Goal: Task Accomplishment & Management: Manage account settings

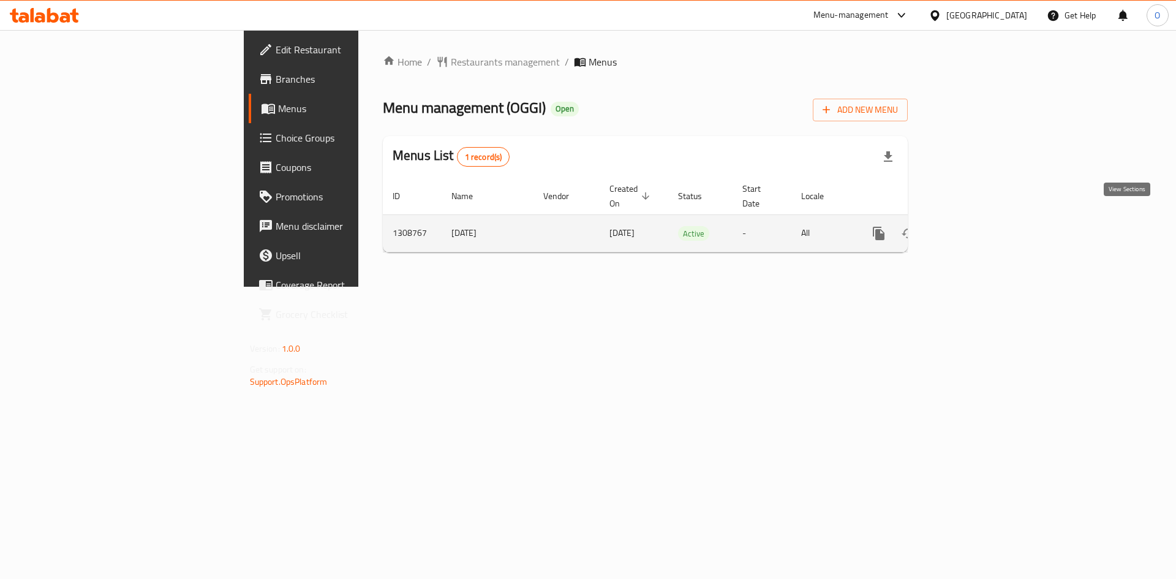
click at [982, 219] on link "enhanced table" at bounding box center [967, 233] width 29 height 29
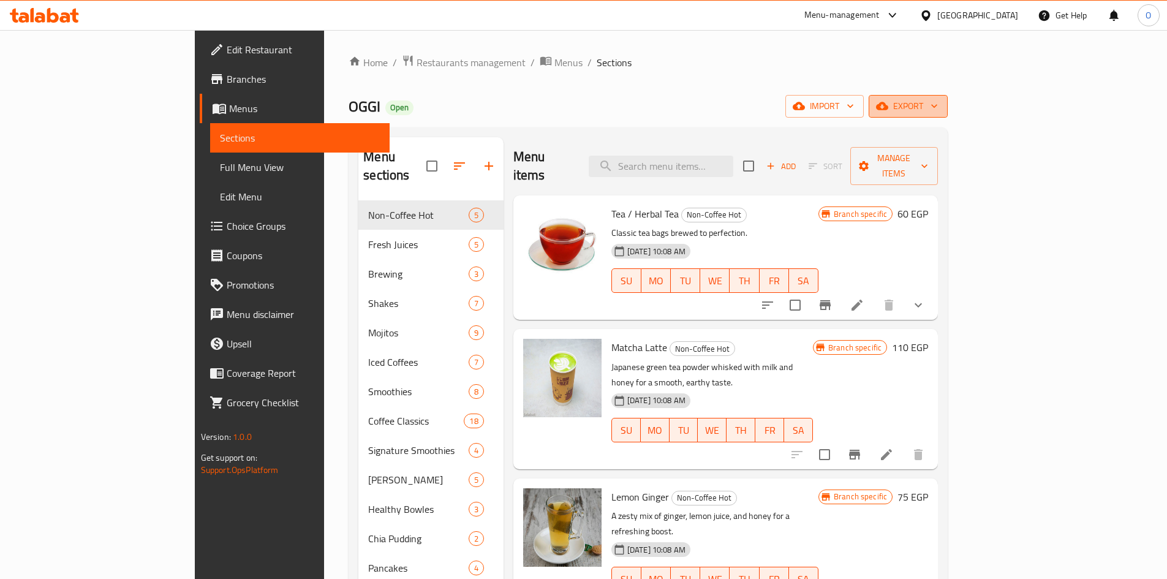
click at [938, 103] on span "export" at bounding box center [907, 106] width 59 height 15
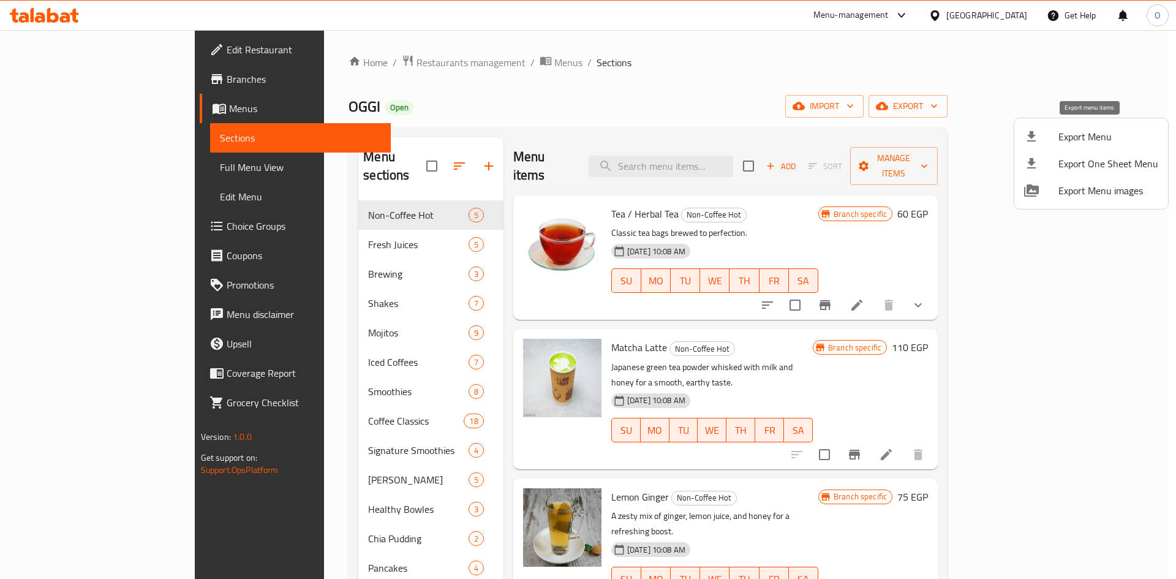
click at [1064, 143] on span "Export Menu" at bounding box center [1109, 136] width 100 height 15
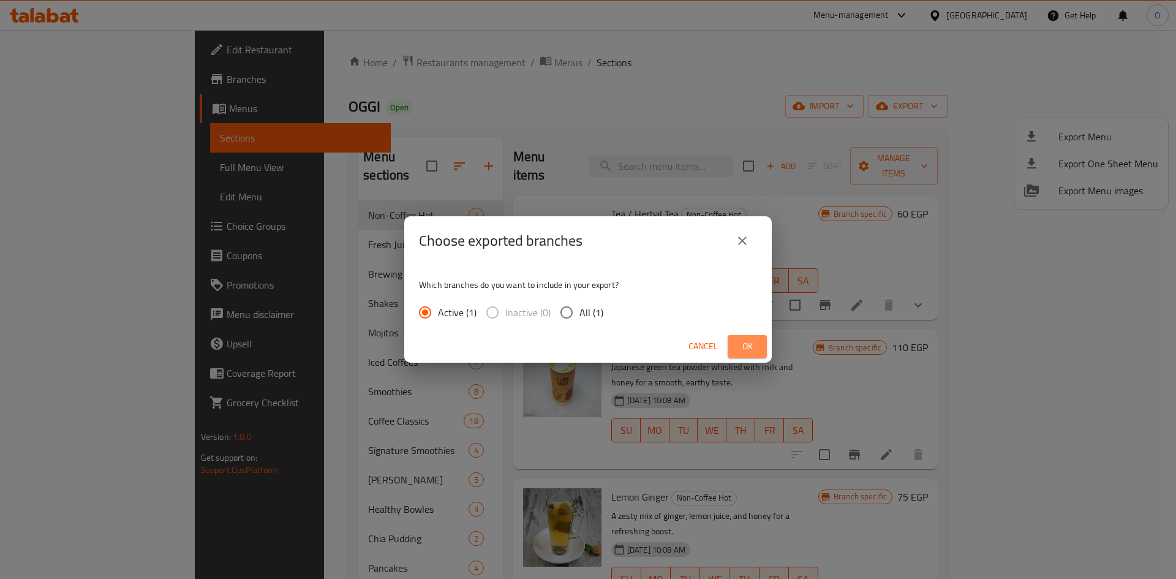
click at [751, 342] on span "Ok" at bounding box center [748, 346] width 20 height 15
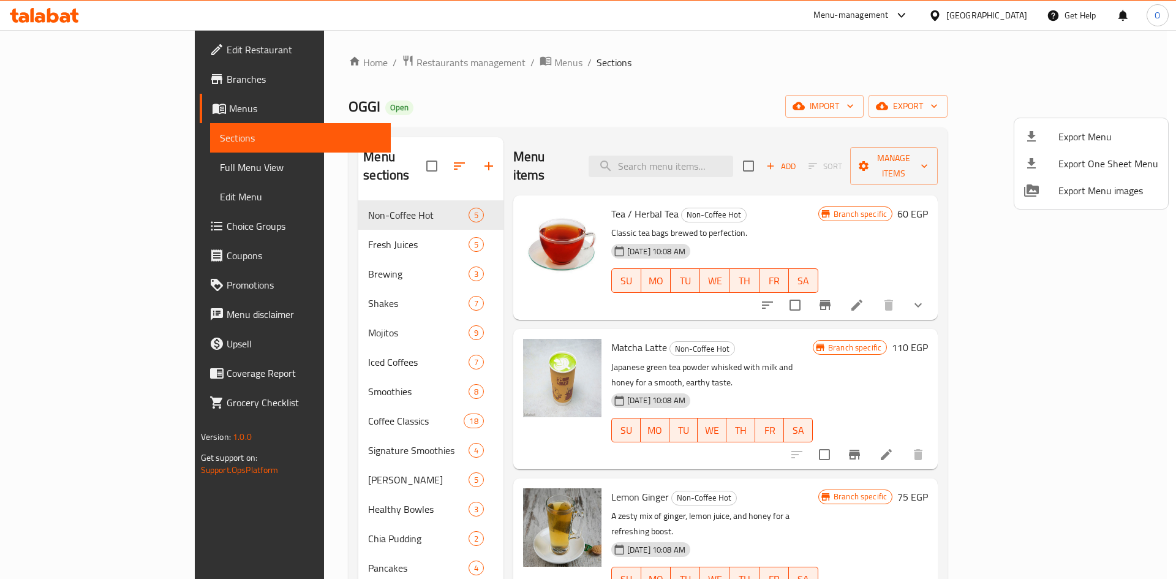
click at [315, 403] on div at bounding box center [588, 289] width 1176 height 579
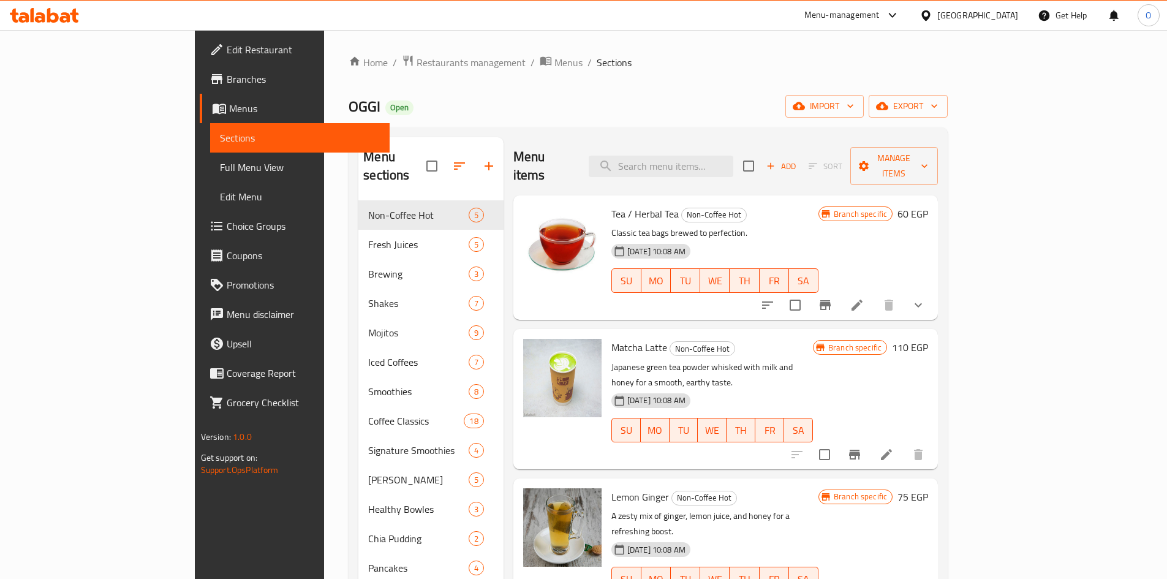
click at [368, 414] on span "Coffee Classics" at bounding box center [416, 421] width 96 height 15
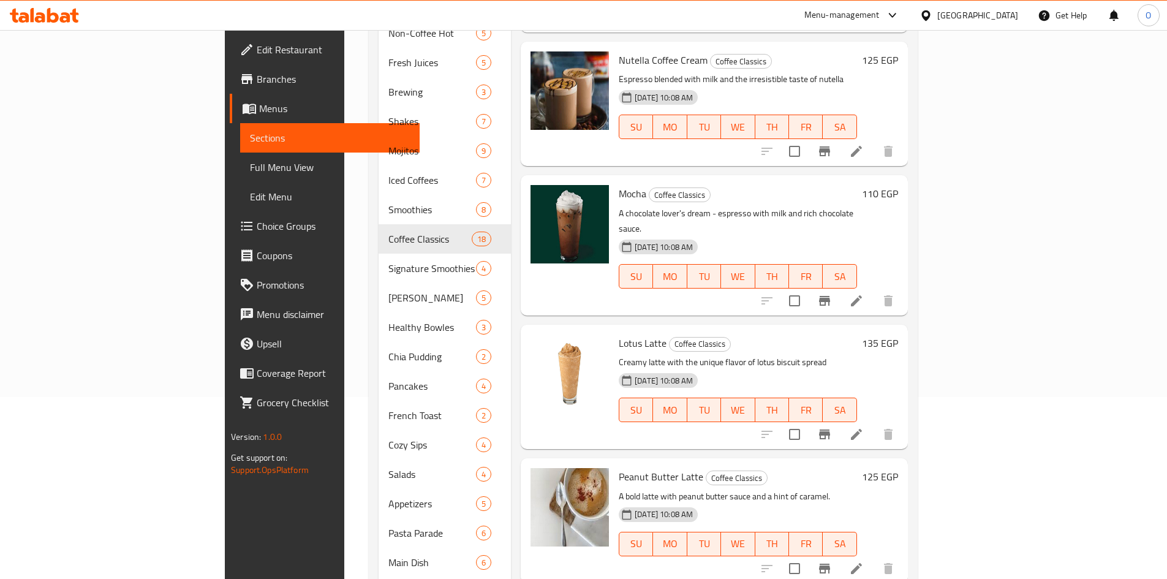
scroll to position [184, 0]
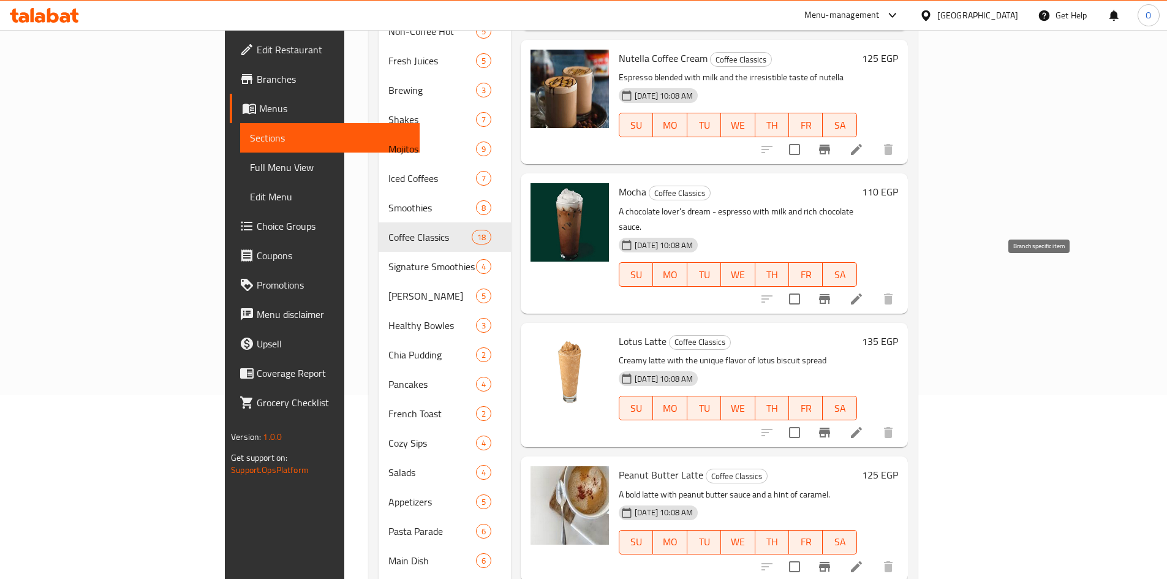
click at [830, 428] on icon "Branch-specific-item" at bounding box center [824, 433] width 11 height 10
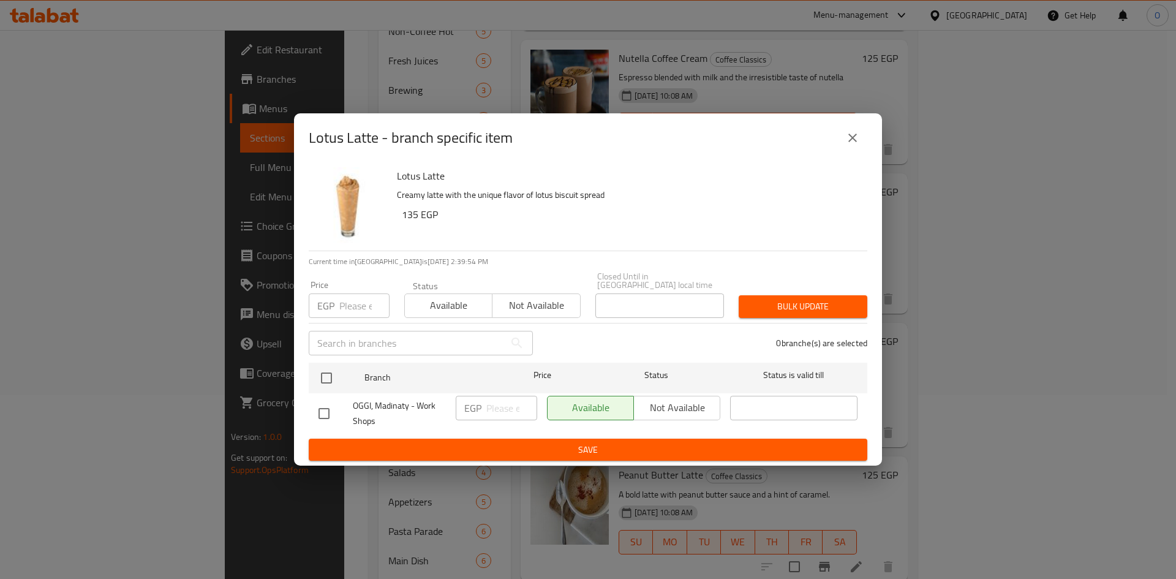
click at [860, 142] on button "close" at bounding box center [852, 137] width 29 height 29
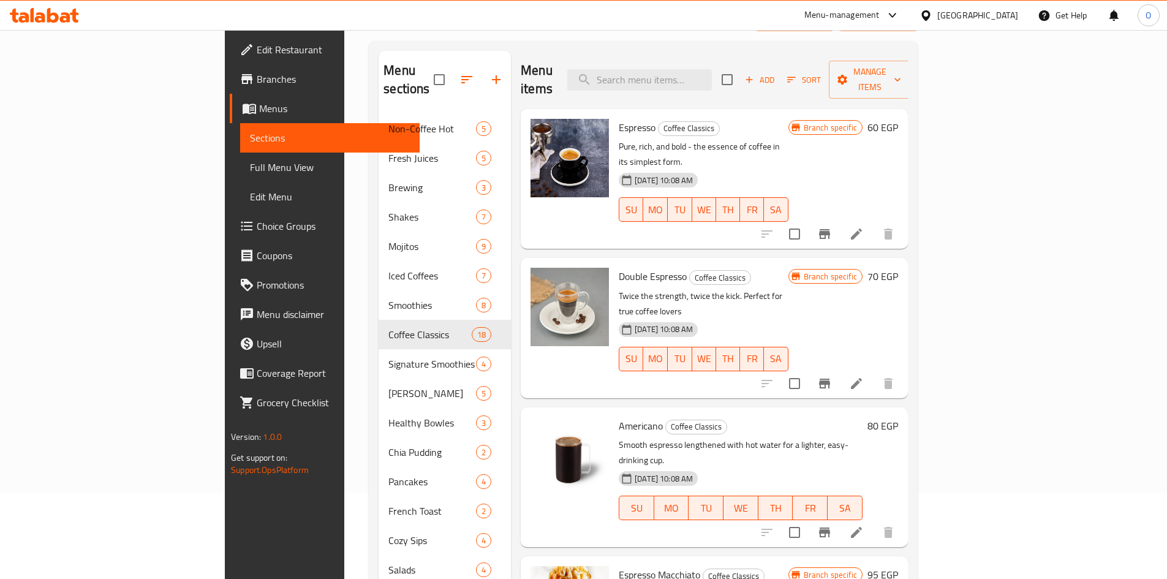
scroll to position [0, 0]
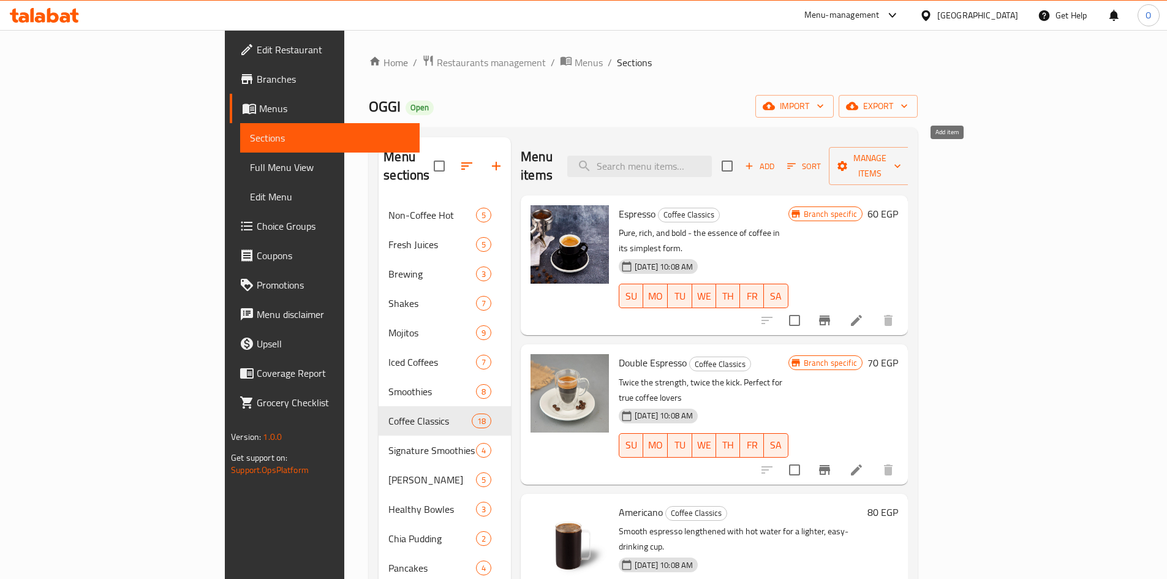
click at [776, 159] on span "Add" at bounding box center [759, 166] width 33 height 14
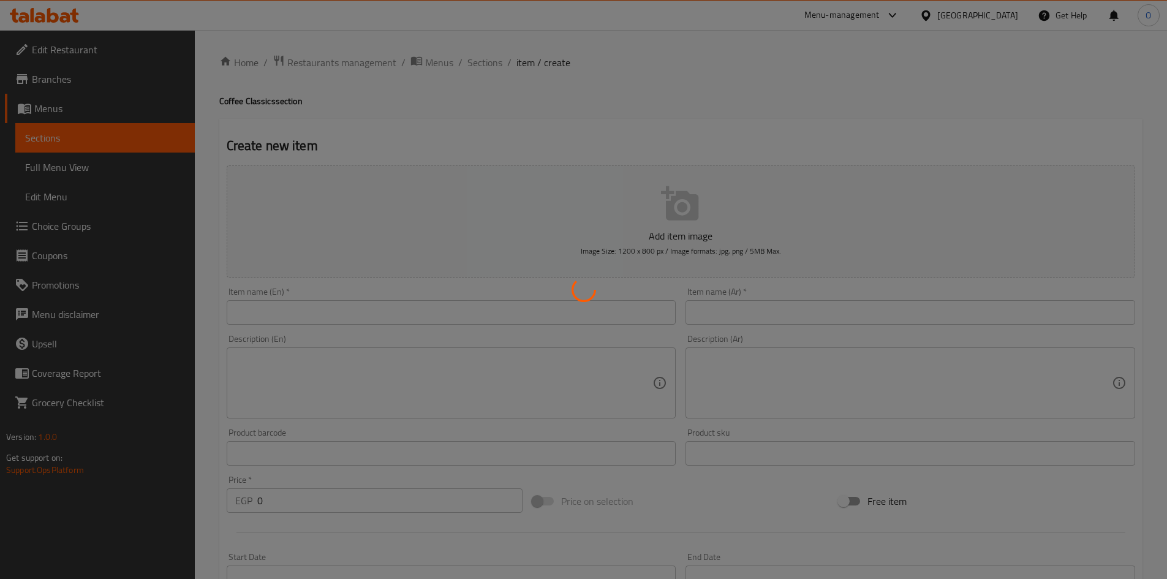
click at [423, 310] on div at bounding box center [583, 289] width 1167 height 579
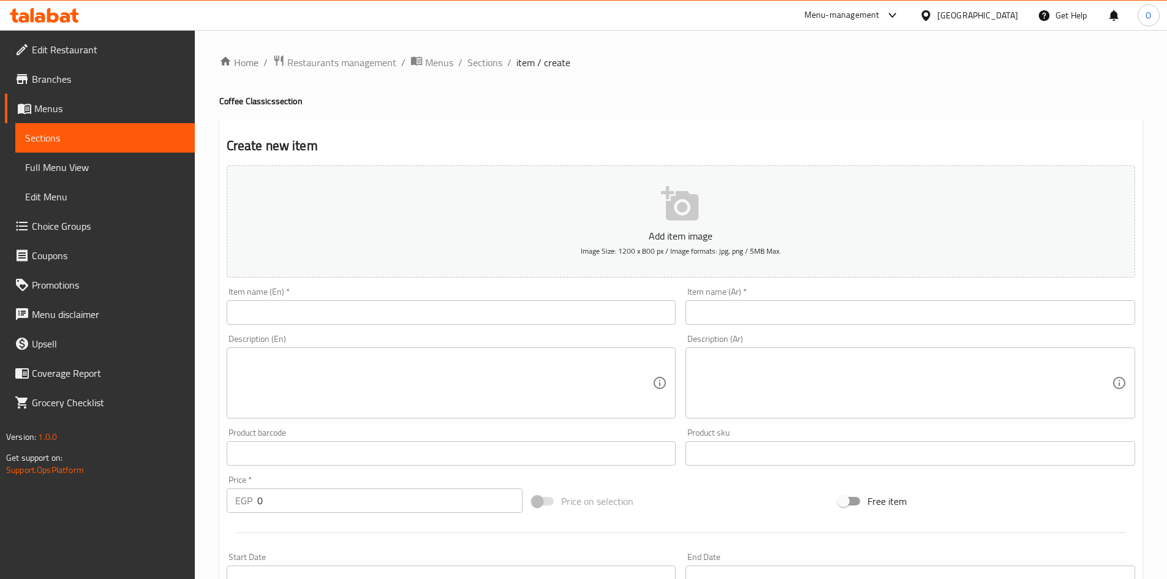
click at [426, 315] on input "text" at bounding box center [452, 312] width 450 height 25
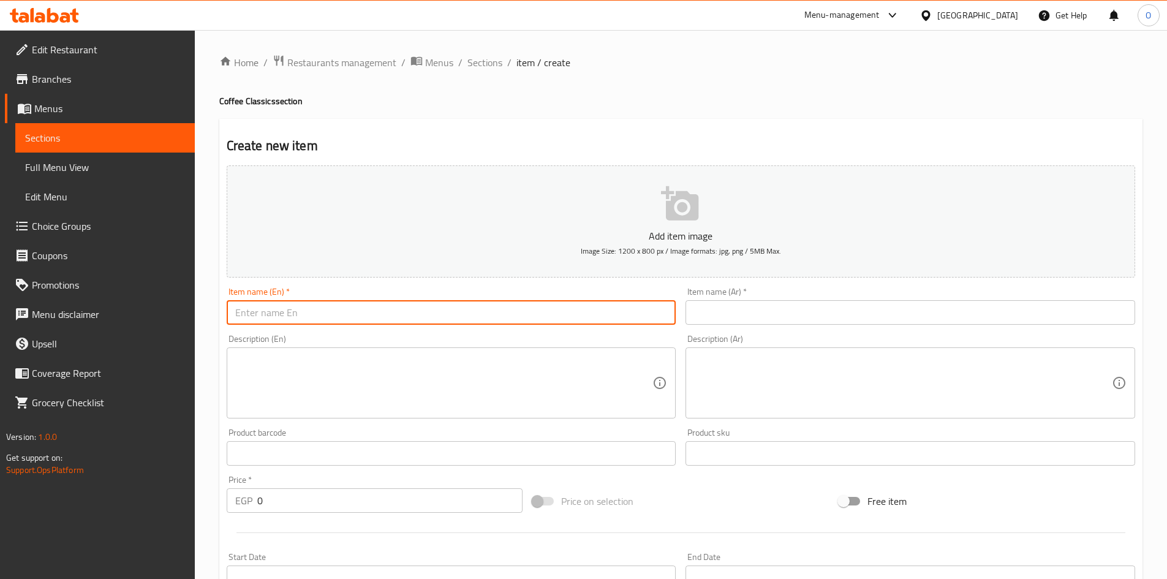
paste input "Flavored Latte"
type input "Flavored Latte"
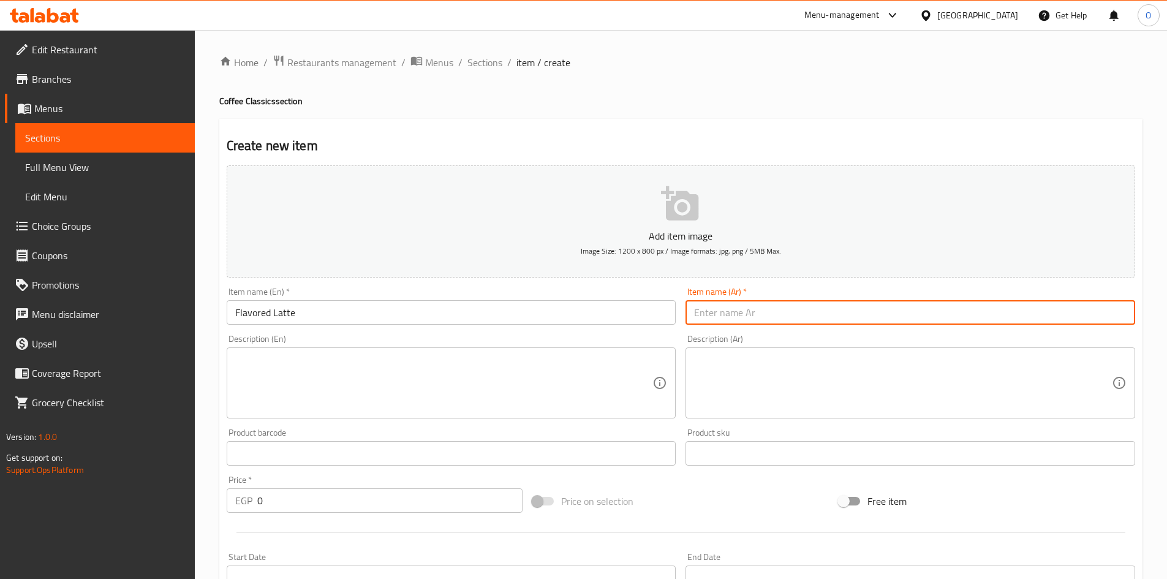
click at [820, 320] on input "text" at bounding box center [911, 312] width 450 height 25
paste input "لاتيه بنكهة"
type input "لاتيه بنكهة"
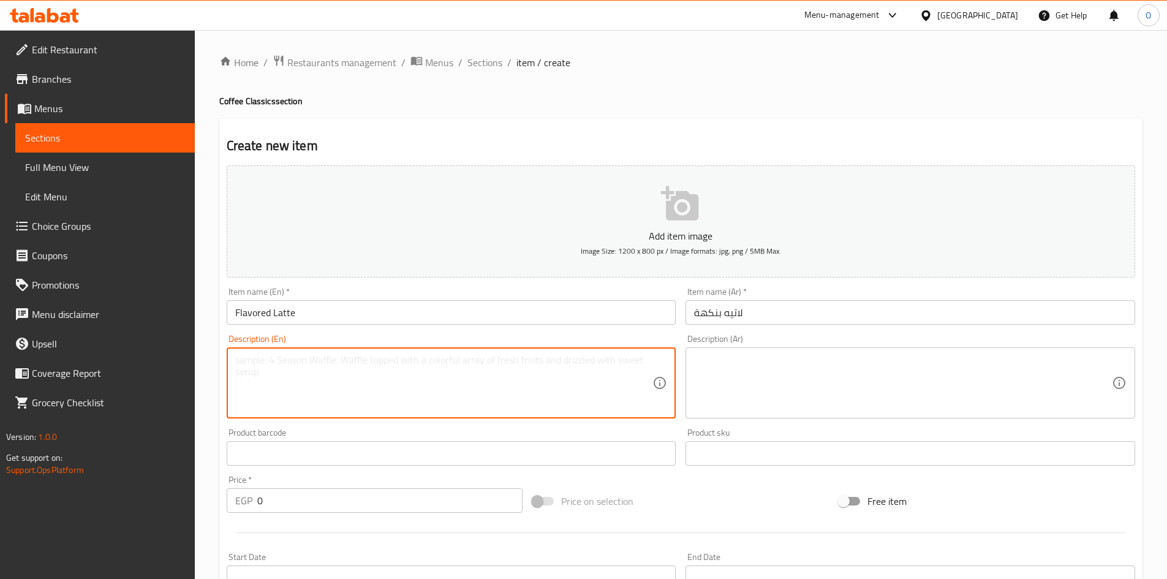
paste textarea "Classic latte with your choice of flavor – sweet, rich, and indulgent."
type textarea "Classic latte with your choice of flavor – sweet, rich, and indulgent."
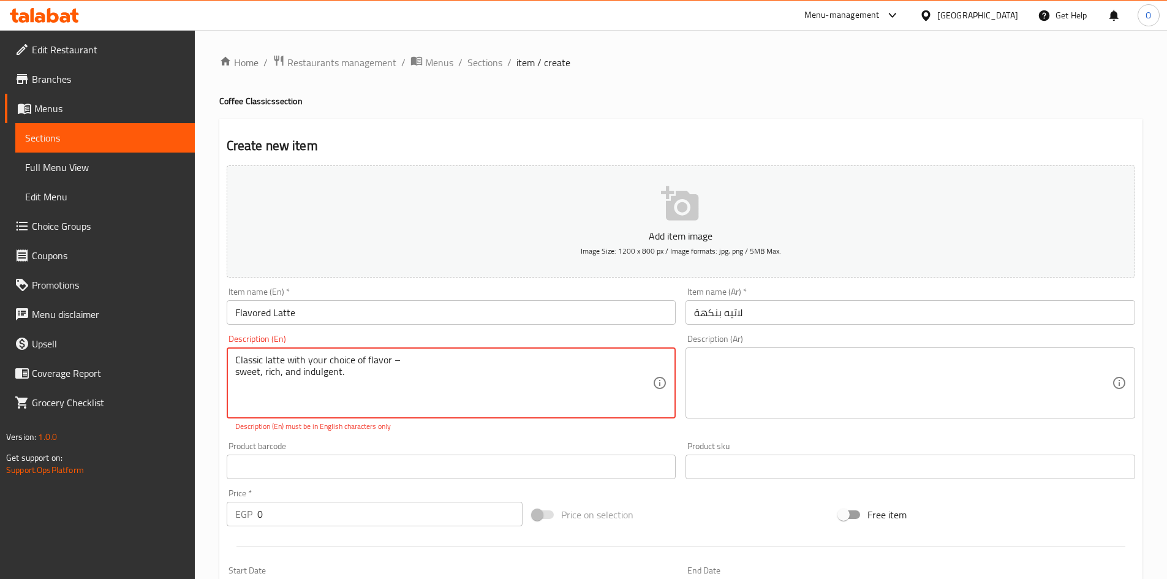
click at [710, 360] on textarea at bounding box center [903, 383] width 418 height 58
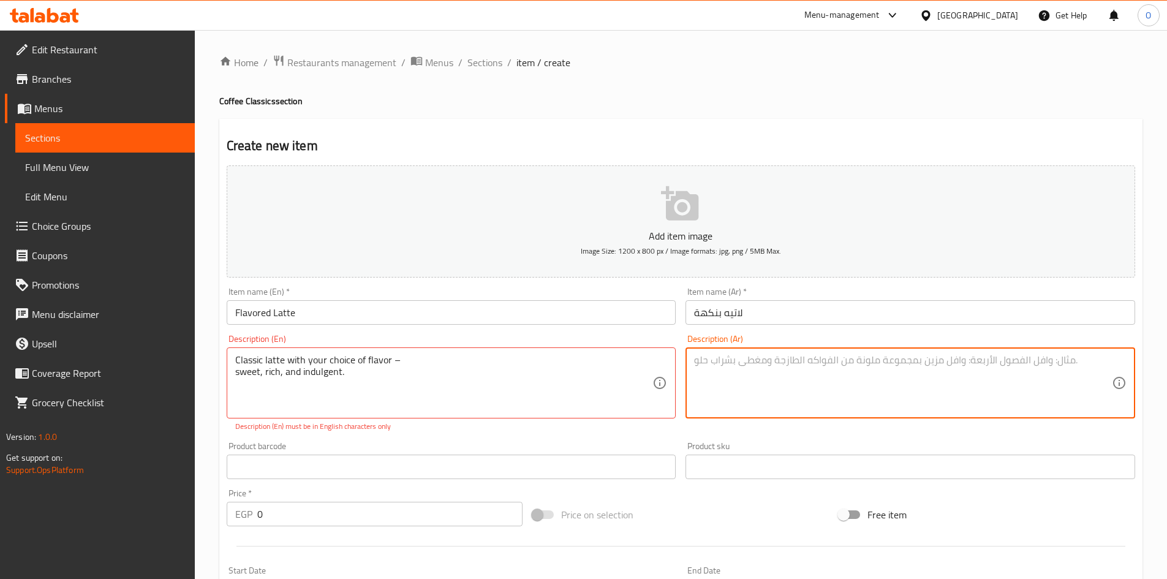
paste textarea "لاتيه كلاسيكي مع نكهتك المفضلة - حلوة، غنية، وممتعة."
type textarea "لاتيه كلاسيكي مع نكهتك المفضلة - حلوة، غنية، وممتعة."
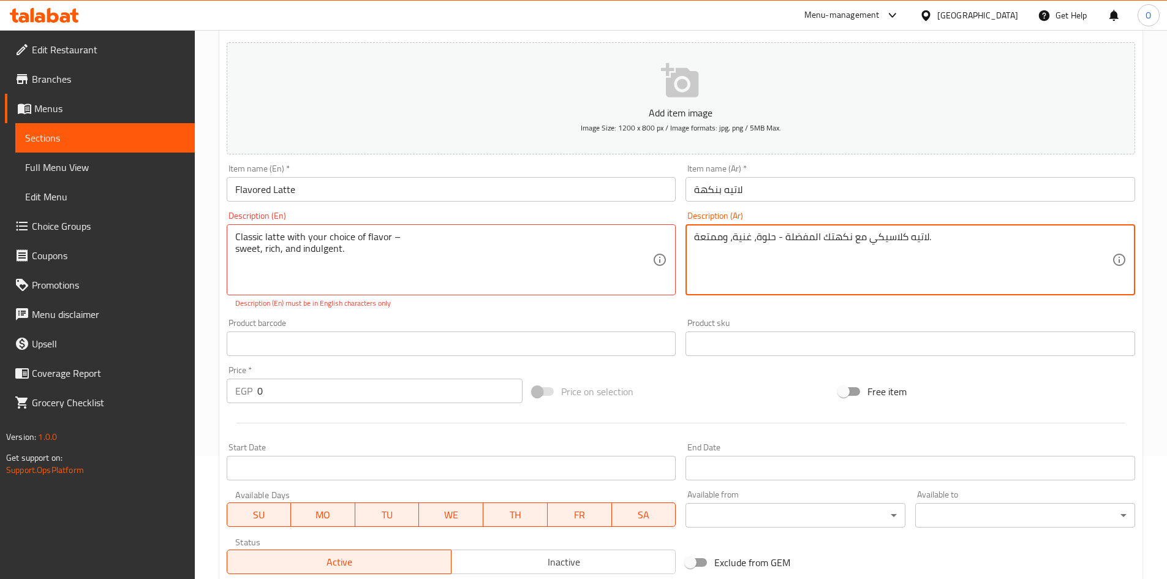
scroll to position [184, 0]
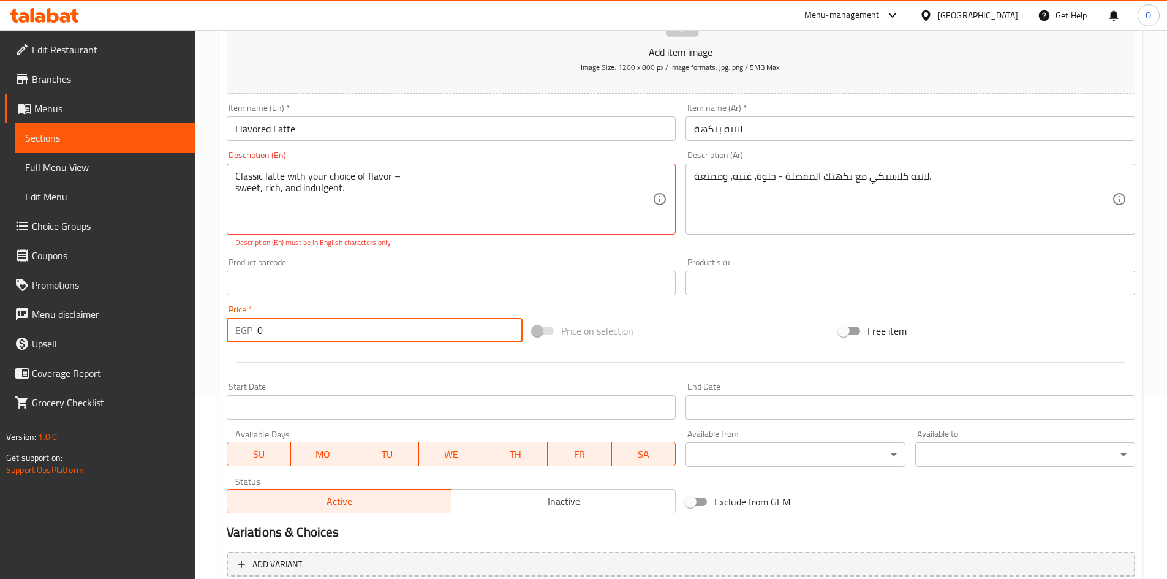
drag, startPoint x: 273, startPoint y: 330, endPoint x: 257, endPoint y: 330, distance: 16.6
click at [257, 330] on input "0" at bounding box center [390, 330] width 266 height 25
paste input "13"
type input "130"
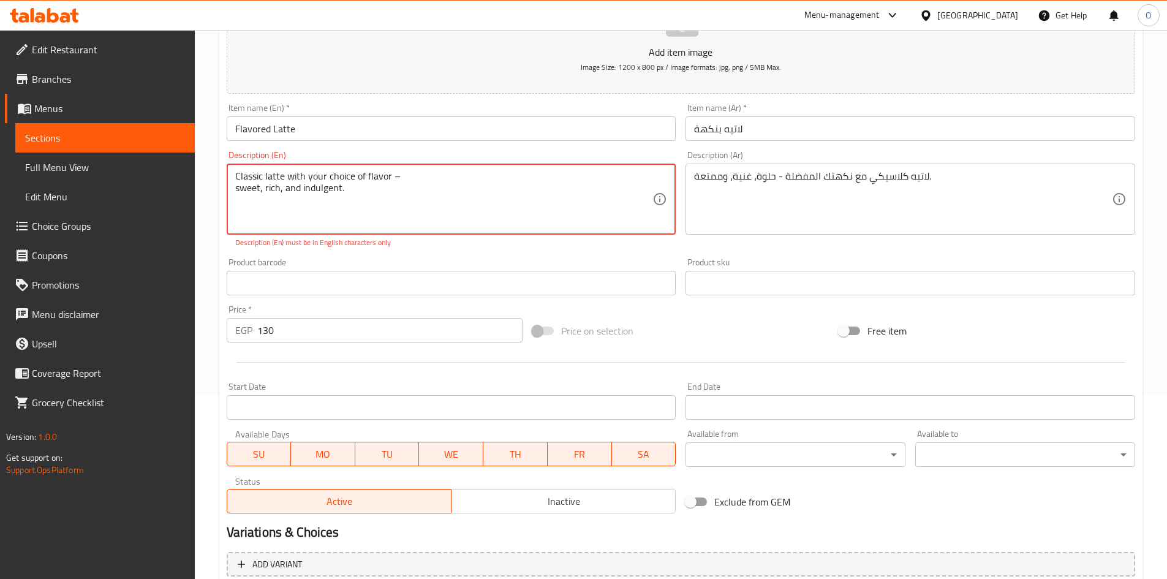
scroll to position [0, 0]
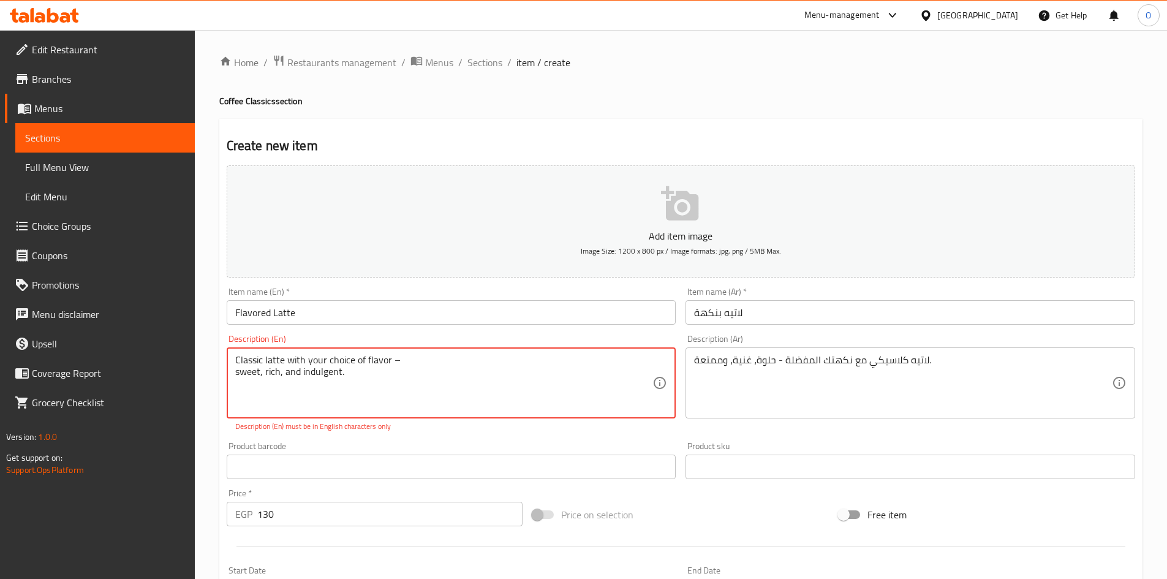
drag, startPoint x: 388, startPoint y: 360, endPoint x: 449, endPoint y: 365, distance: 61.4
click at [449, 365] on textarea "Classic latte with your choice of flavor – sweet, rich, and indulgent." at bounding box center [444, 383] width 418 height 58
type textarea "Classic latte with your choice of flavor sweet, rich, and indulgent."
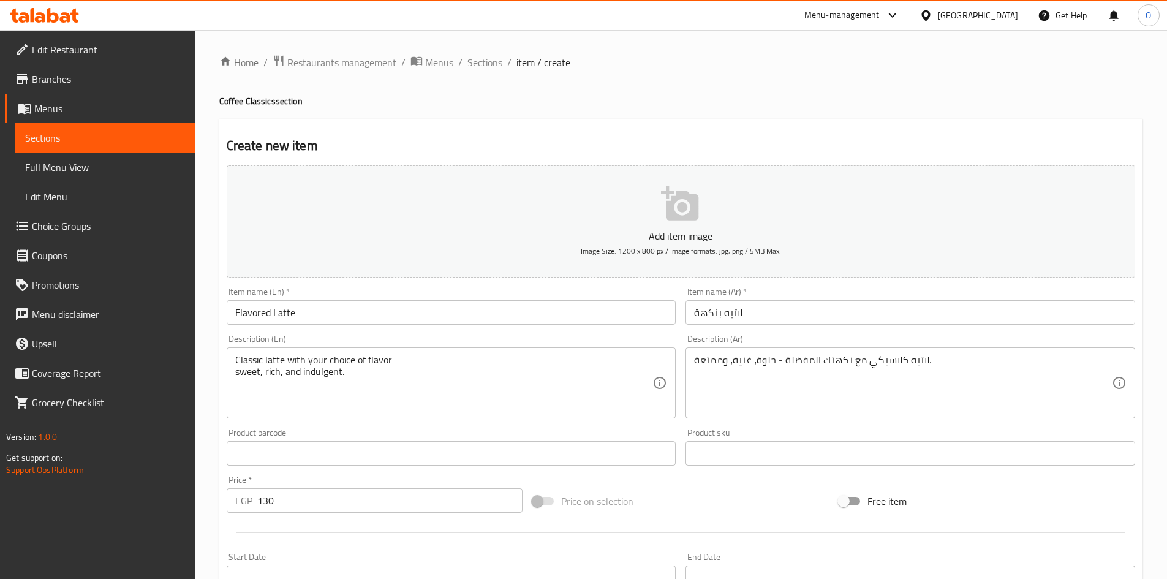
click at [425, 441] on div "Product barcode Product barcode" at bounding box center [451, 446] width 459 height 47
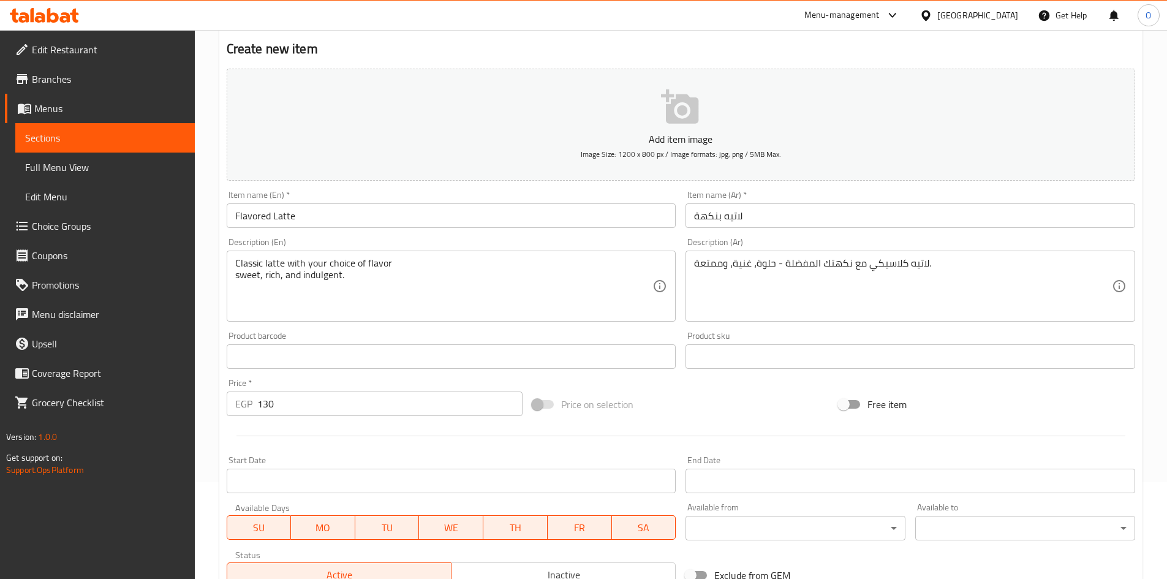
scroll to position [287, 0]
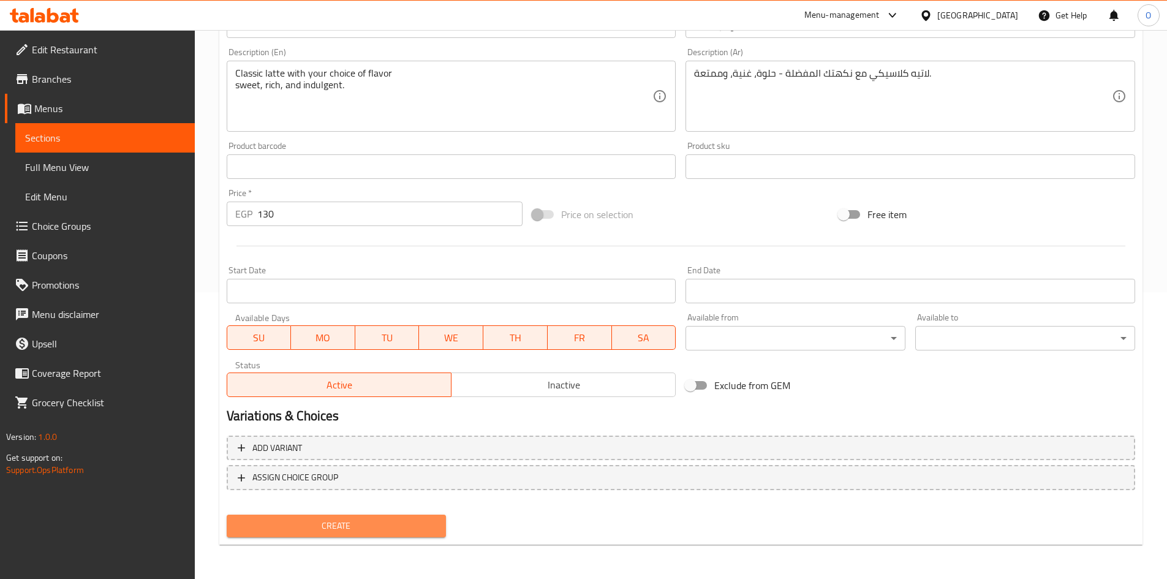
click at [300, 532] on span "Create" at bounding box center [336, 525] width 200 height 15
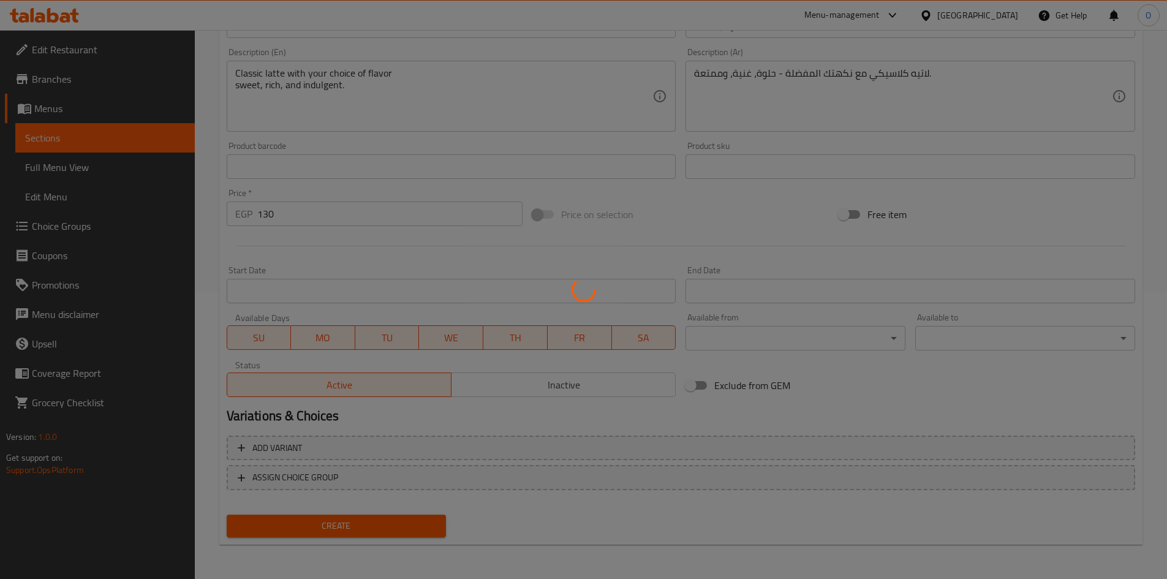
type input "0"
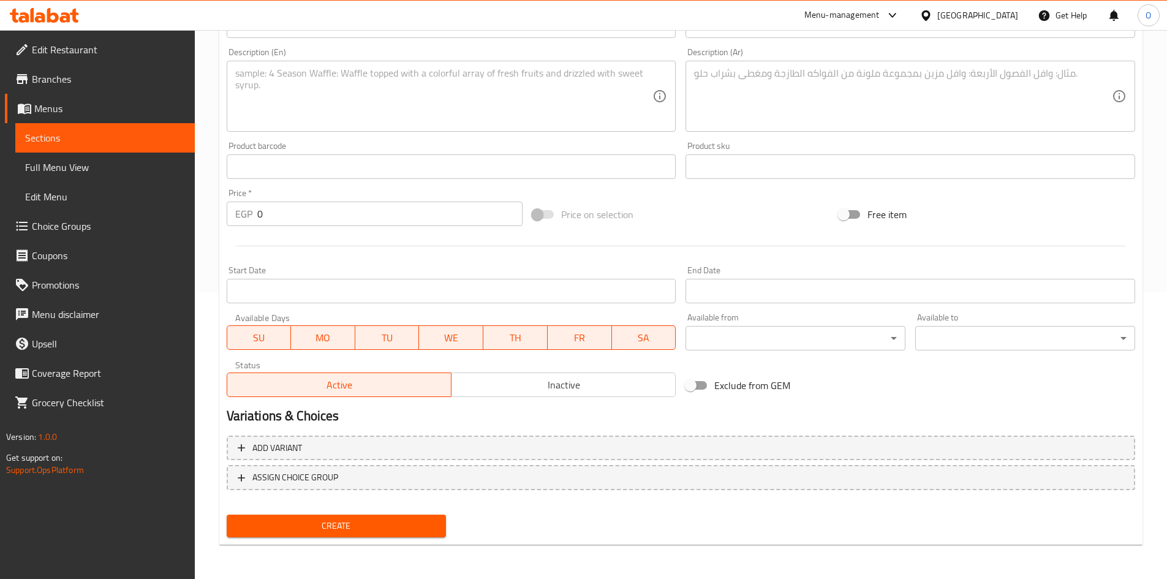
scroll to position [0, 0]
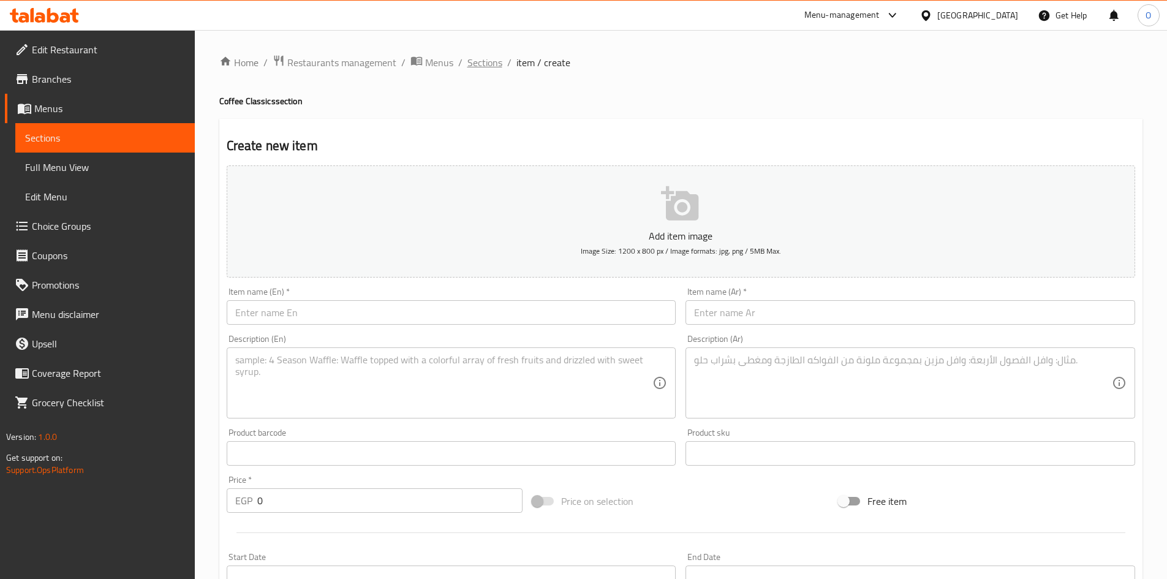
click at [489, 64] on span "Sections" at bounding box center [484, 62] width 35 height 15
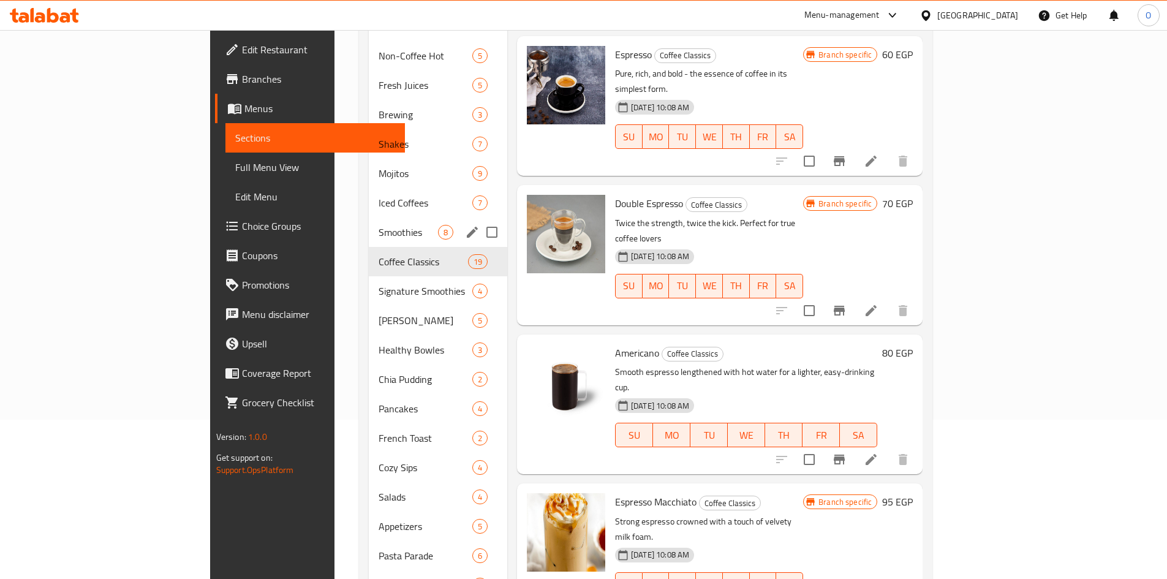
scroll to position [98, 0]
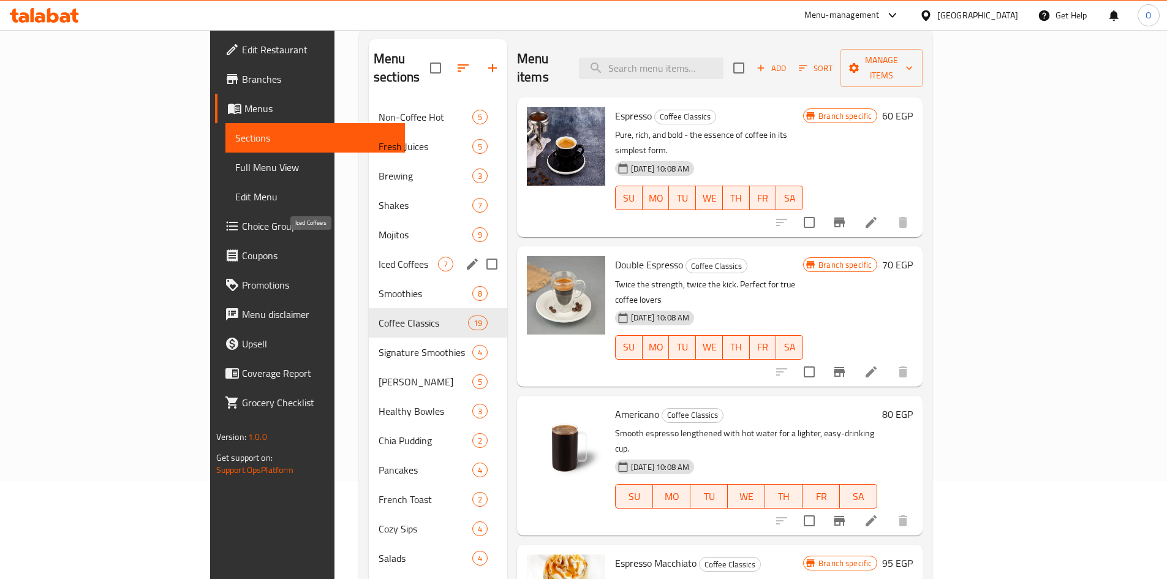
click at [379, 257] on span "Iced Coffees" at bounding box center [408, 264] width 59 height 15
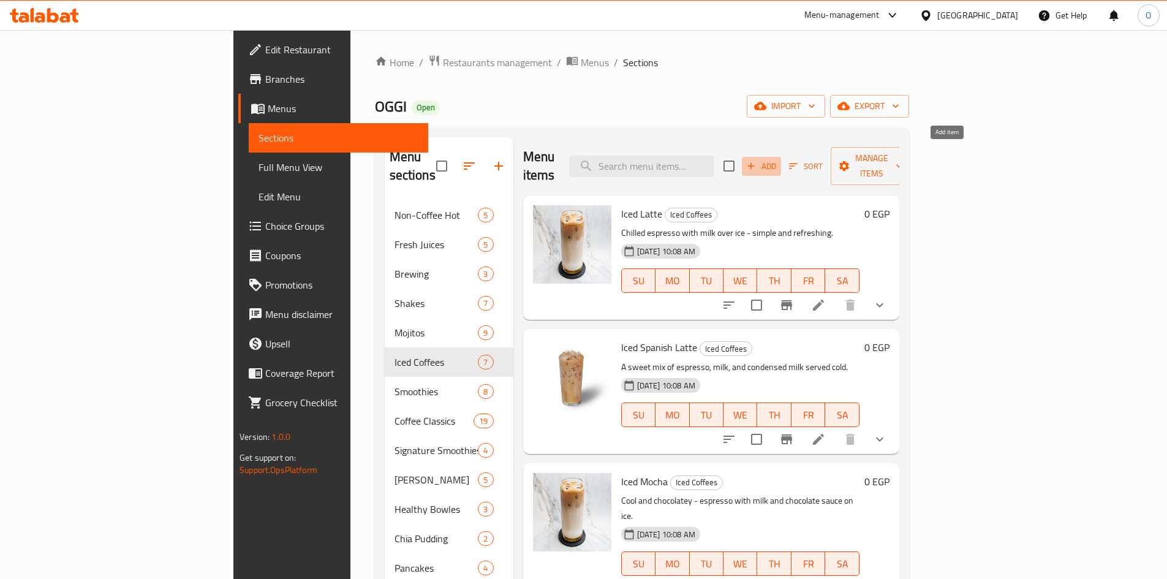
click at [778, 159] on span "Add" at bounding box center [761, 166] width 33 height 14
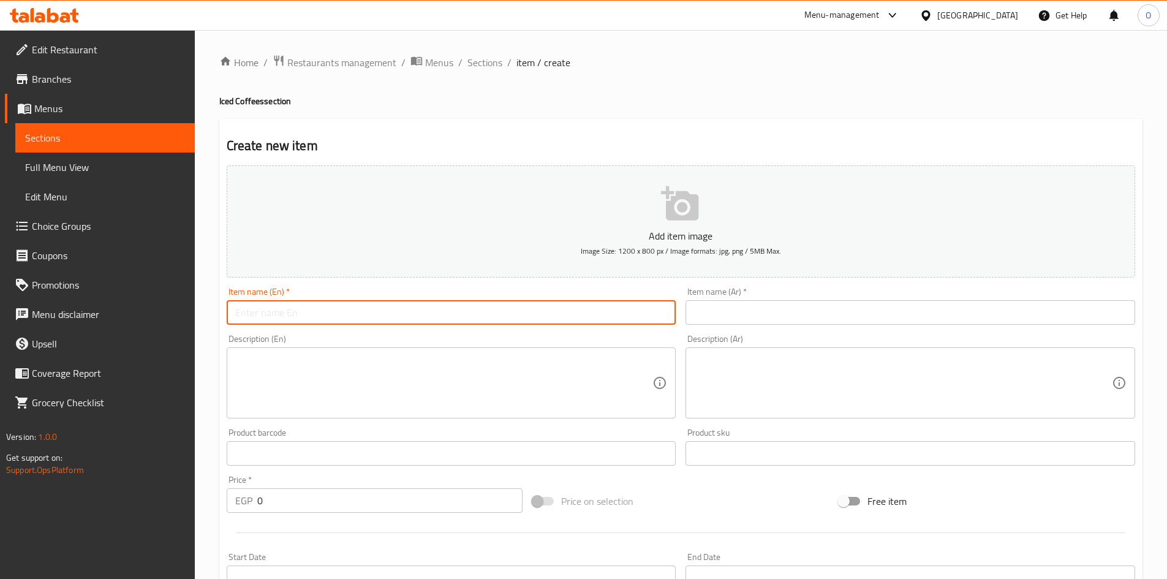
paste input "Flavored Iced Latte"
type input "Flavored Iced Latte"
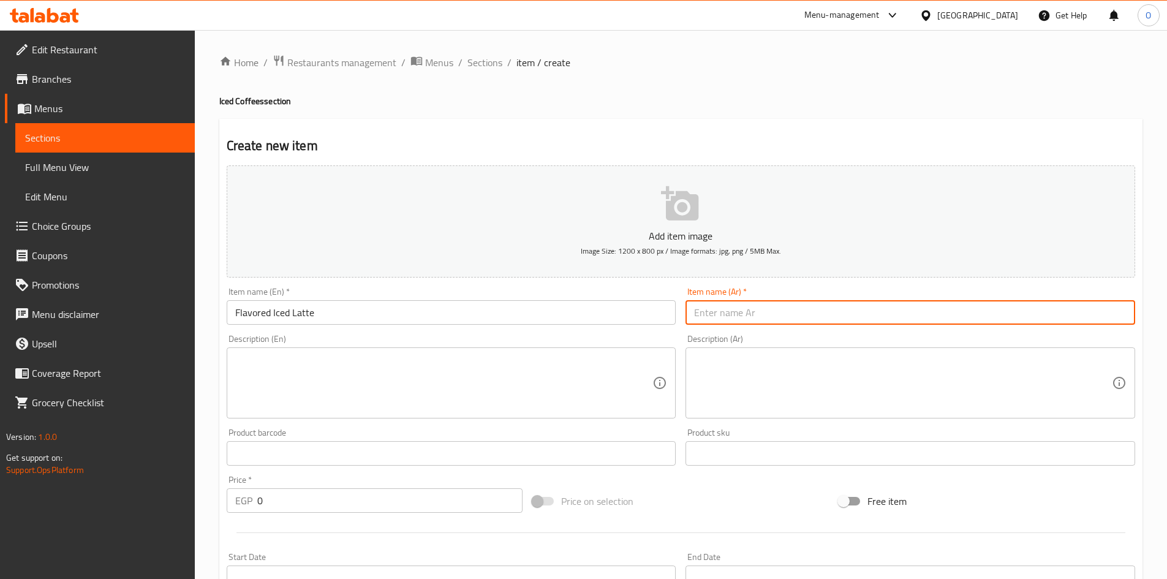
paste input "لاتيه مثلج بنكهة"
type input "لاتيه مثلج بنكهة"
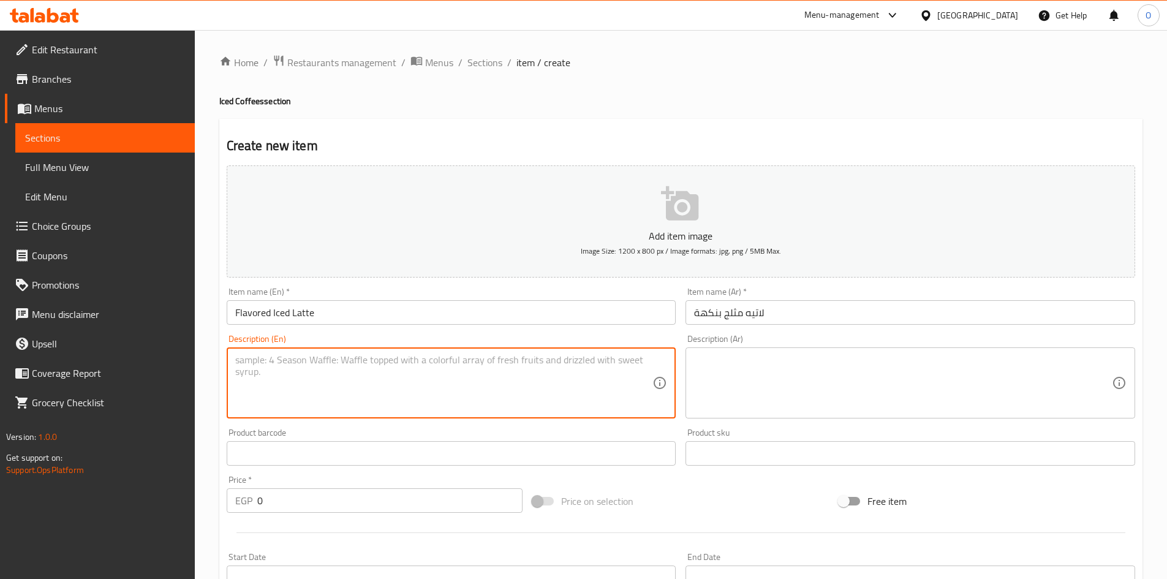
paste textarea "Iced latte with your favorite flavor twist."
type textarea "Iced latte with your favorite flavor twist."
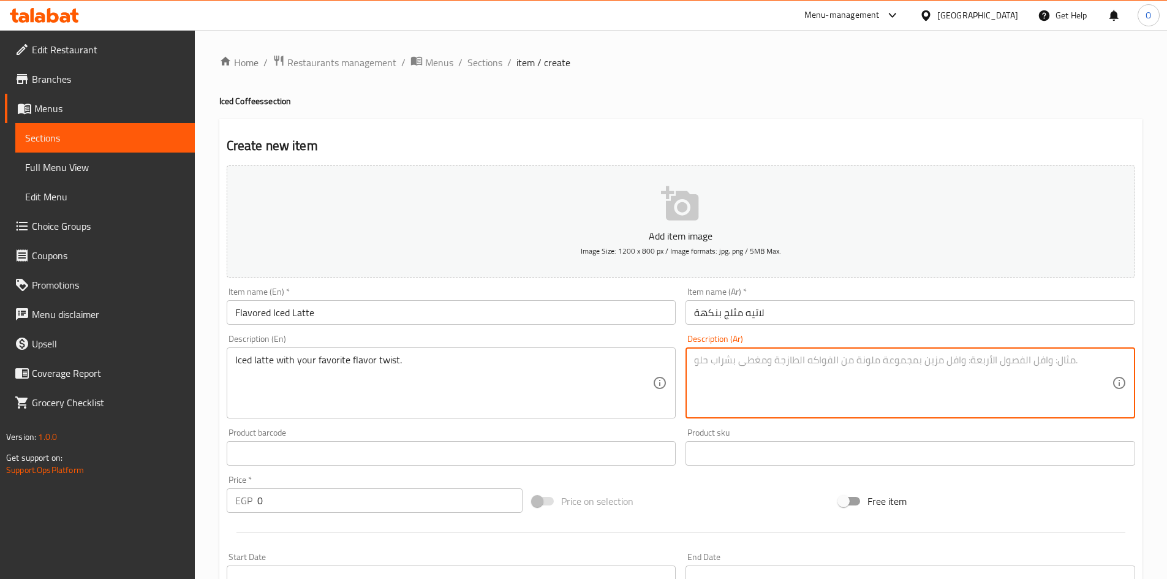
paste textarea "لاتيه مثلج مع نكهتك المفضلة."
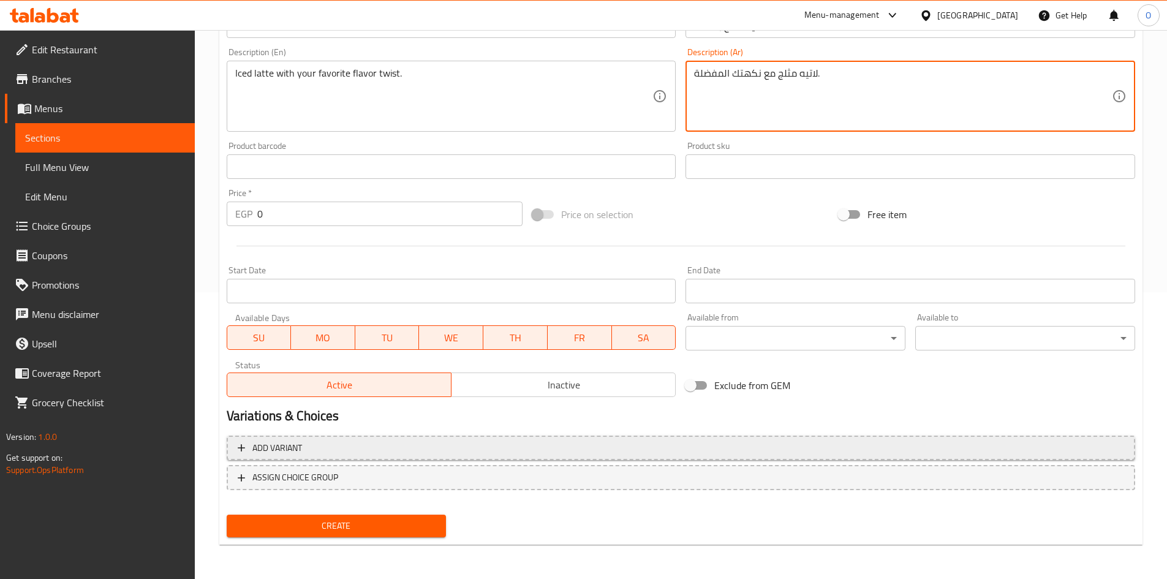
type textarea "لاتيه مثلج مع نكهتك المفضلة."
click at [648, 450] on span "Add variant" at bounding box center [681, 447] width 886 height 15
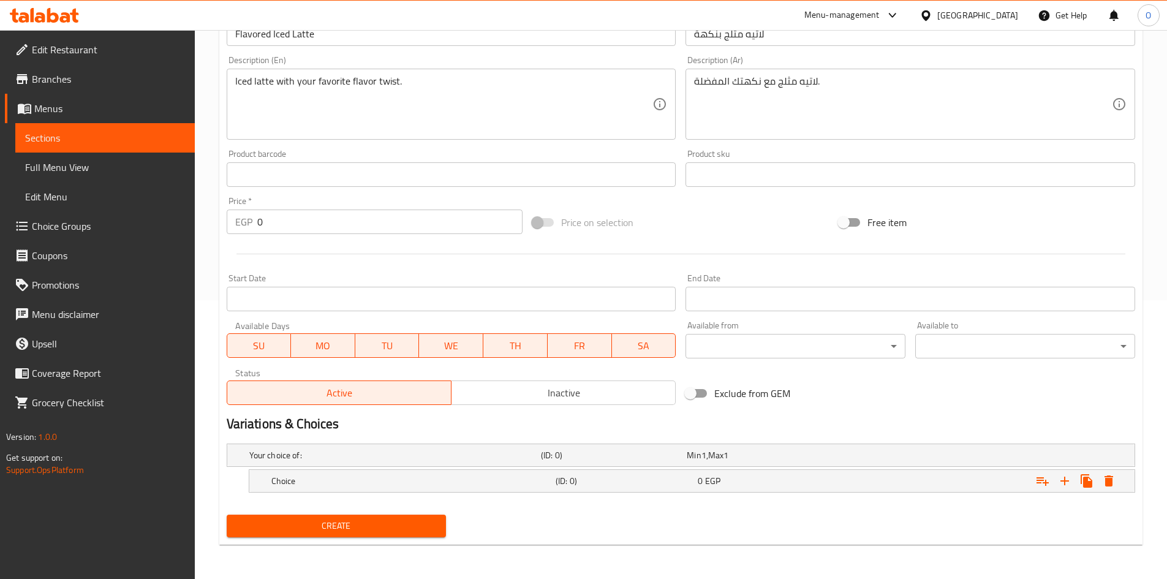
scroll to position [279, 0]
click at [1057, 480] on icon "Expand" at bounding box center [1064, 481] width 15 height 15
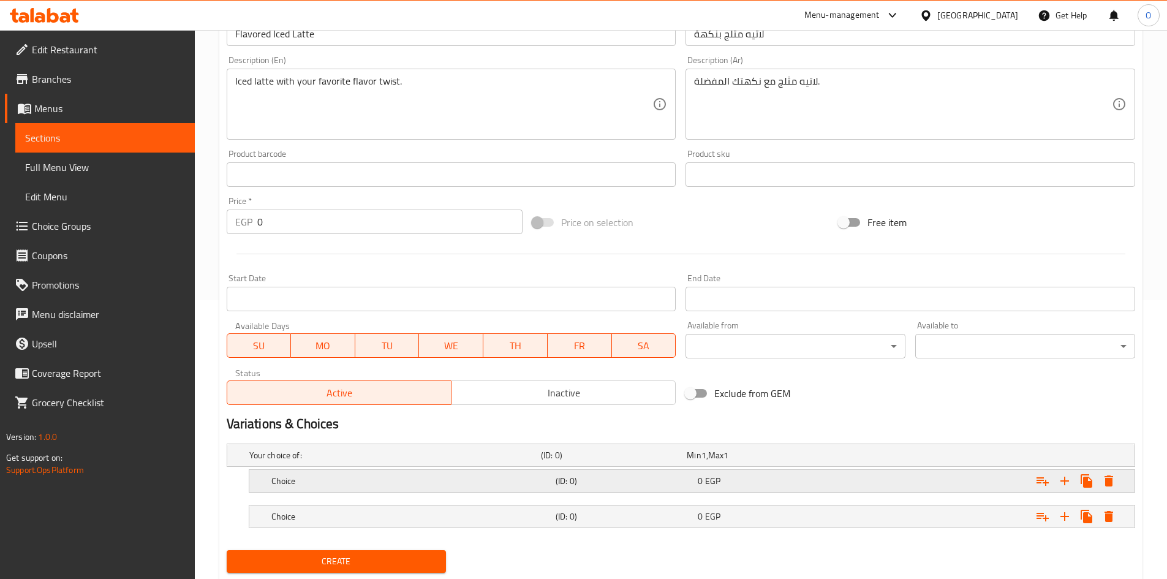
click at [466, 472] on div "Choice" at bounding box center [411, 480] width 284 height 17
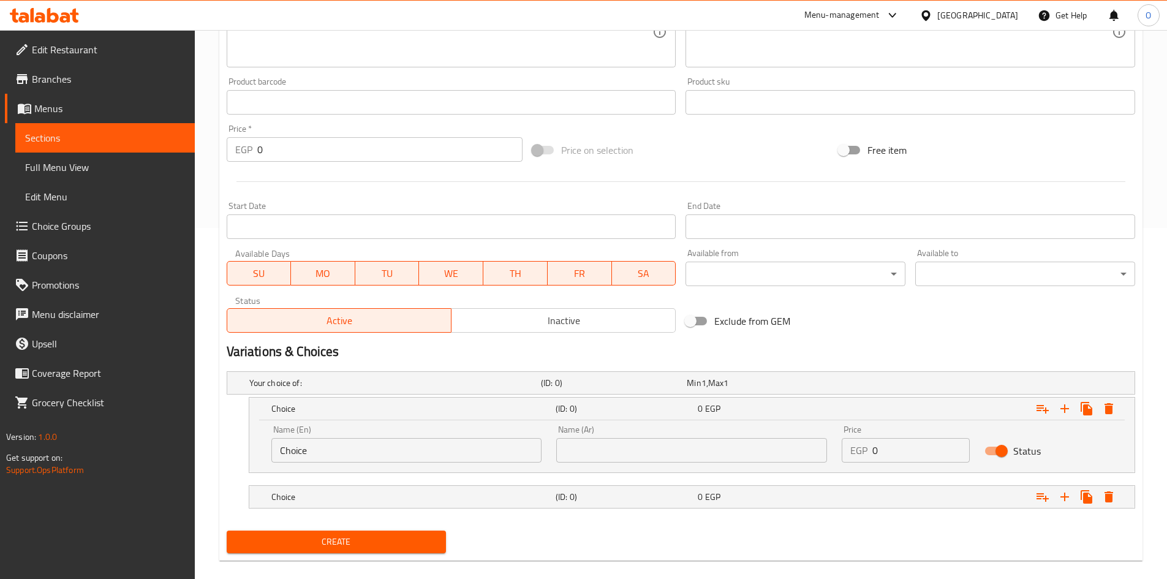
scroll to position [367, 0]
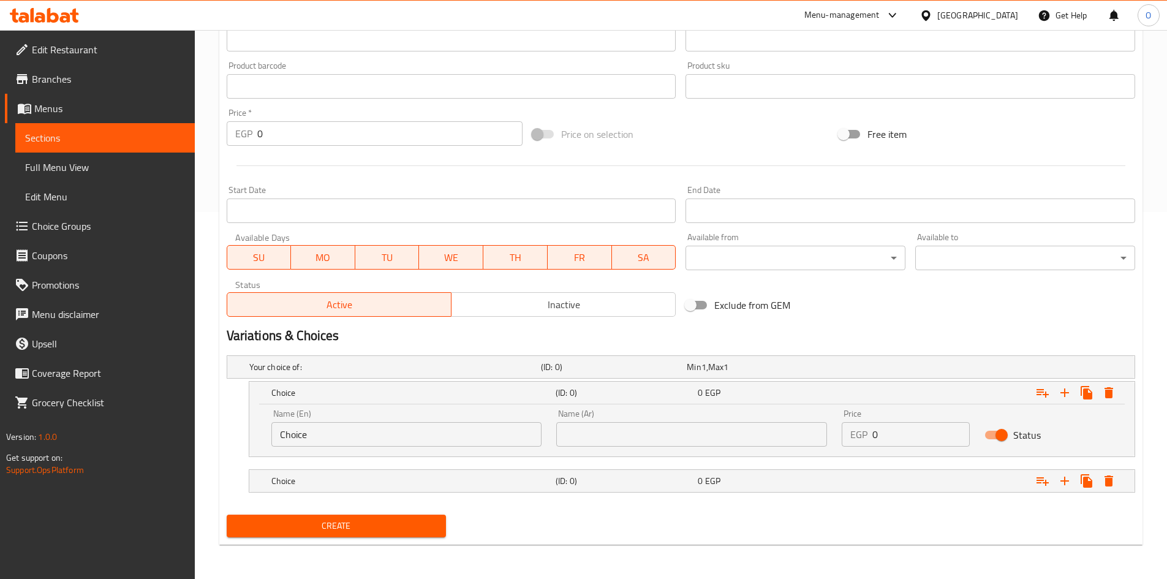
click at [597, 425] on input "text" at bounding box center [691, 434] width 271 height 25
type input "وسط"
click at [601, 493] on div "Choice (ID: 0) 0 EGP" at bounding box center [695, 480] width 853 height 27
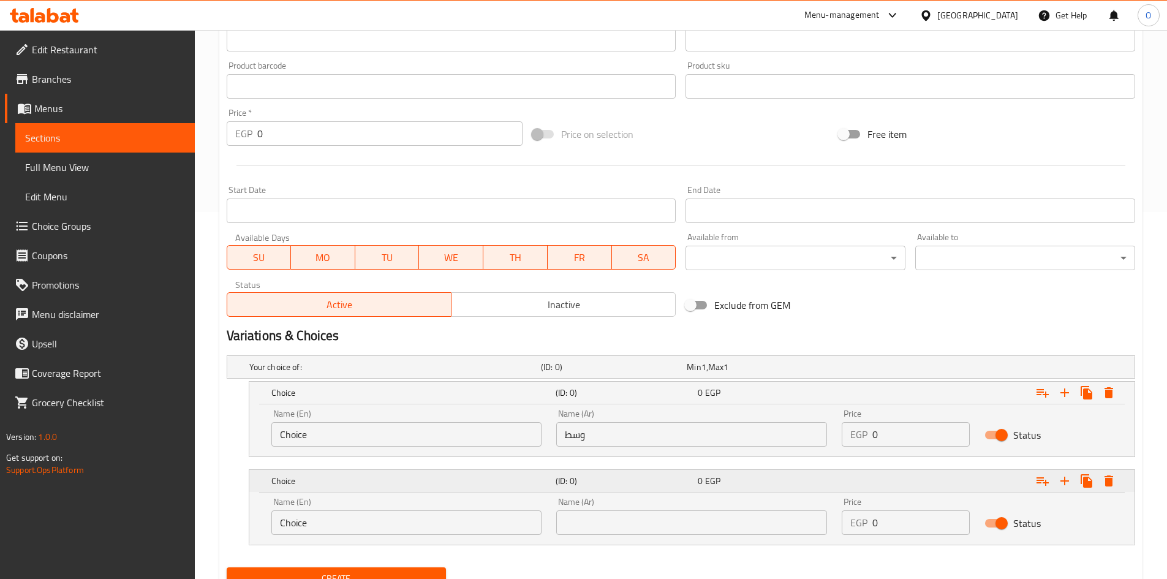
scroll to position [420, 0]
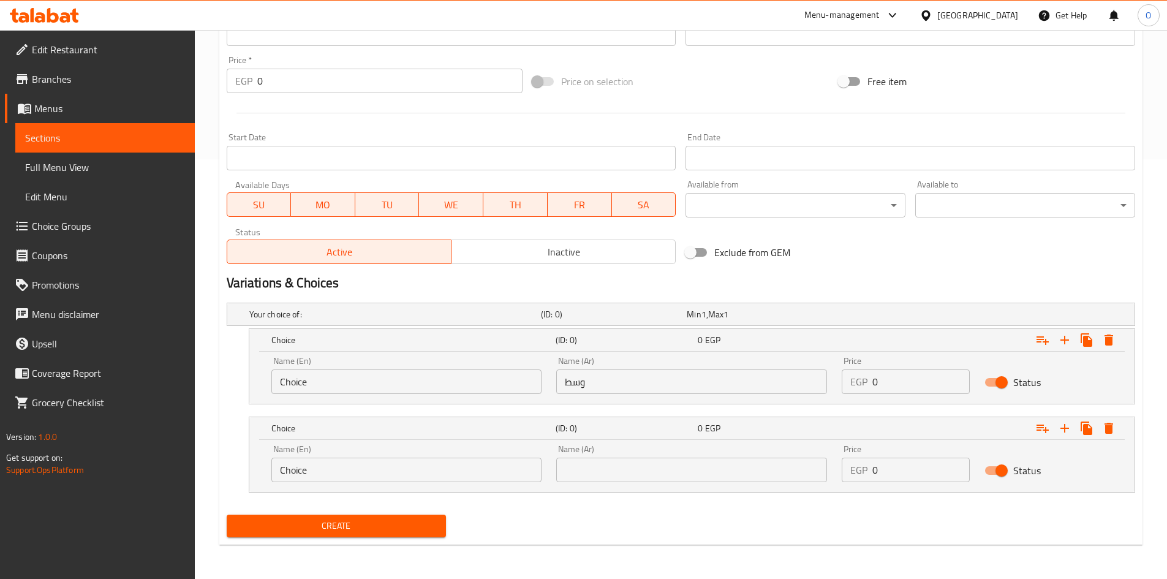
click at [609, 467] on input "text" at bounding box center [691, 470] width 271 height 25
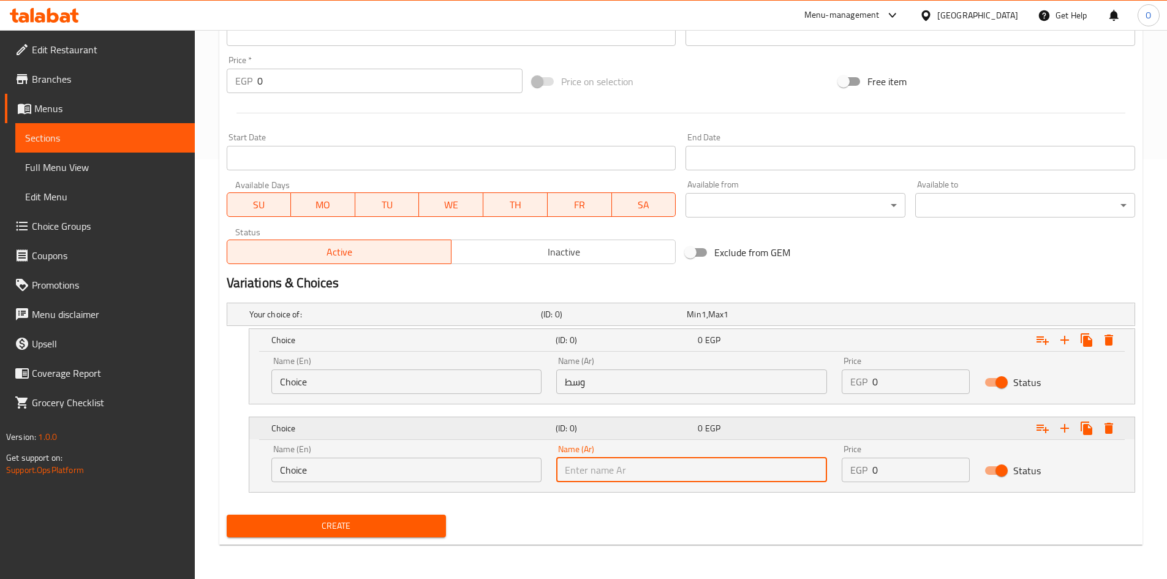
type input "كبير"
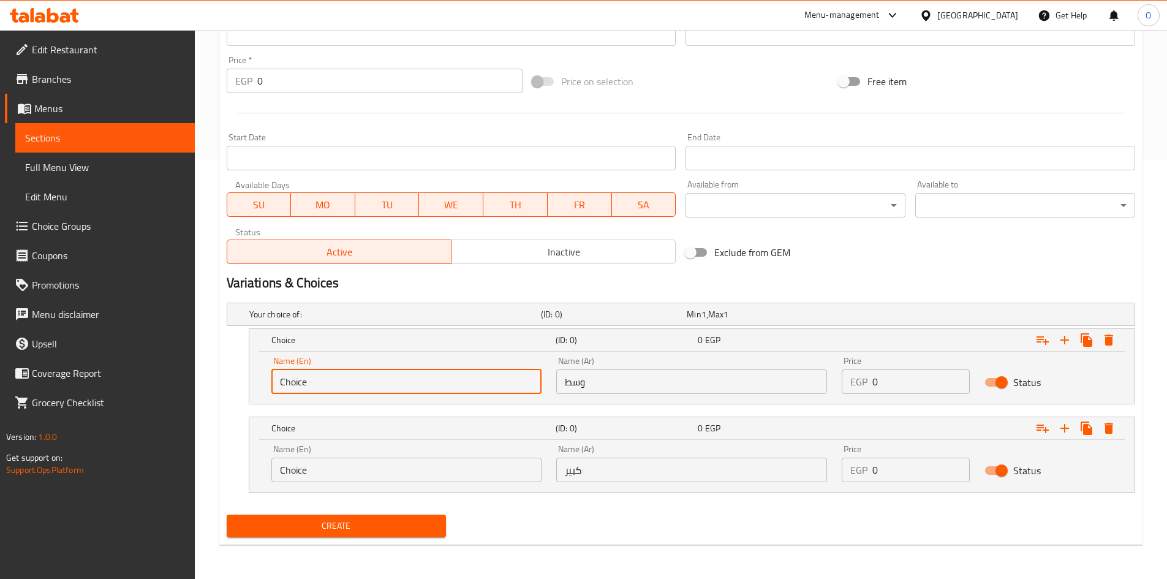
click at [442, 384] on input "Choice" at bounding box center [406, 381] width 271 height 25
click at [442, 385] on input "Choice" at bounding box center [406, 381] width 271 height 25
click at [446, 385] on input "text" at bounding box center [406, 381] width 271 height 25
type input "Medium"
click at [363, 469] on input "Choice" at bounding box center [406, 470] width 271 height 25
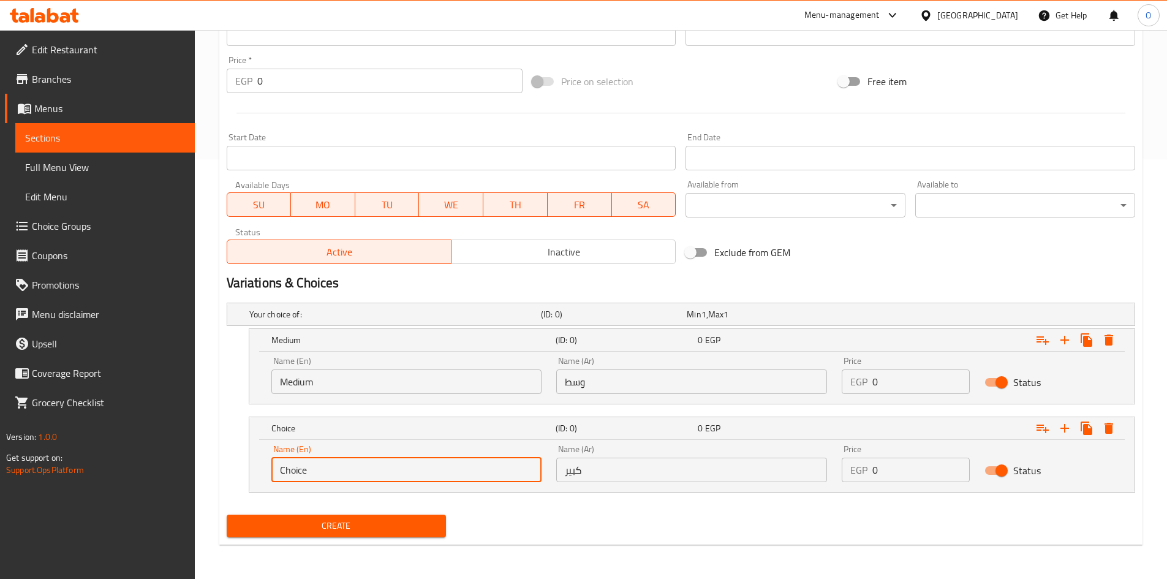
click at [362, 469] on input "Choice" at bounding box center [406, 470] width 271 height 25
click at [361, 469] on input "text" at bounding box center [406, 470] width 271 height 25
type input "Large"
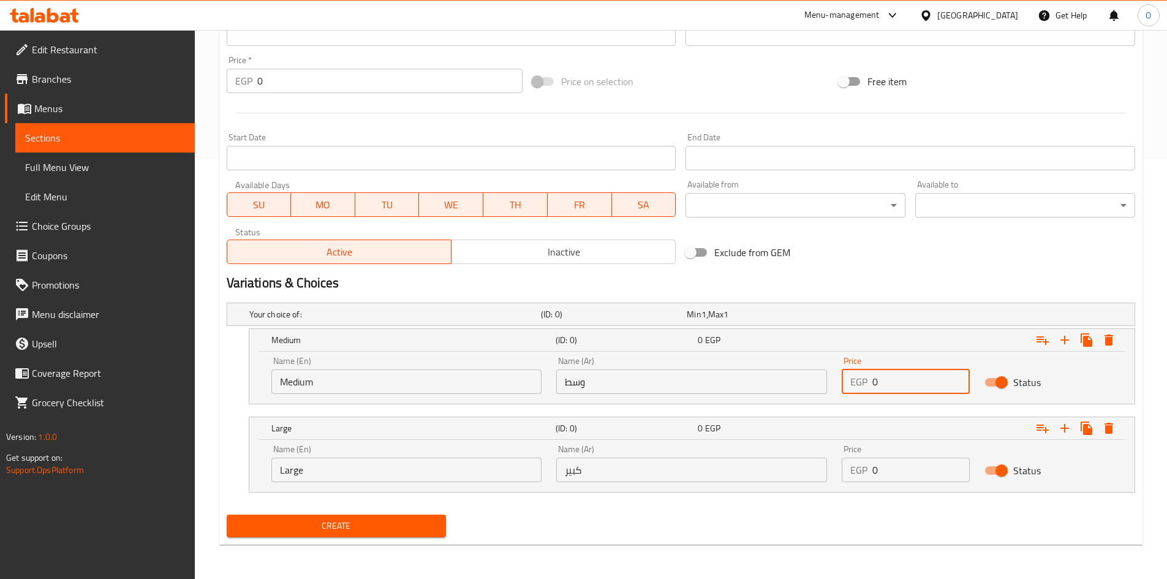
drag, startPoint x: 908, startPoint y: 386, endPoint x: 872, endPoint y: 380, distance: 36.7
click at [872, 380] on div "EGP 0 Price" at bounding box center [906, 381] width 128 height 25
paste input "125"
type input "125"
drag, startPoint x: 883, startPoint y: 473, endPoint x: 872, endPoint y: 470, distance: 12.0
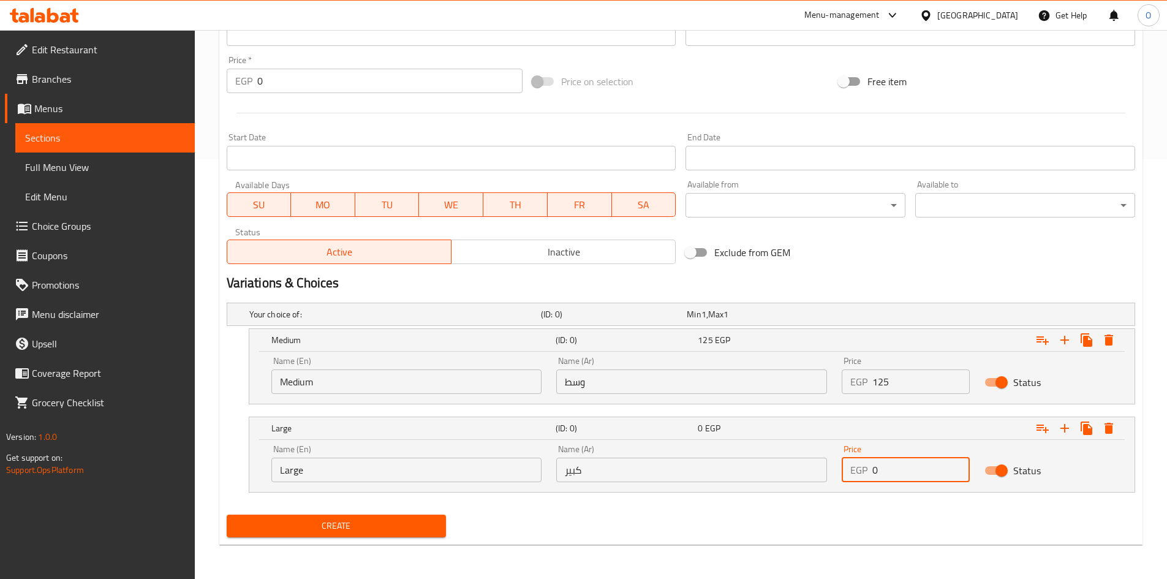
click at [872, 470] on div "EGP 0 Price" at bounding box center [906, 470] width 128 height 25
paste input "14"
type input "140"
click at [924, 253] on div "Exclude from GEM" at bounding box center [834, 252] width 306 height 33
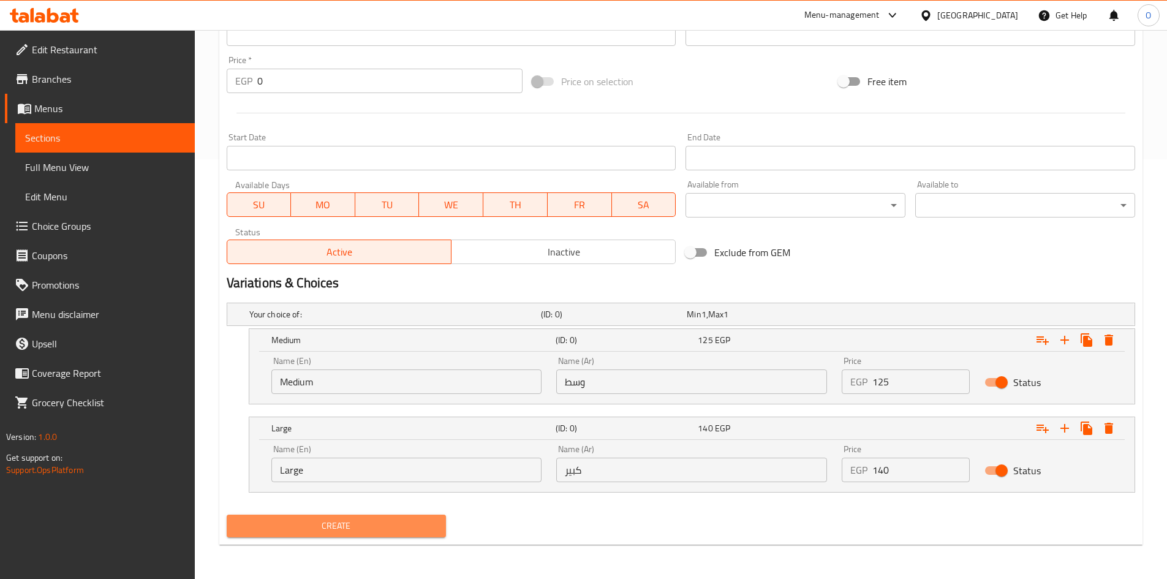
click at [279, 520] on span "Create" at bounding box center [336, 525] width 200 height 15
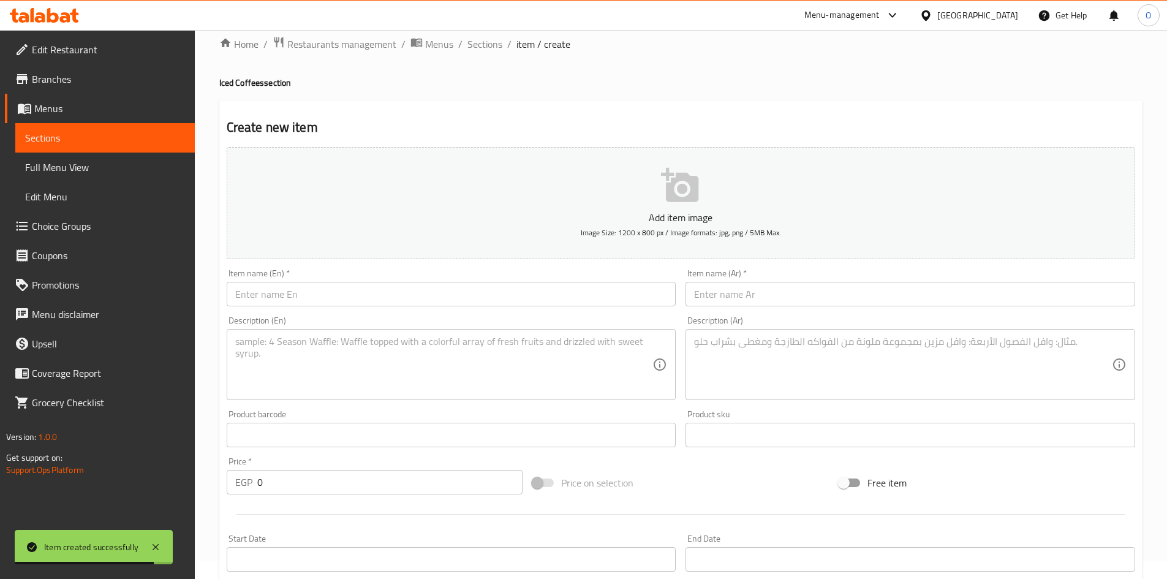
scroll to position [0, 0]
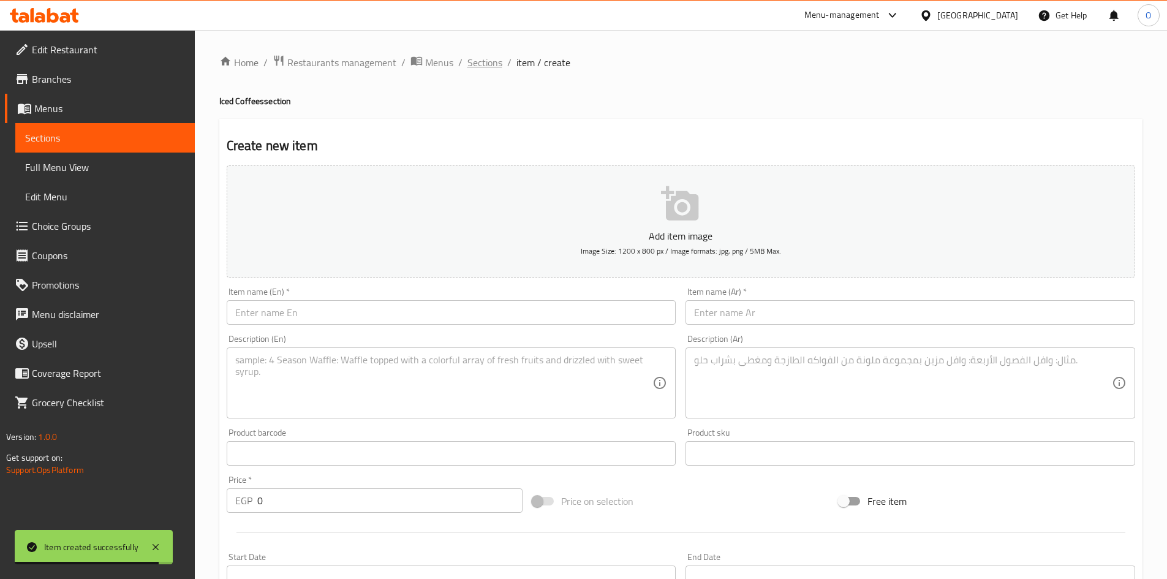
click at [480, 61] on span "Sections" at bounding box center [484, 62] width 35 height 15
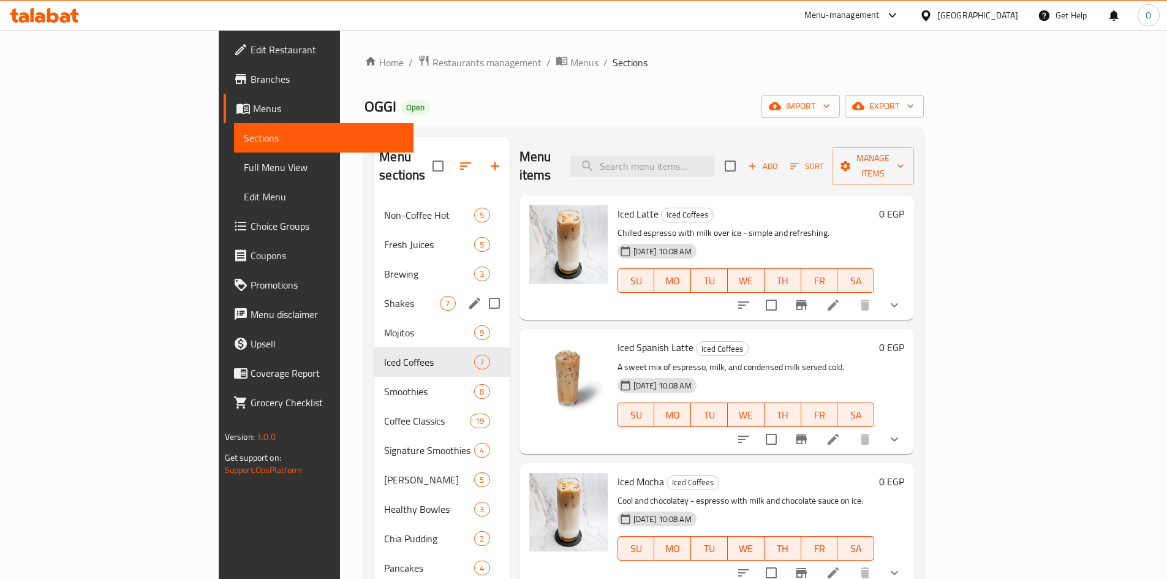
click at [374, 297] on div "Shakes 7" at bounding box center [441, 303] width 135 height 29
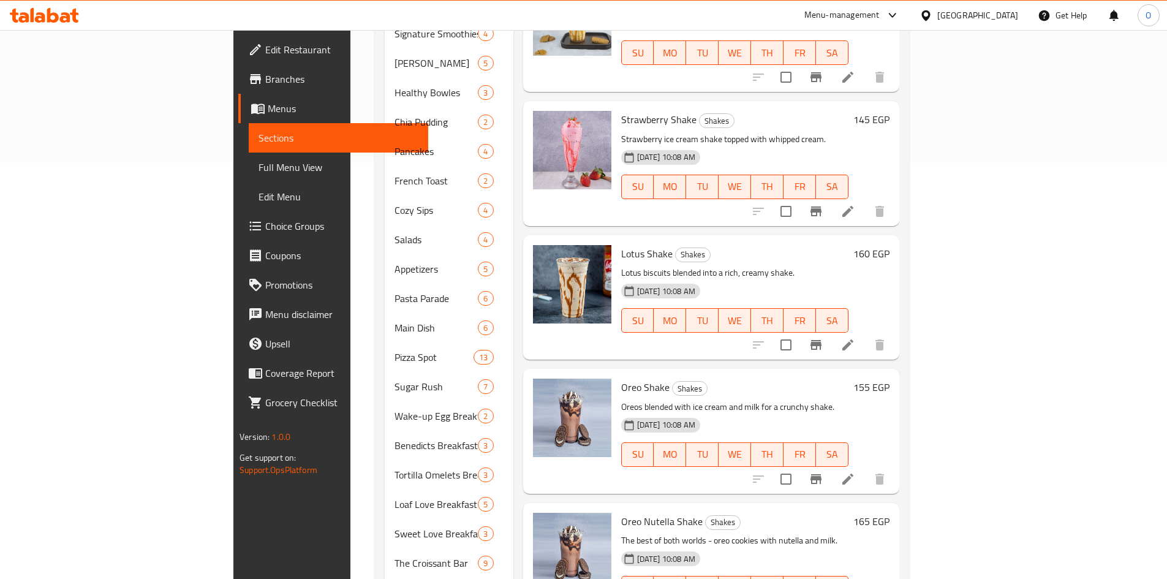
scroll to position [466, 0]
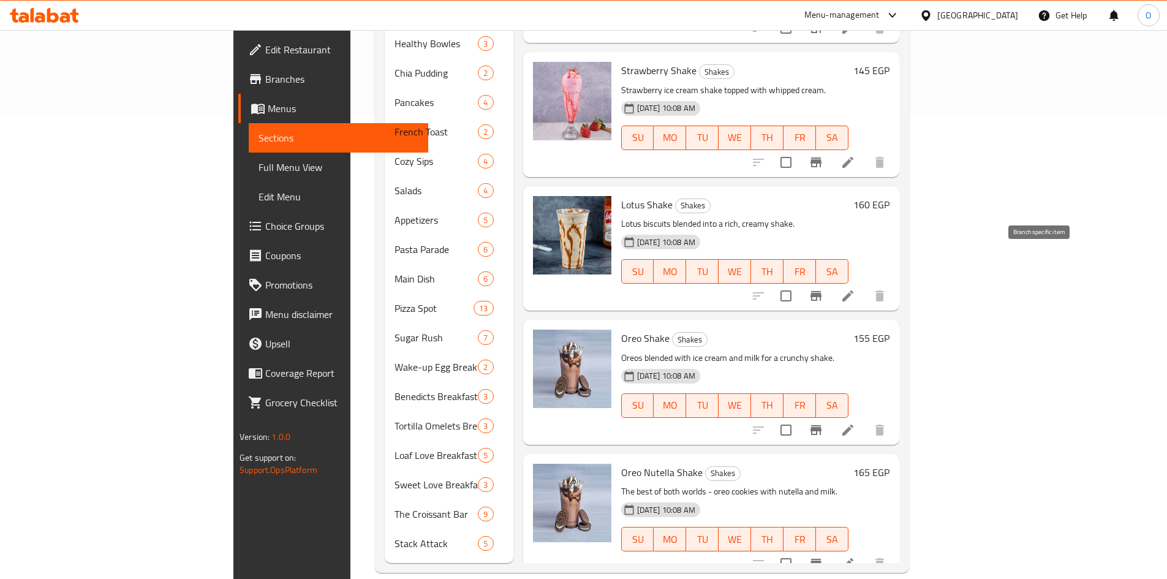
click at [823, 289] on icon "Branch-specific-item" at bounding box center [816, 296] width 15 height 15
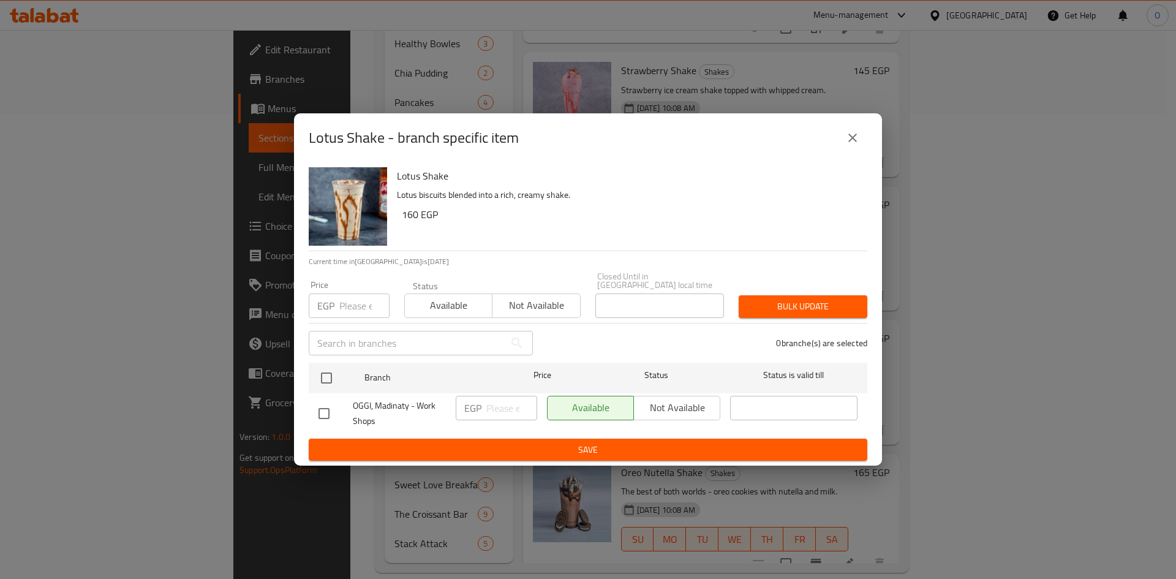
click at [857, 145] on icon "close" at bounding box center [852, 137] width 15 height 15
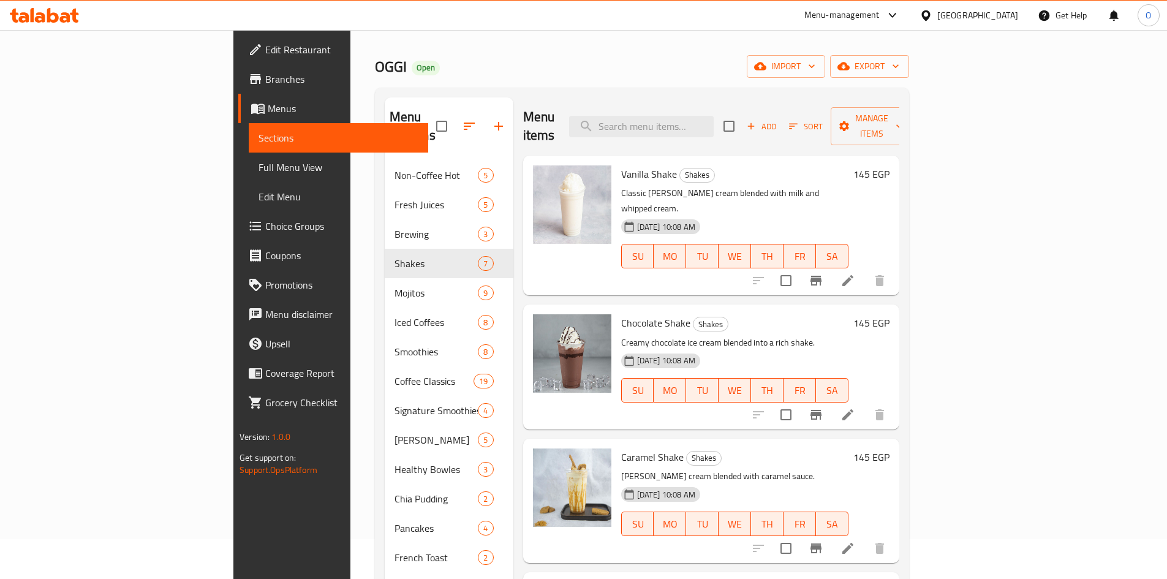
scroll to position [61, 0]
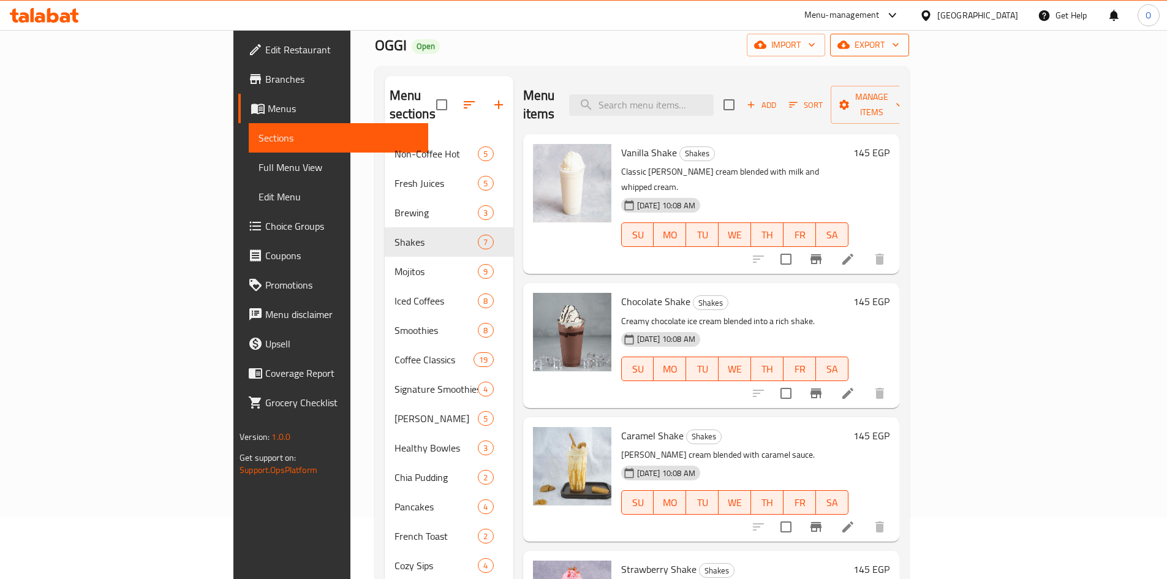
click at [899, 47] on span "export" at bounding box center [869, 44] width 59 height 15
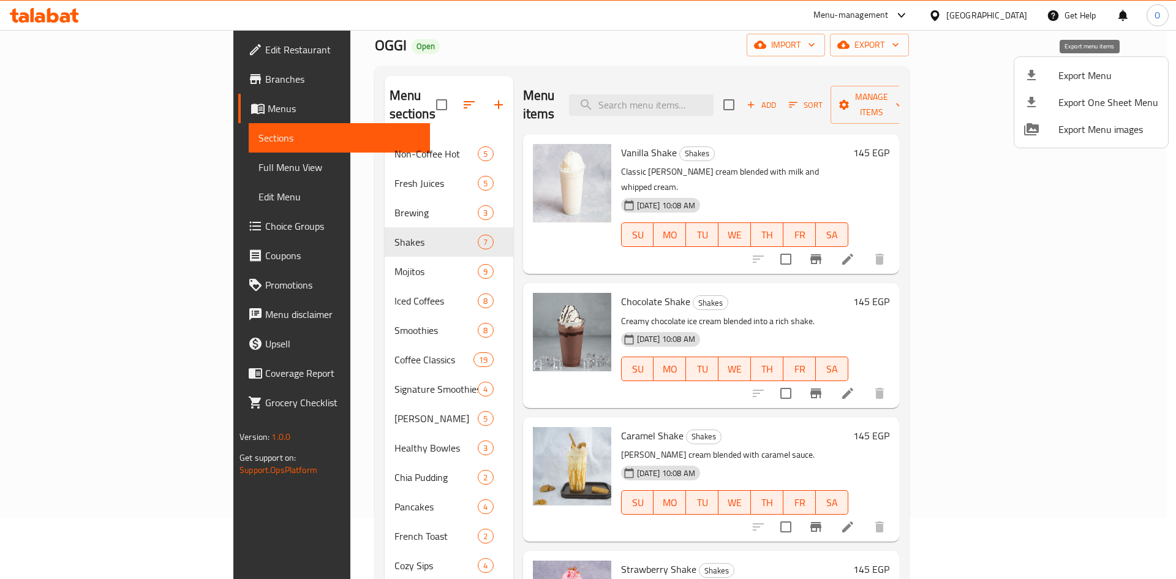
click at [1087, 71] on span "Export Menu" at bounding box center [1109, 75] width 100 height 15
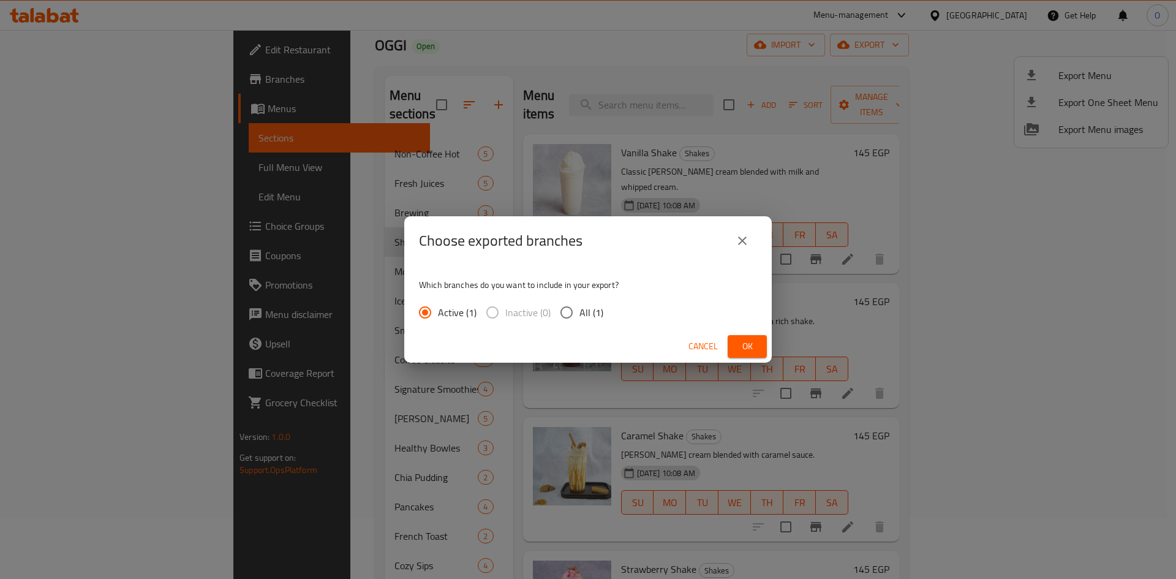
click at [765, 344] on button "Ok" at bounding box center [747, 346] width 39 height 23
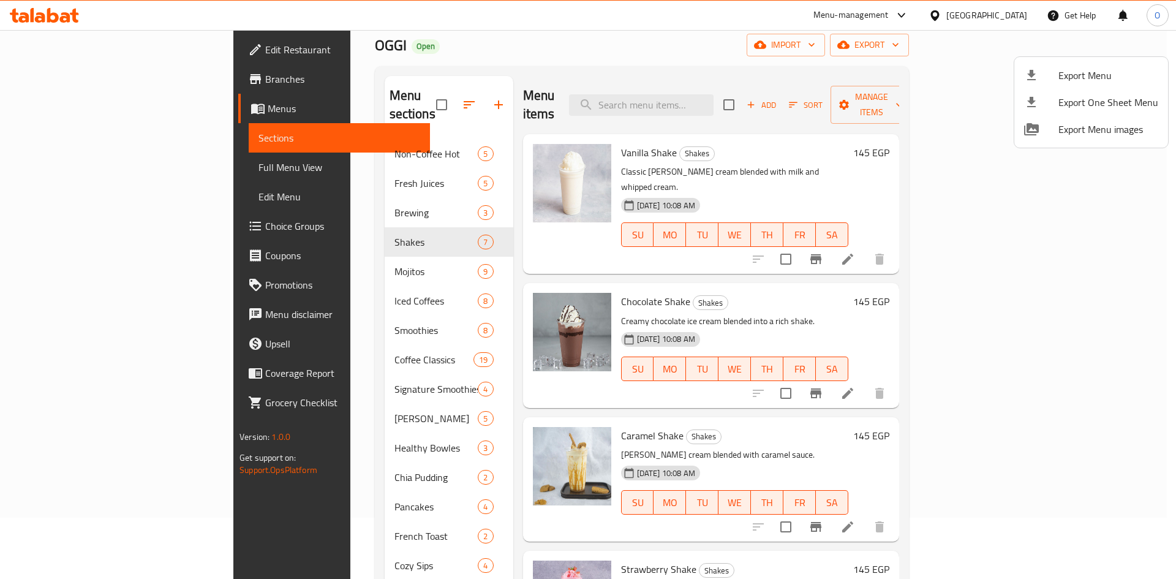
click at [587, 49] on div at bounding box center [588, 289] width 1176 height 579
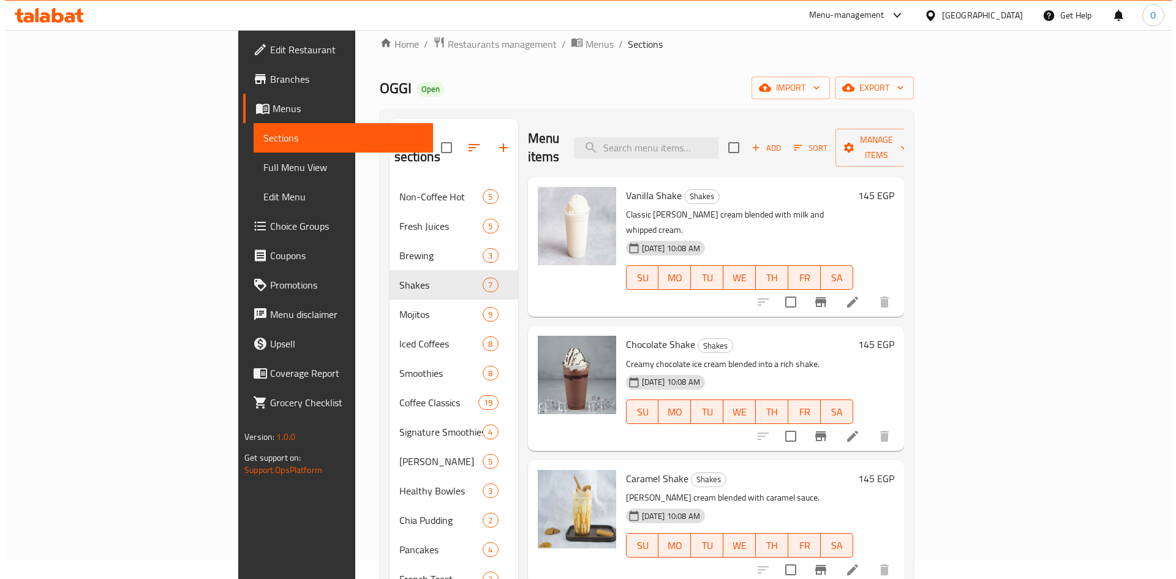
scroll to position [0, 0]
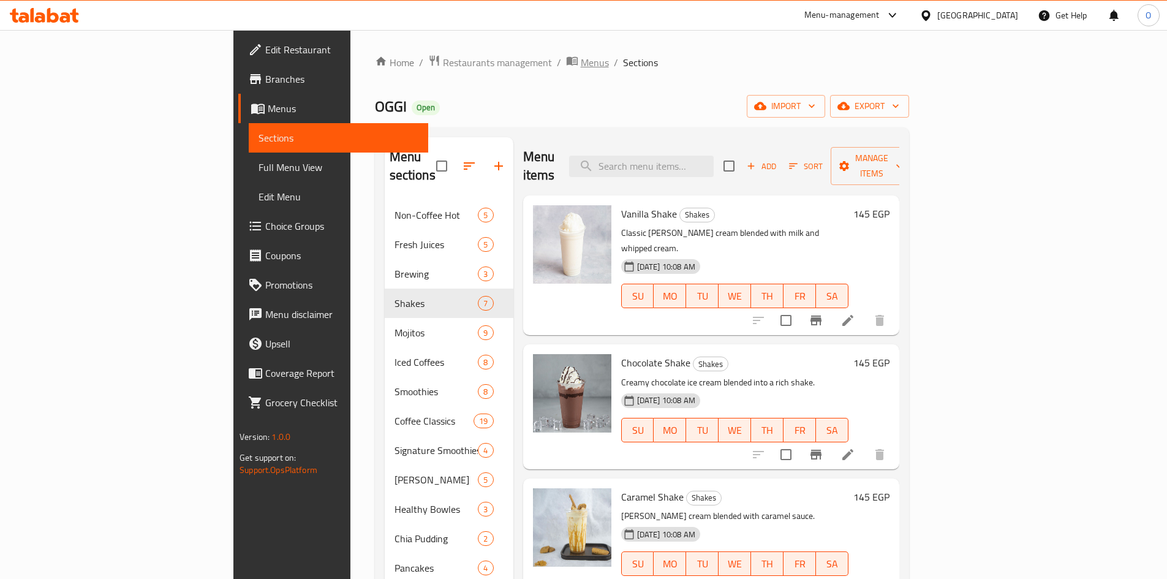
click at [581, 63] on span "Menus" at bounding box center [595, 62] width 28 height 15
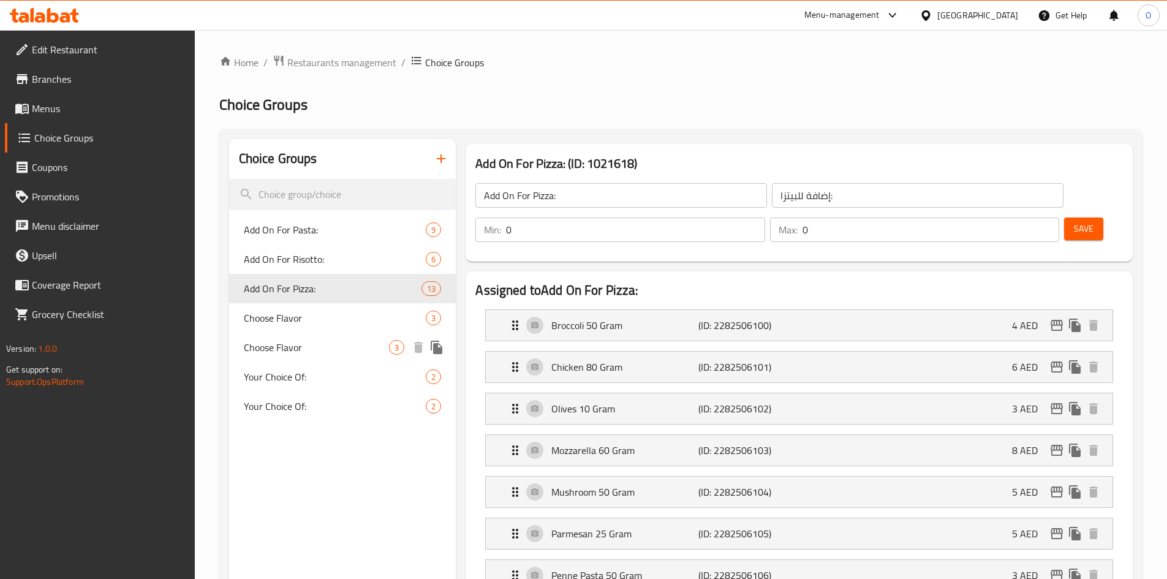
scroll to position [78, 0]
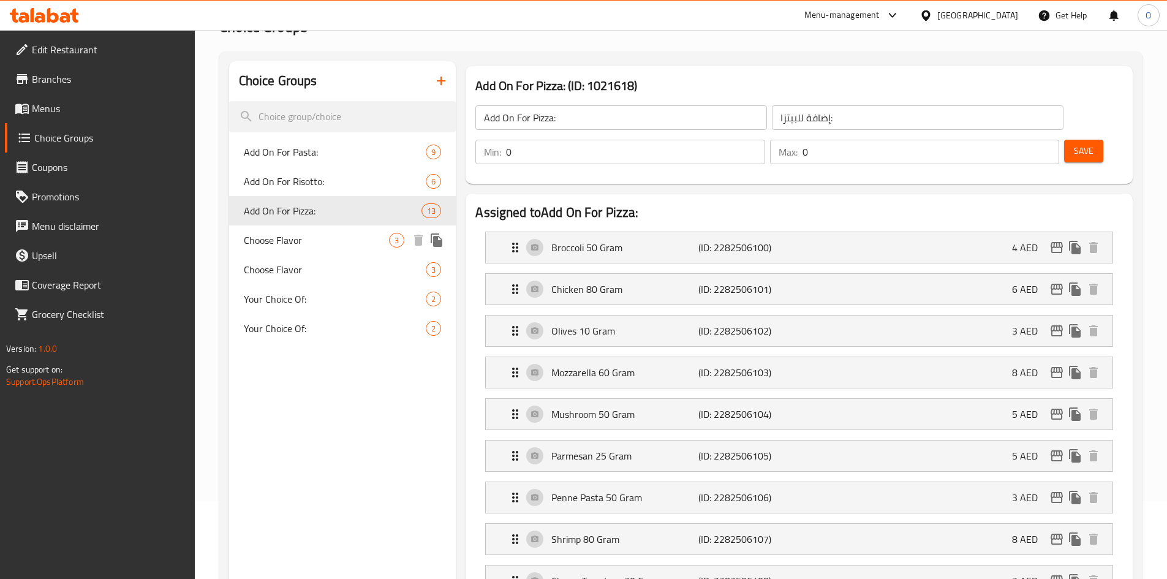
click at [338, 241] on span "Choose Flavor" at bounding box center [317, 240] width 146 height 15
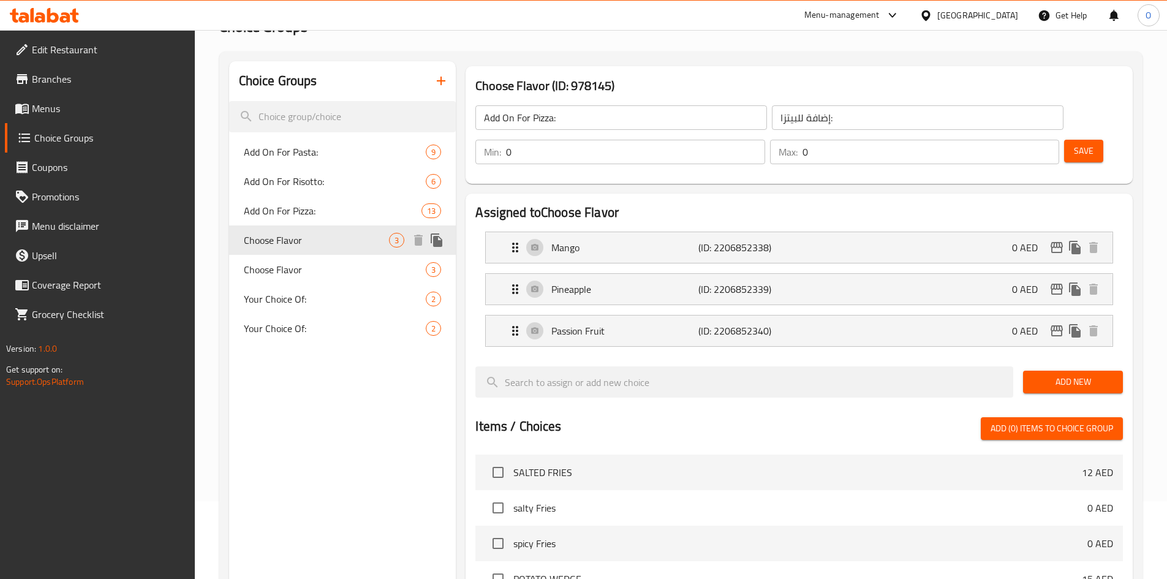
type input "Choose Flavor"
type input "اختر النكهة"
type input "1"
click at [323, 268] on span "Choose Flavor" at bounding box center [317, 269] width 146 height 15
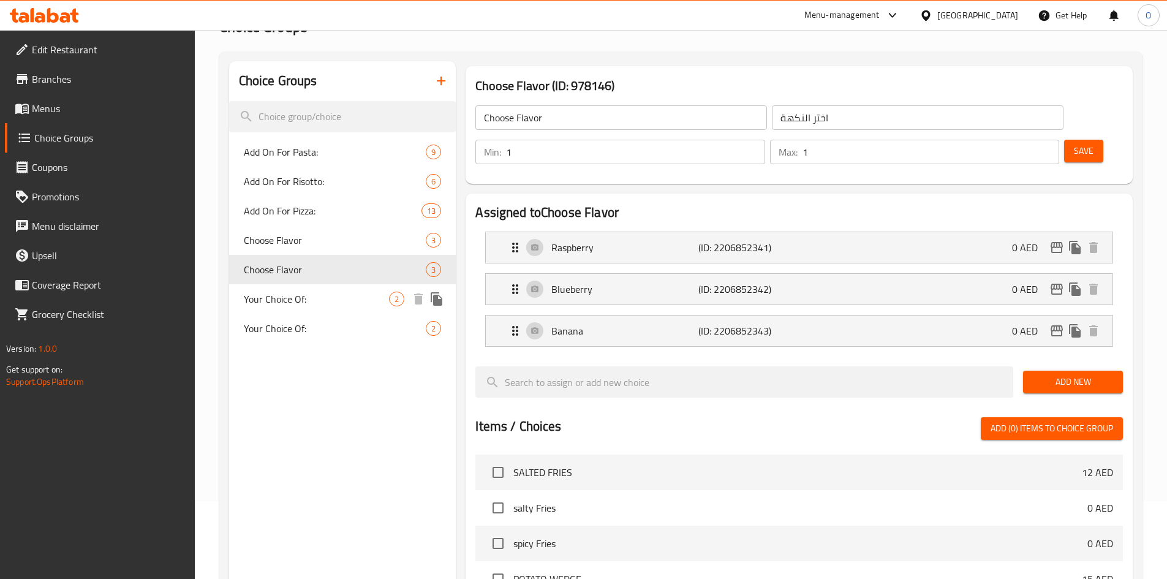
click at [321, 298] on span "Your Choice Of:" at bounding box center [317, 299] width 146 height 15
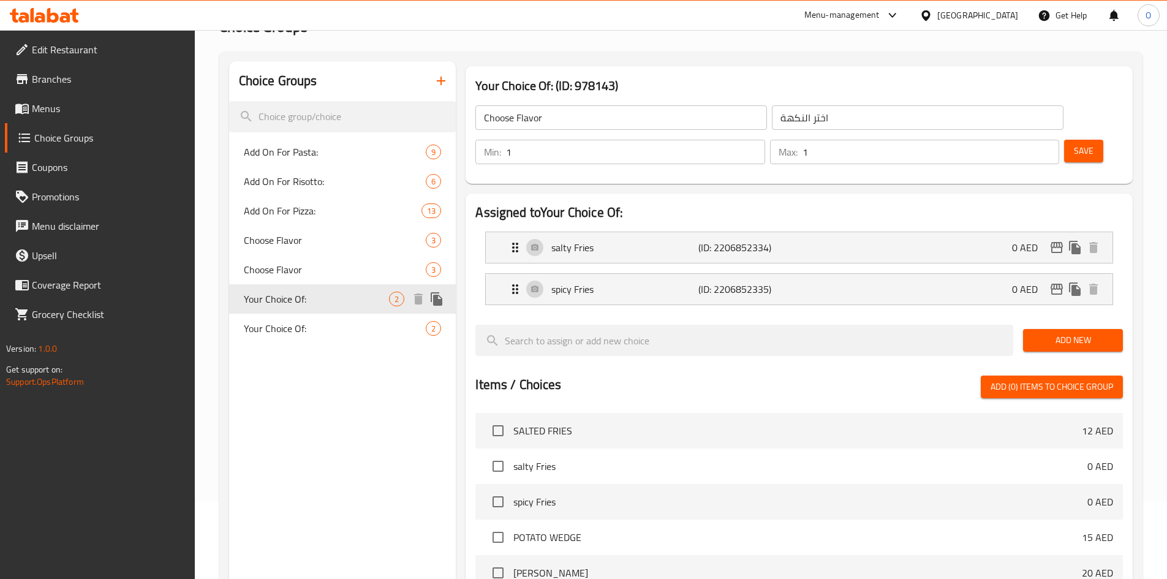
type input "Your Choice Of:"
type input "إختيارك من:"
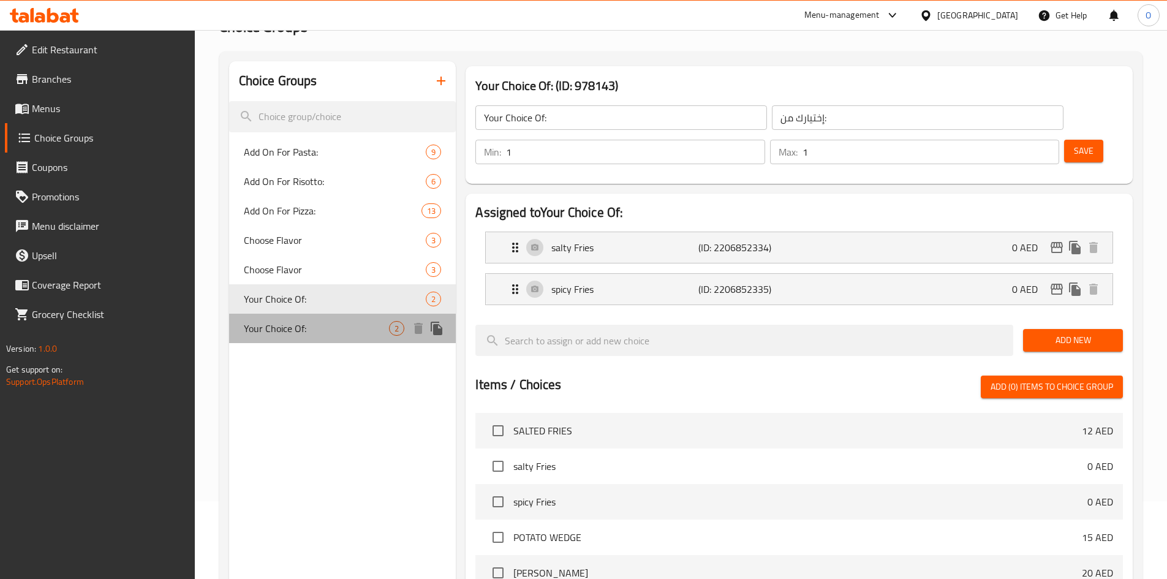
click at [310, 327] on span "Your Choice Of:" at bounding box center [317, 328] width 146 height 15
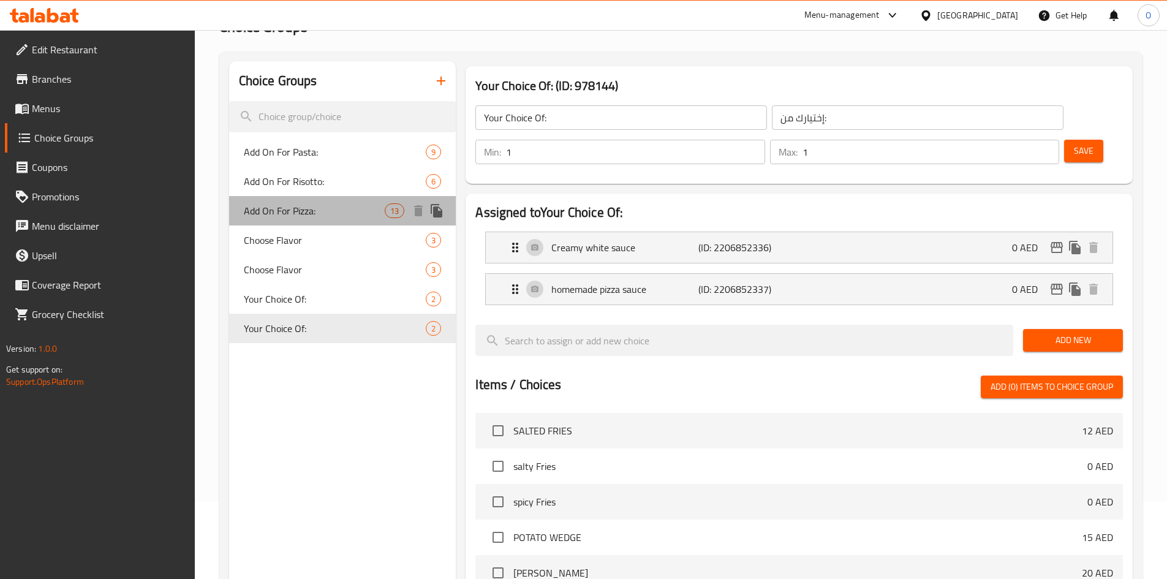
click at [334, 219] on div "Add On For Pizza: 13" at bounding box center [342, 210] width 227 height 29
type input "Add On For Pizza:"
type input "إضافة للبيتزا:"
type input "0"
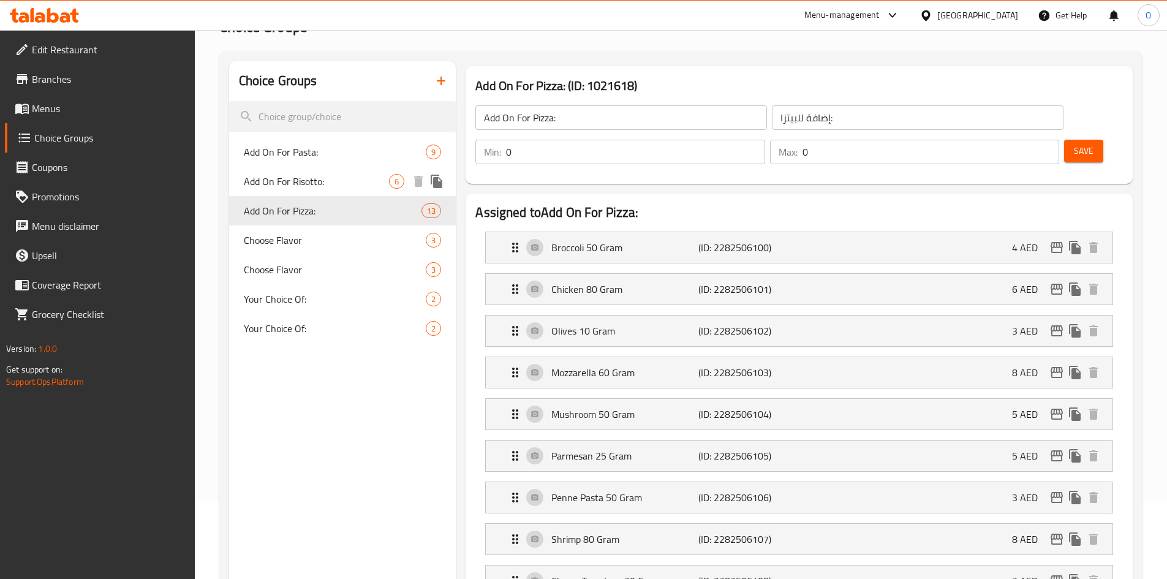
click at [371, 184] on span "Add On For Risotto:" at bounding box center [317, 181] width 146 height 15
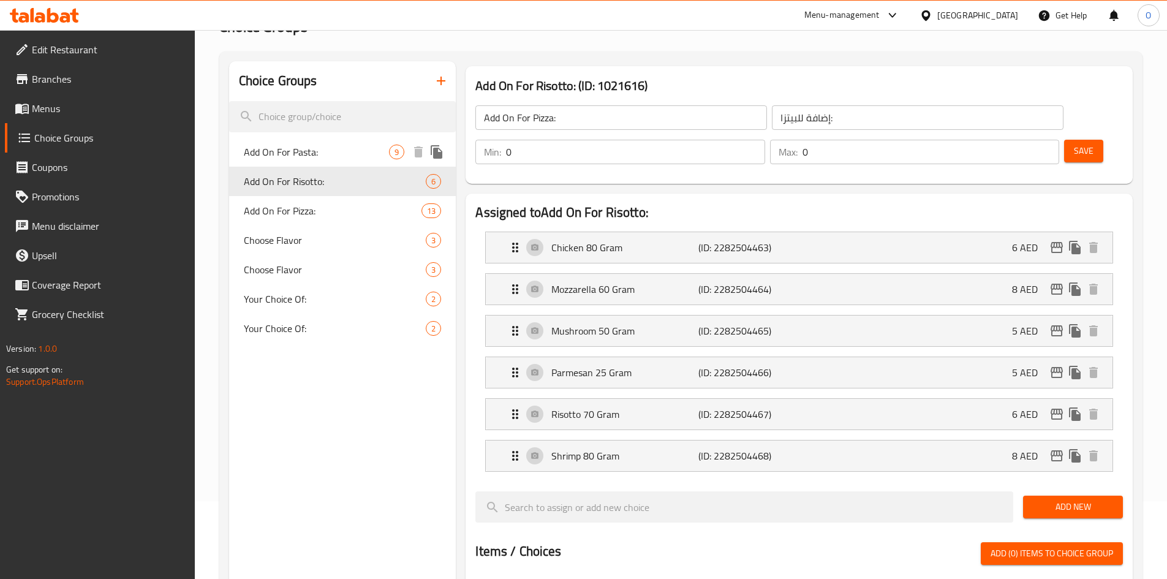
type input "Add On For Risotto:"
type input "إضافة إلى الريزوتو:"
click at [351, 142] on div "Add On For Pasta: 9" at bounding box center [342, 151] width 227 height 29
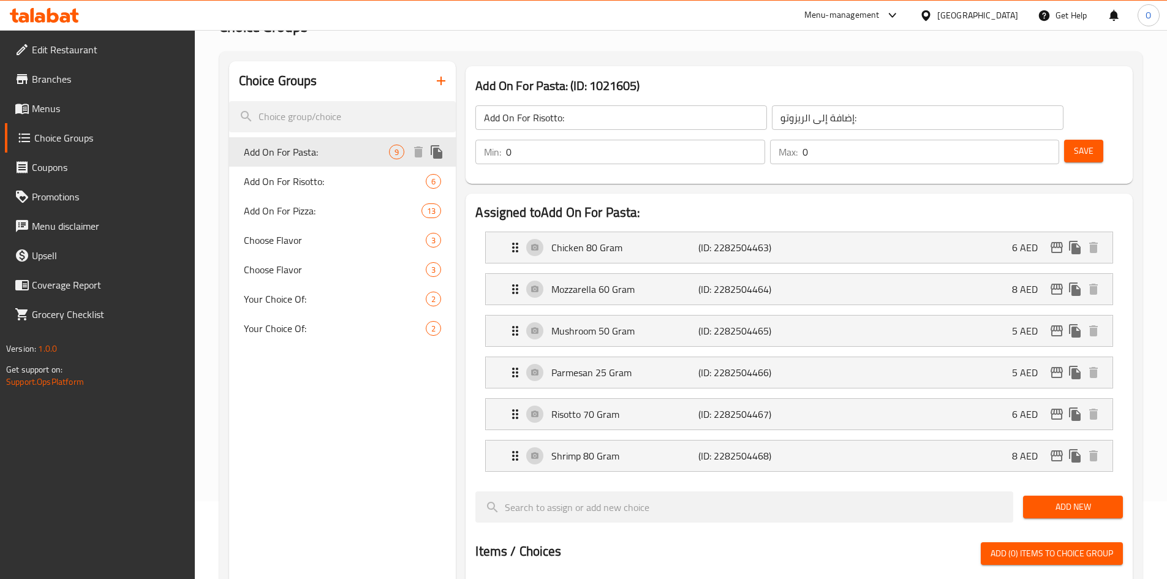
type input "Add On For Pasta:"
type input "إضافة إلى المعكرونة:"
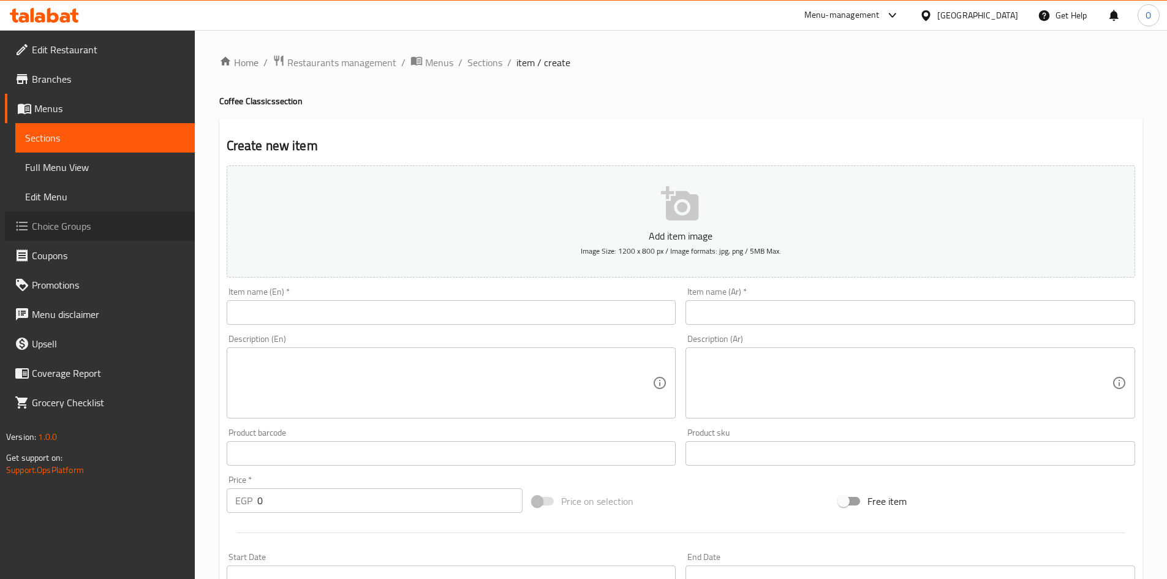
click at [59, 232] on span "Choice Groups" at bounding box center [108, 226] width 153 height 15
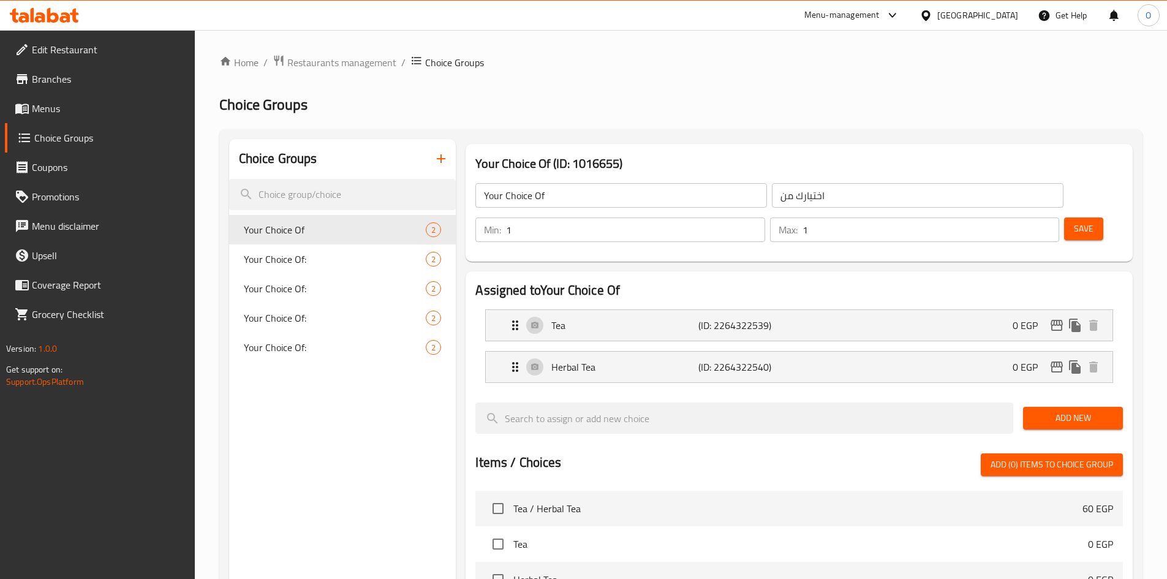
click at [442, 164] on icon "button" at bounding box center [441, 158] width 15 height 15
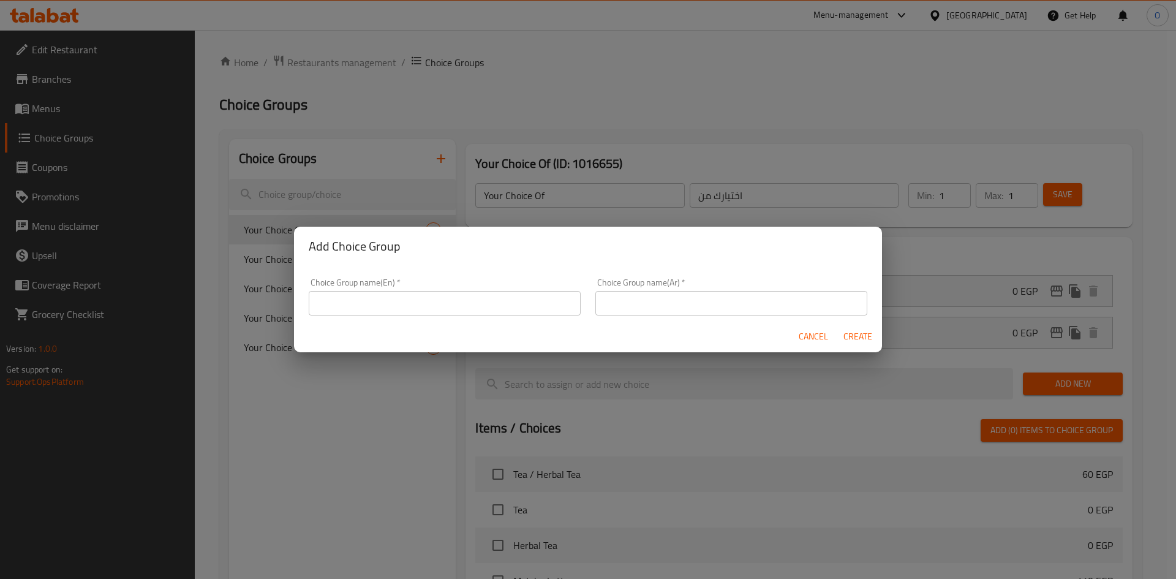
click at [387, 308] on input "text" at bounding box center [445, 303] width 272 height 25
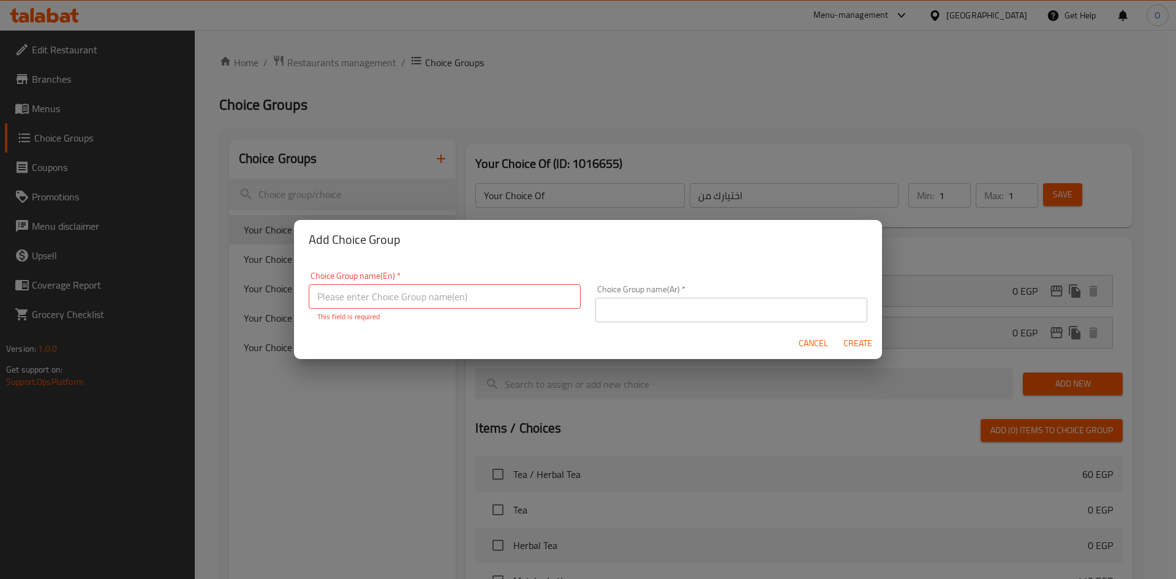
click at [264, 406] on div "Add Choice Group Choice Group name(En)   * Choice Group name(En) * This field i…" at bounding box center [588, 289] width 1176 height 579
click at [827, 341] on span "Cancel" at bounding box center [813, 343] width 29 height 15
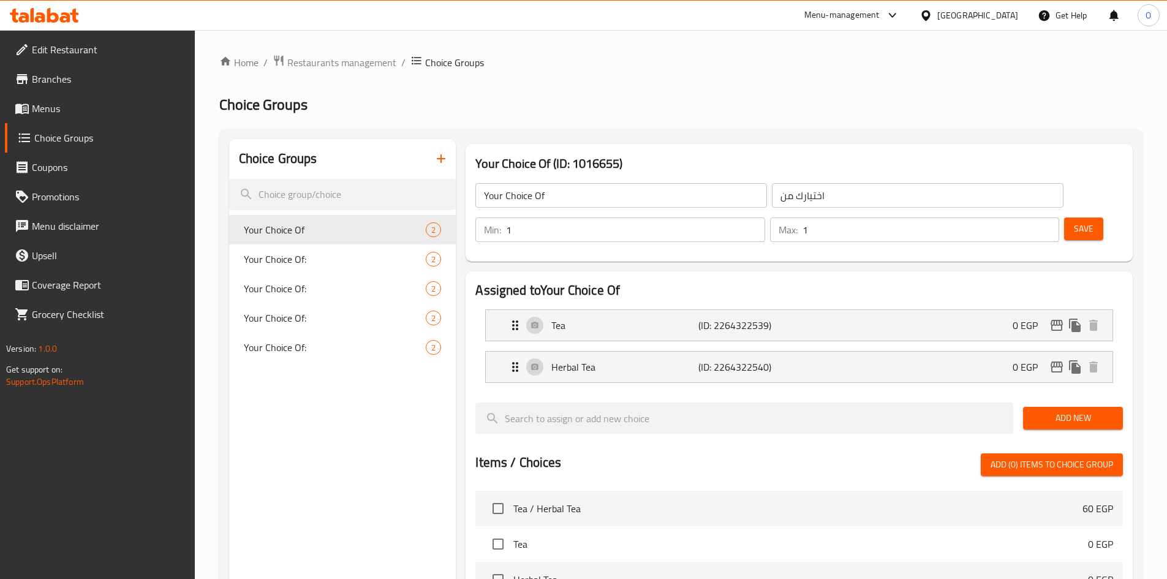
click at [603, 198] on input "Your Choice Of" at bounding box center [621, 195] width 292 height 25
click at [602, 198] on input "Your Choice Of" at bounding box center [621, 195] width 292 height 25
click at [442, 154] on icon "button" at bounding box center [441, 158] width 15 height 15
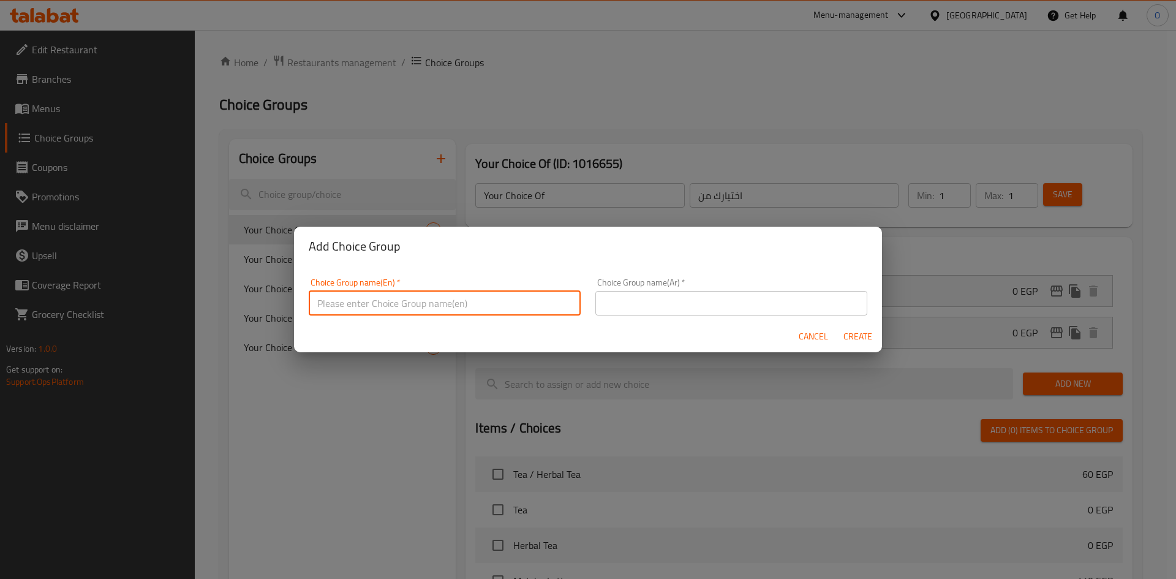
paste input "Your Choice Of"
type input "Your Choice Of Flavours:"
click at [450, 303] on input "Your Choice Of Flavours:" at bounding box center [445, 303] width 272 height 25
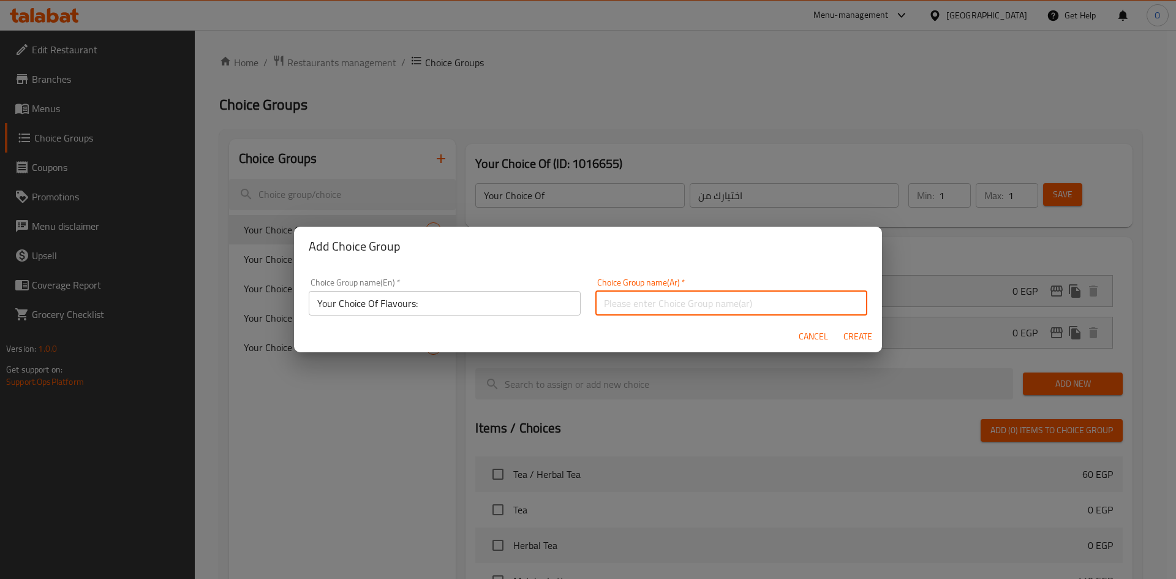
paste input "اختيارك من النكهات:"
type input "اختيارك من النكهات:"
drag, startPoint x: 848, startPoint y: 331, endPoint x: 835, endPoint y: 330, distance: 13.5
click at [849, 331] on span "Create" at bounding box center [857, 336] width 29 height 15
type input "Your Choice Of Flavours:"
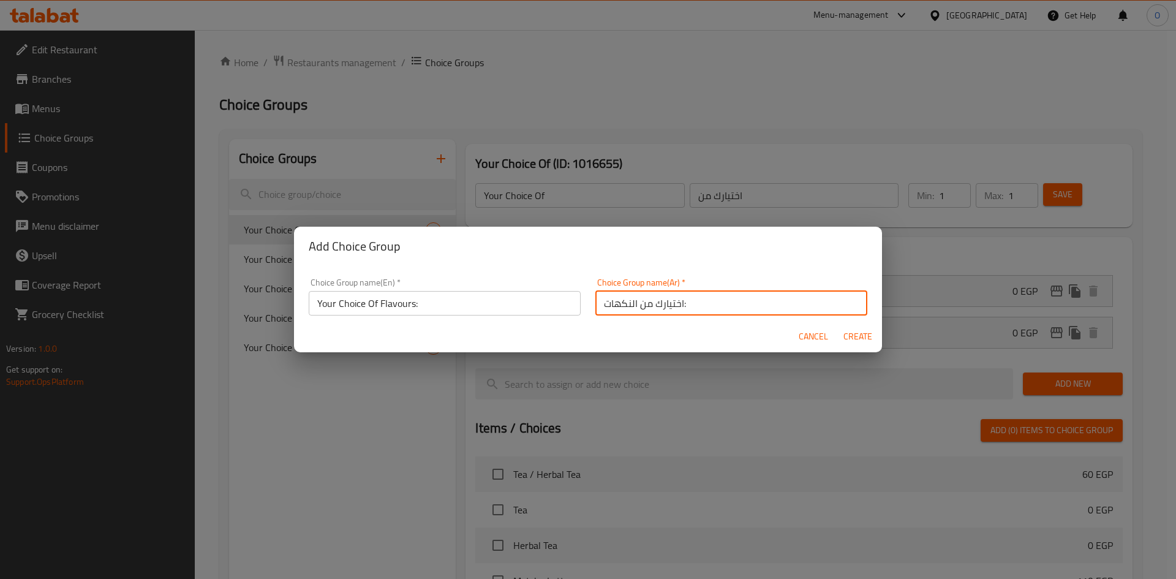
type input "اختيارك من النكهات:"
type input "0"
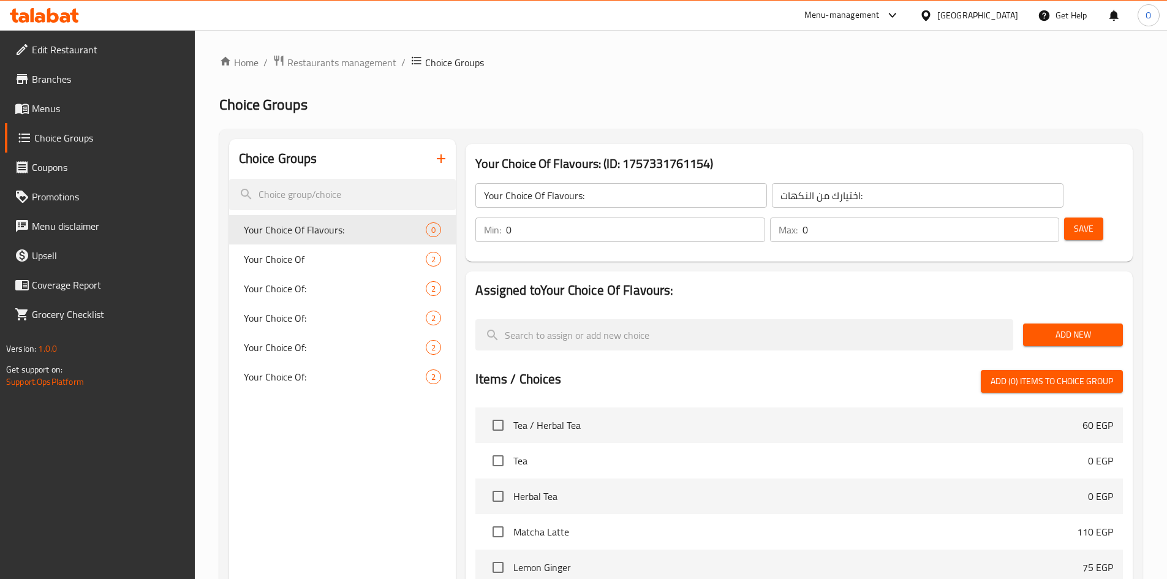
click at [1071, 327] on span "Add New" at bounding box center [1073, 334] width 80 height 15
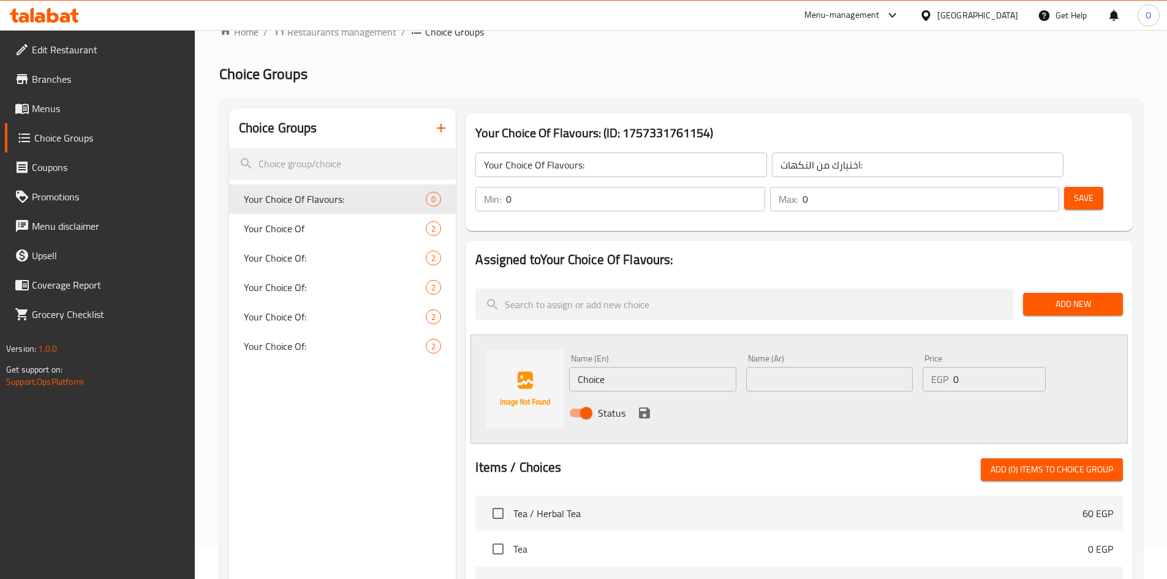
scroll to position [61, 0]
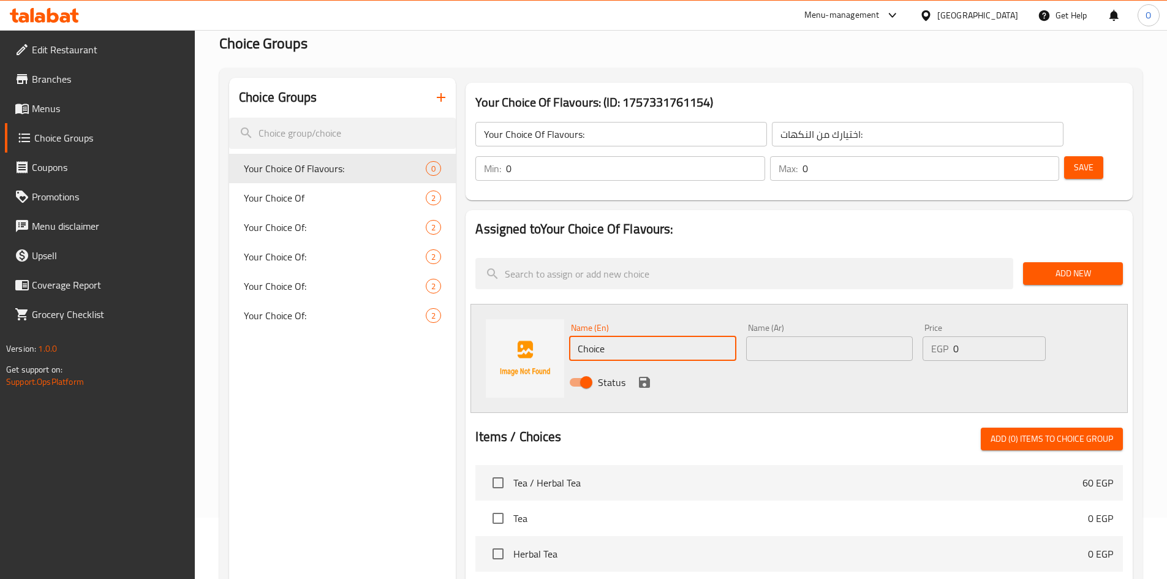
click at [621, 336] on input "Choice" at bounding box center [652, 348] width 167 height 25
paste input "aramel"
type input "Caramel"
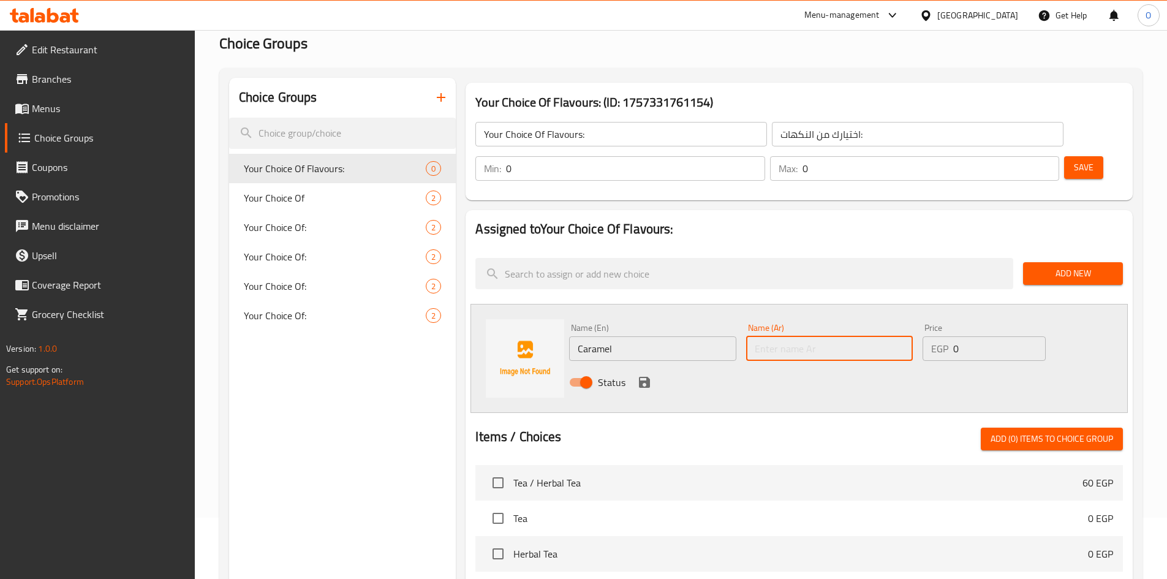
paste input "كراميل"
type input "كراميل"
drag, startPoint x: 646, startPoint y: 351, endPoint x: 656, endPoint y: 355, distance: 10.7
click at [646, 377] on icon "save" at bounding box center [644, 382] width 11 height 11
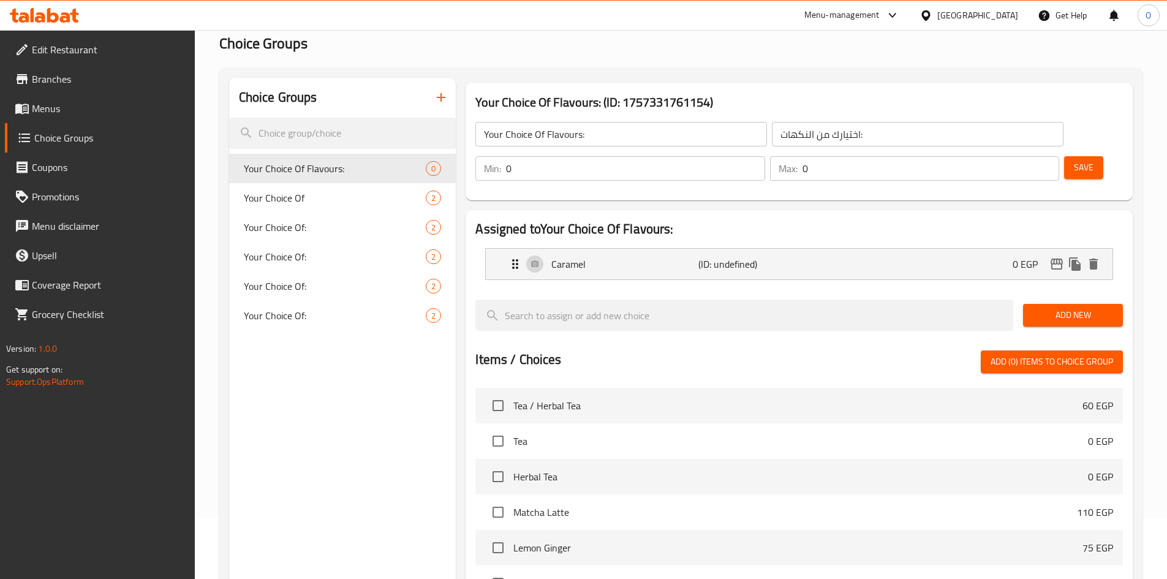
click at [1055, 295] on div "Add New" at bounding box center [1073, 315] width 110 height 41
click at [1052, 304] on button "Add New" at bounding box center [1073, 315] width 100 height 23
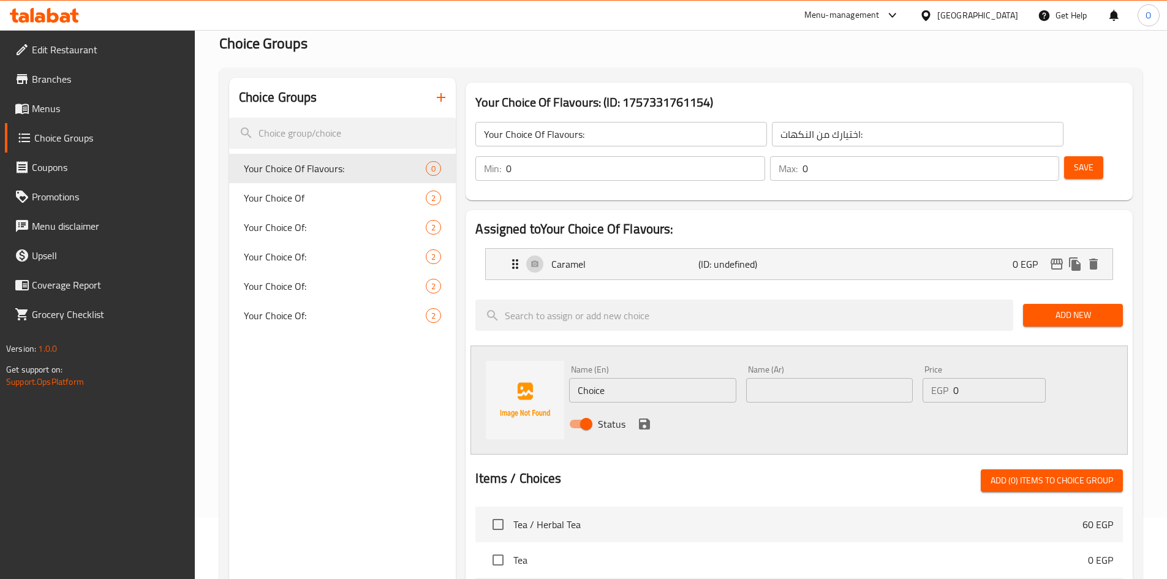
click at [619, 378] on input "Choice" at bounding box center [652, 390] width 167 height 25
paste input "Hazelnut"
type input "Hazelnut"
paste input "البندق"
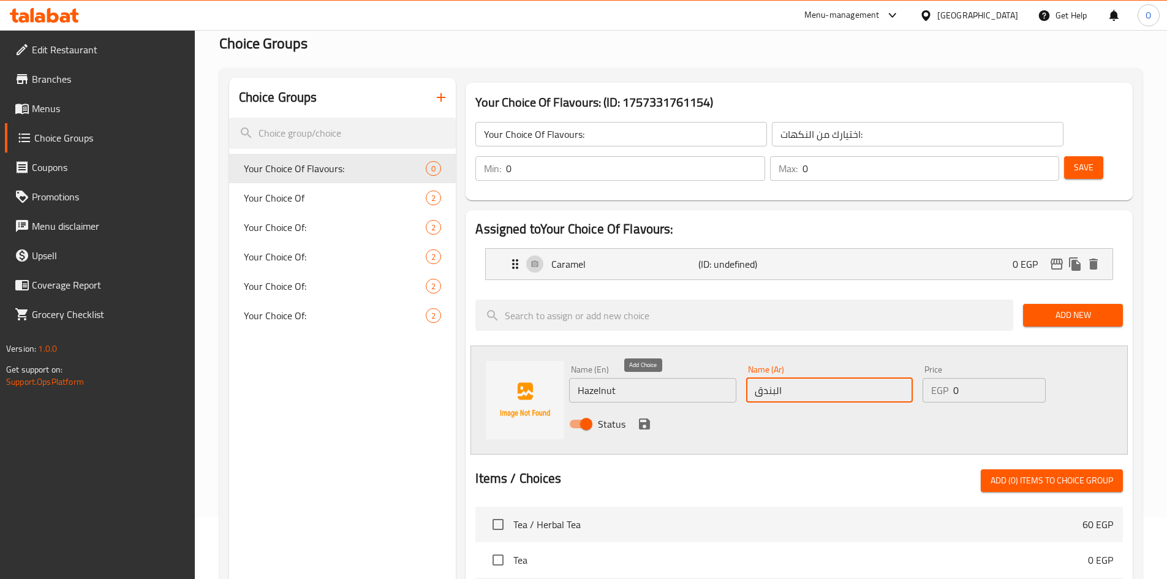
type input "البندق"
click at [640, 418] on icon "save" at bounding box center [644, 423] width 11 height 11
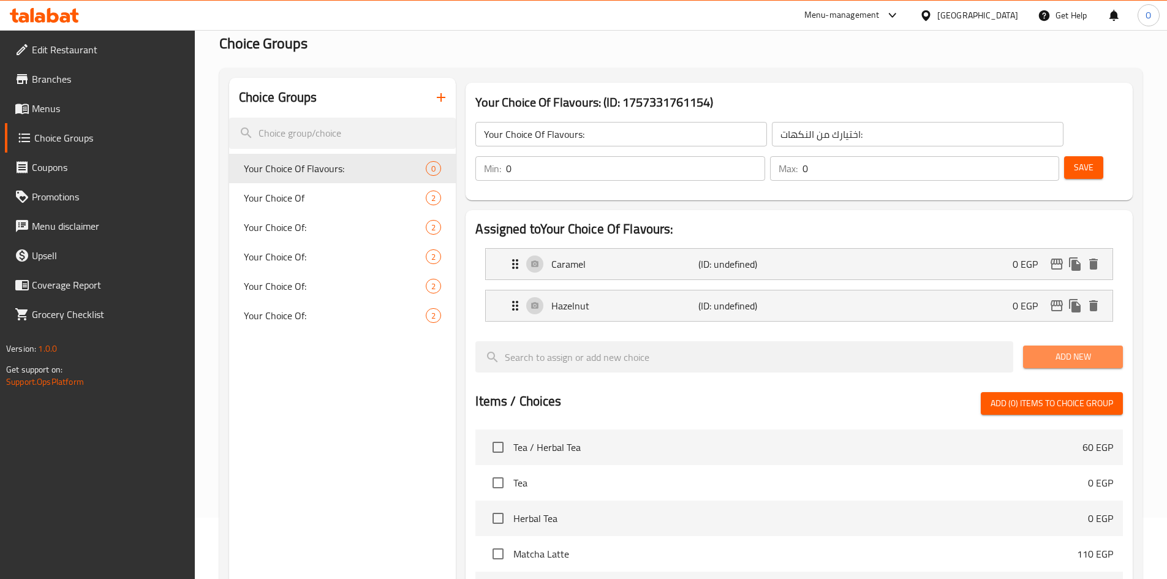
click at [1063, 349] on span "Add New" at bounding box center [1073, 356] width 80 height 15
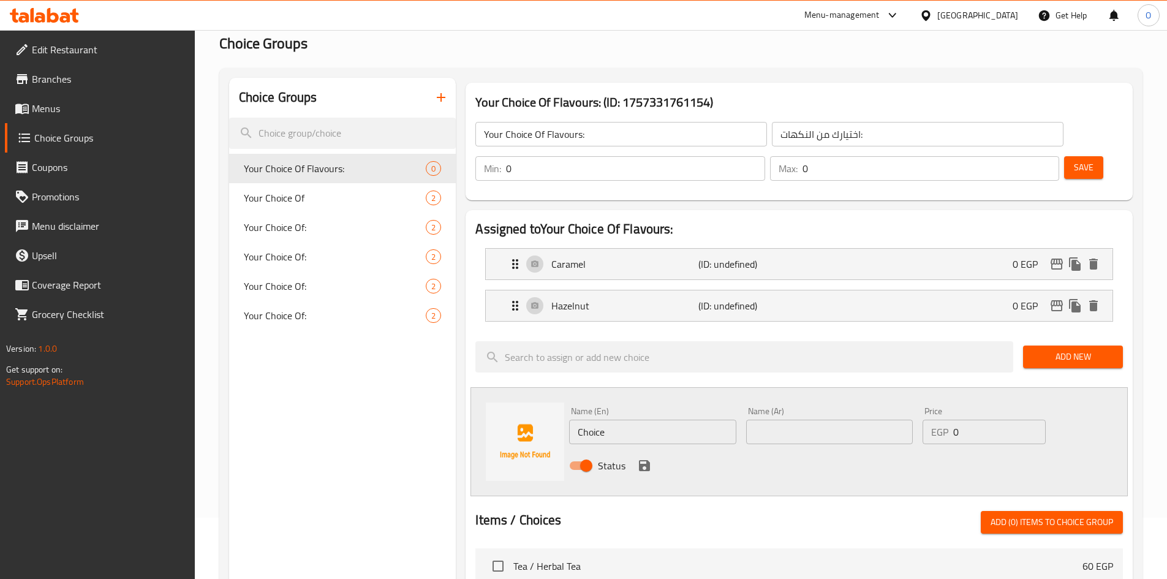
click at [629, 420] on input "Choice" at bounding box center [652, 432] width 167 height 25
paste input "Vanilla"
type input "Vanilla"
paste input "الفانيليا"
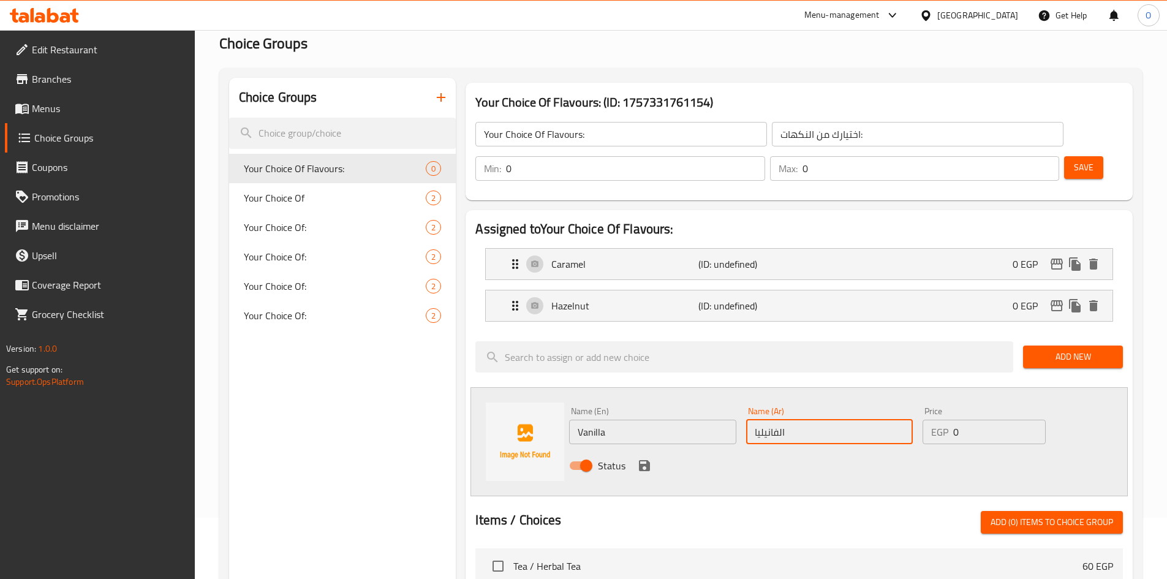
type input "الفانيليا"
click at [645, 458] on icon "save" at bounding box center [644, 465] width 15 height 15
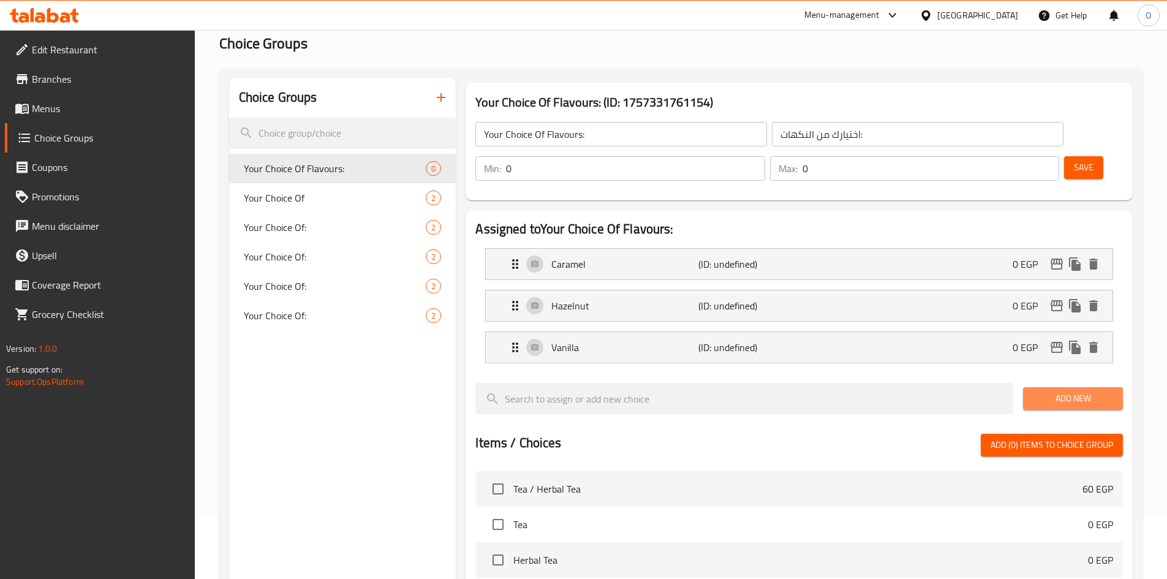
click at [1053, 391] on span "Add New" at bounding box center [1073, 398] width 80 height 15
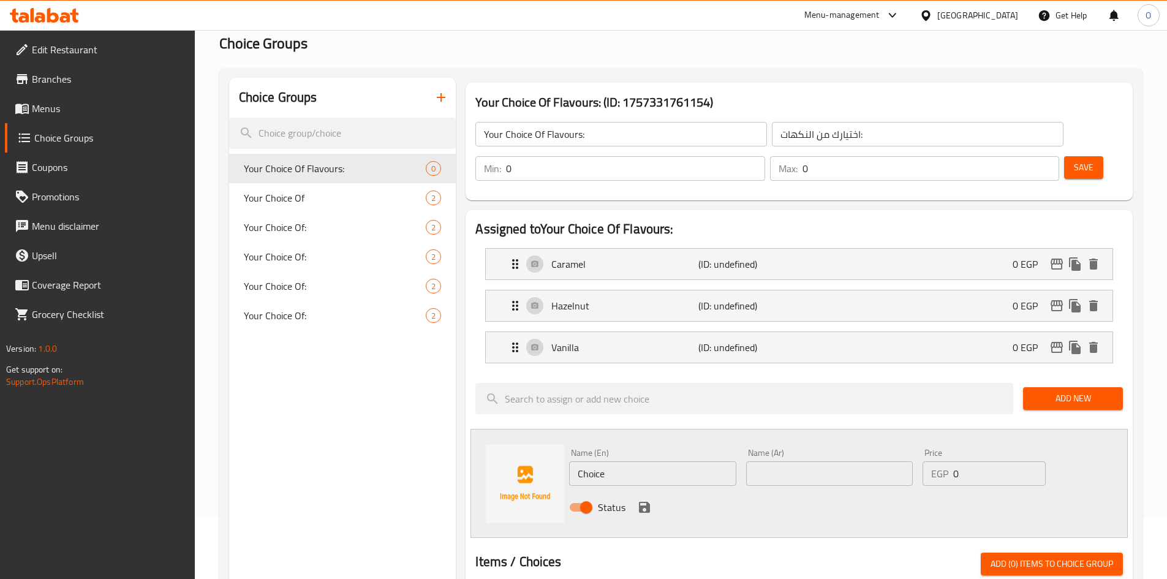
click at [611, 461] on input "Choice" at bounding box center [652, 473] width 167 height 25
click at [612, 461] on input "Choice" at bounding box center [652, 473] width 167 height 25
paste input "Mocha"
type input "Mocha"
paste input "موكا"
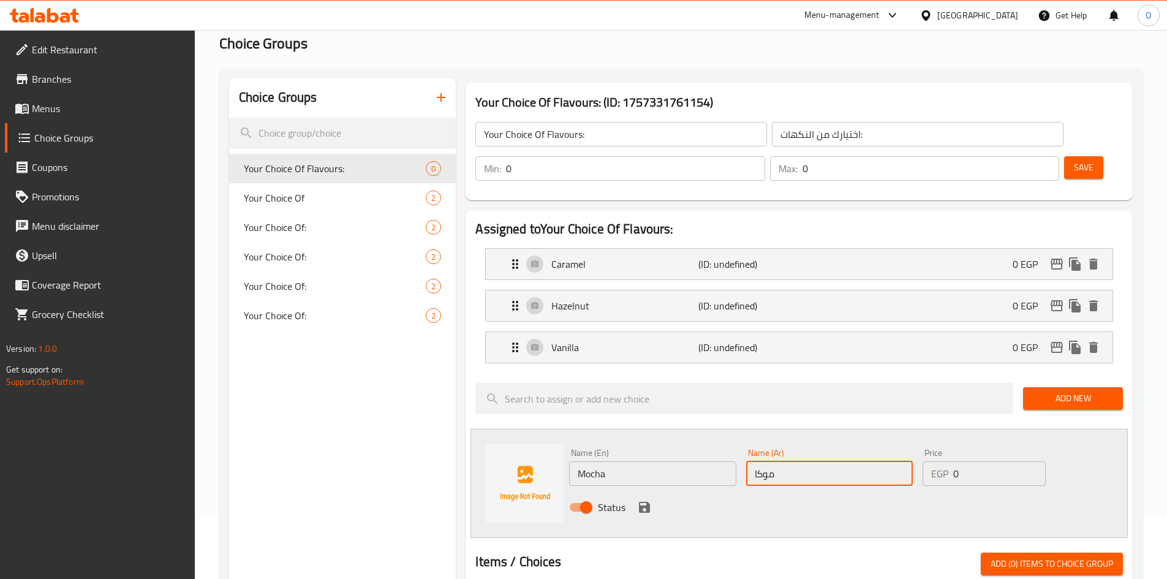
type input "موكا"
click at [643, 500] on icon "save" at bounding box center [644, 507] width 15 height 15
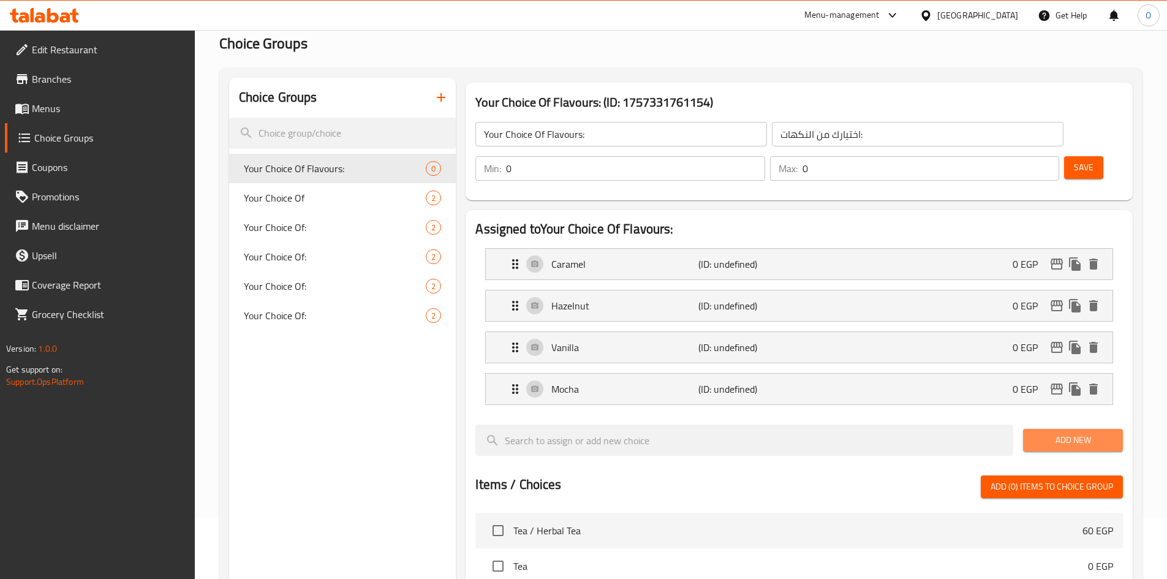
click at [1045, 429] on button "Add New" at bounding box center [1073, 440] width 100 height 23
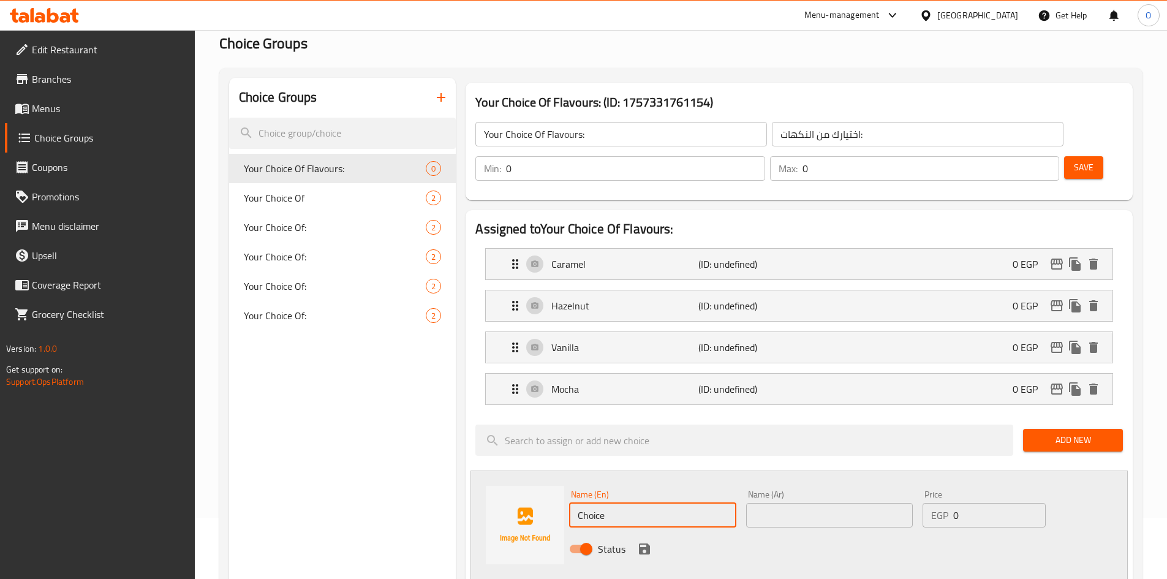
click at [663, 503] on input "Choice" at bounding box center [652, 515] width 167 height 25
click at [662, 503] on input "Choice" at bounding box center [652, 515] width 167 height 25
paste input "White Mocha"
type input "White Mocha"
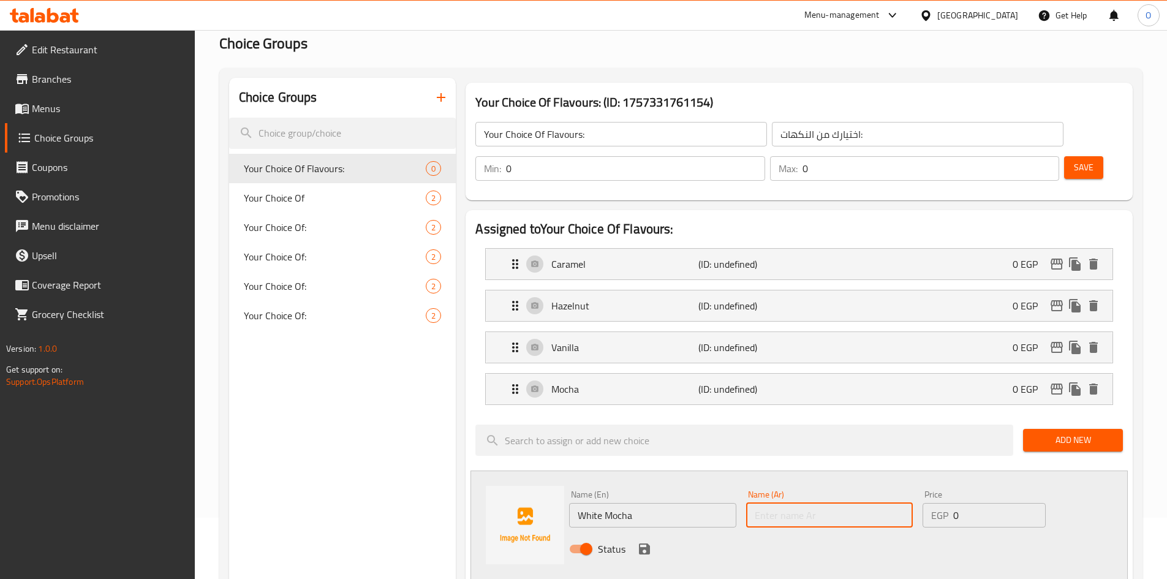
paste input "موكا بيضاء"
type input "موكا بيضاء"
click at [646, 543] on icon "save" at bounding box center [644, 548] width 11 height 11
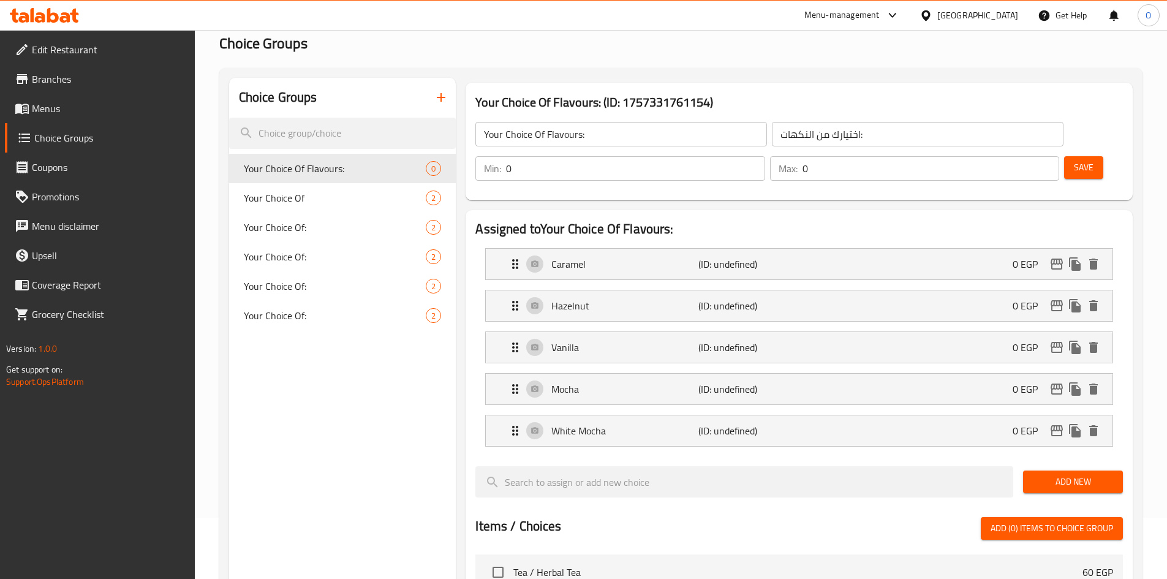
click at [1057, 474] on span "Add New" at bounding box center [1073, 481] width 80 height 15
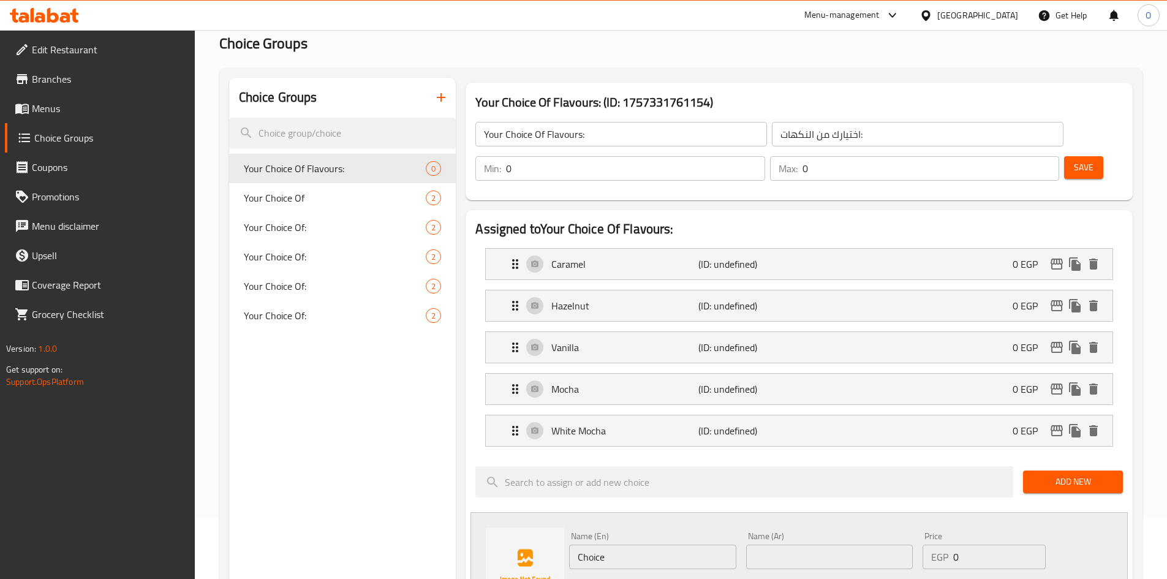
click at [604, 545] on input "Choice" at bounding box center [652, 557] width 167 height 25
paste input "Salted Caramel"
type input "Salted Caramel"
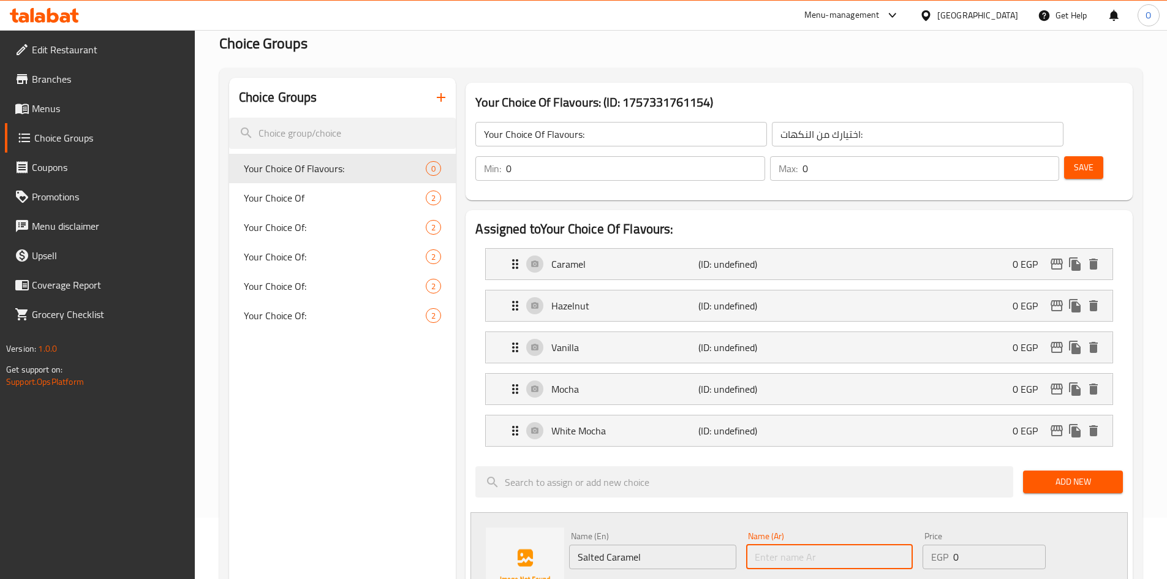
paste input "كراميل مملح"
type input "كراميل مملح"
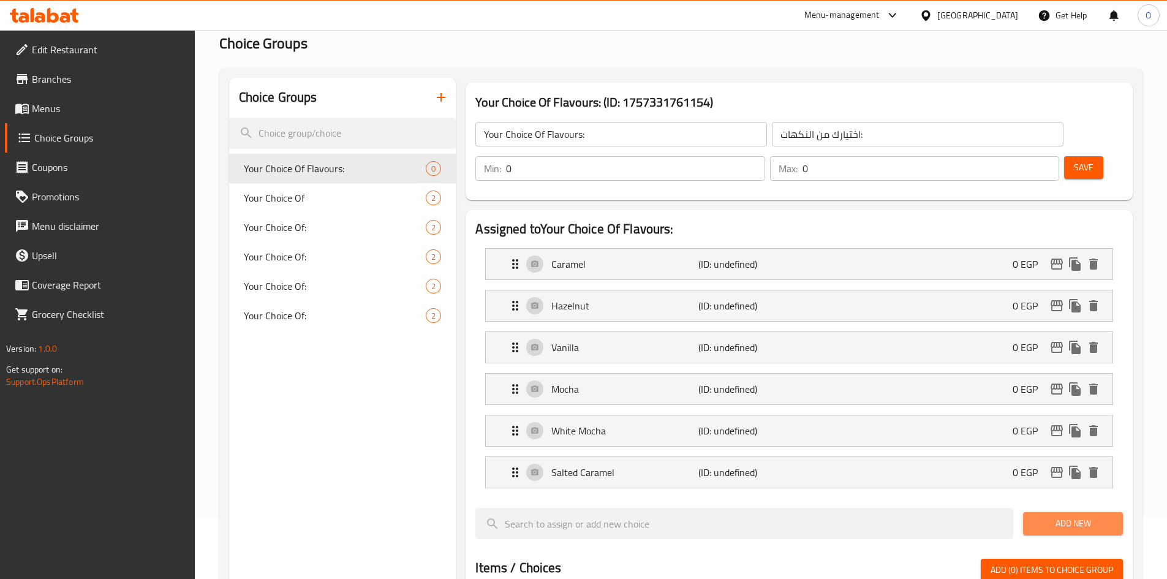
click at [1076, 512] on button "Add New" at bounding box center [1073, 523] width 100 height 23
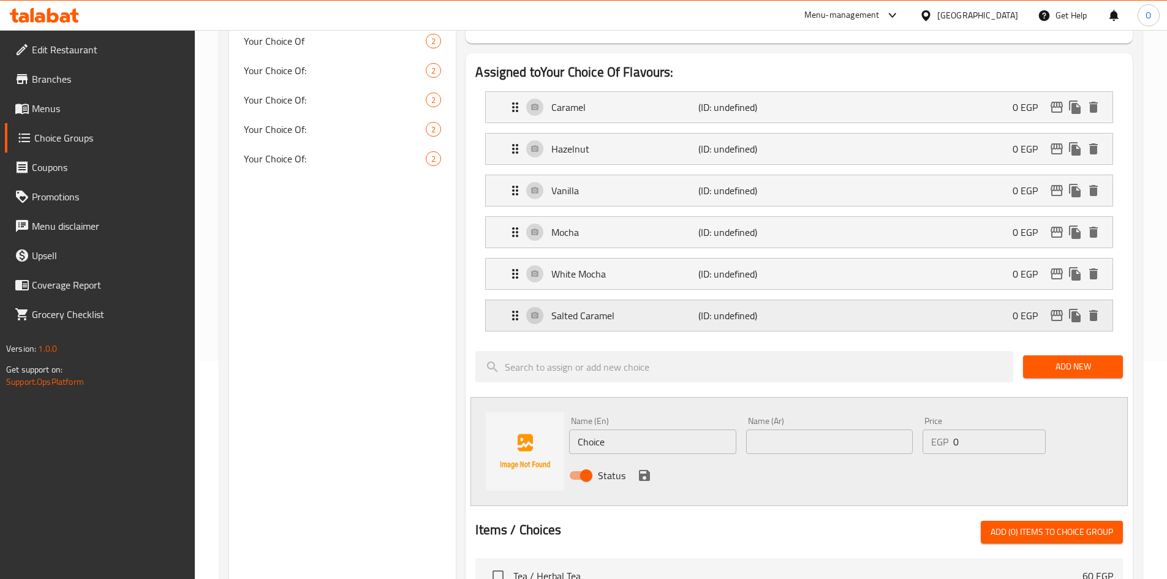
scroll to position [306, 0]
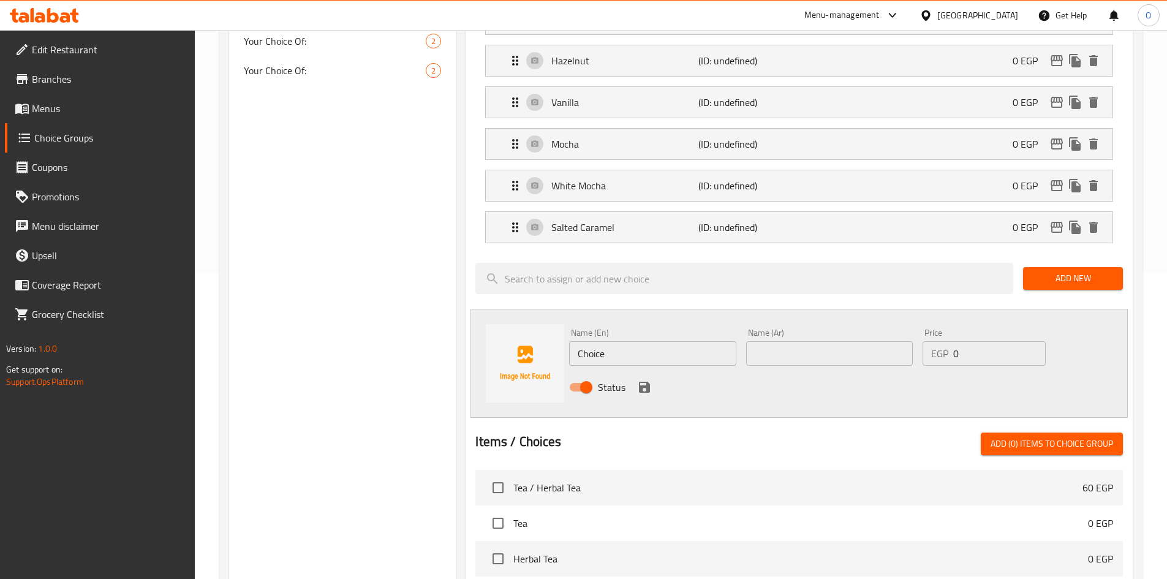
click at [624, 341] on input "Choice" at bounding box center [652, 353] width 167 height 25
paste input "Lotus"
type input "Lotus"
paste input "لوتس"
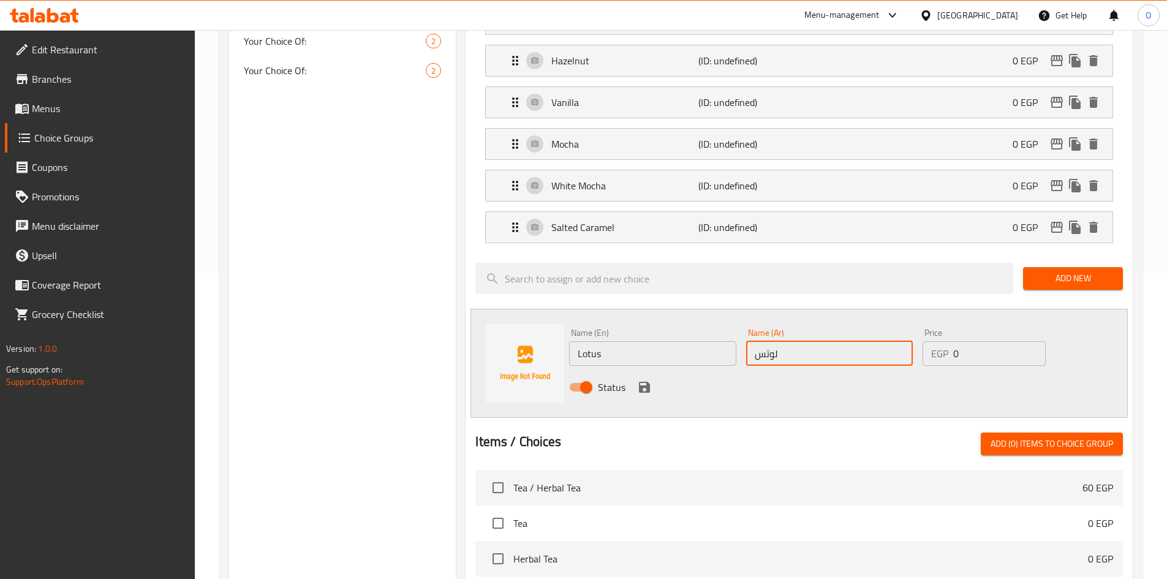
type input "لوتس"
drag, startPoint x: 645, startPoint y: 354, endPoint x: 649, endPoint y: 360, distance: 7.5
click at [645, 380] on icon "save" at bounding box center [644, 387] width 15 height 15
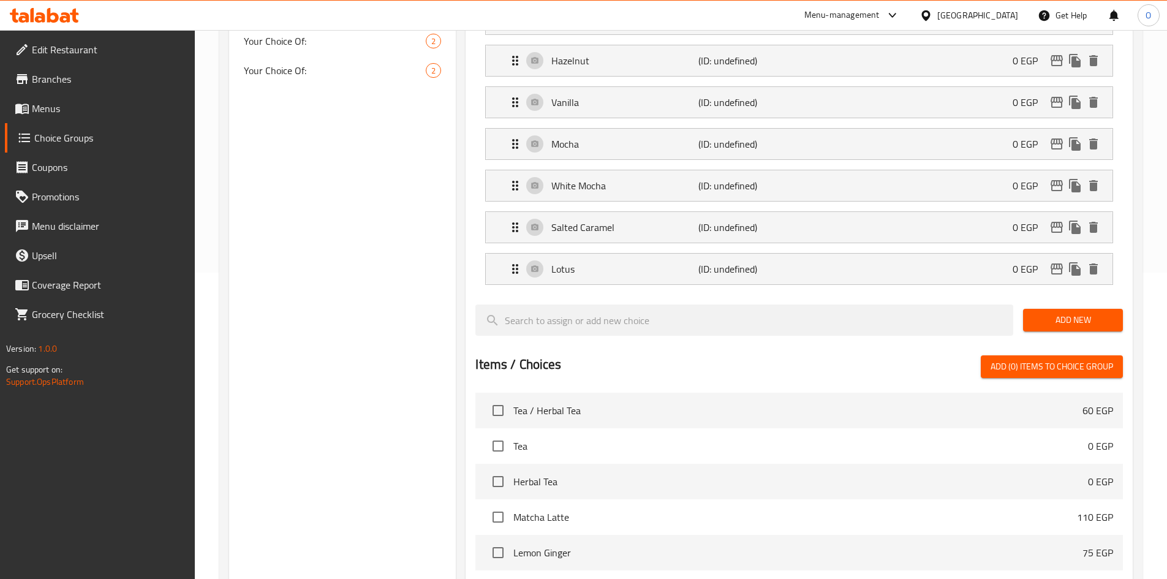
click at [1048, 309] on button "Add New" at bounding box center [1073, 320] width 100 height 23
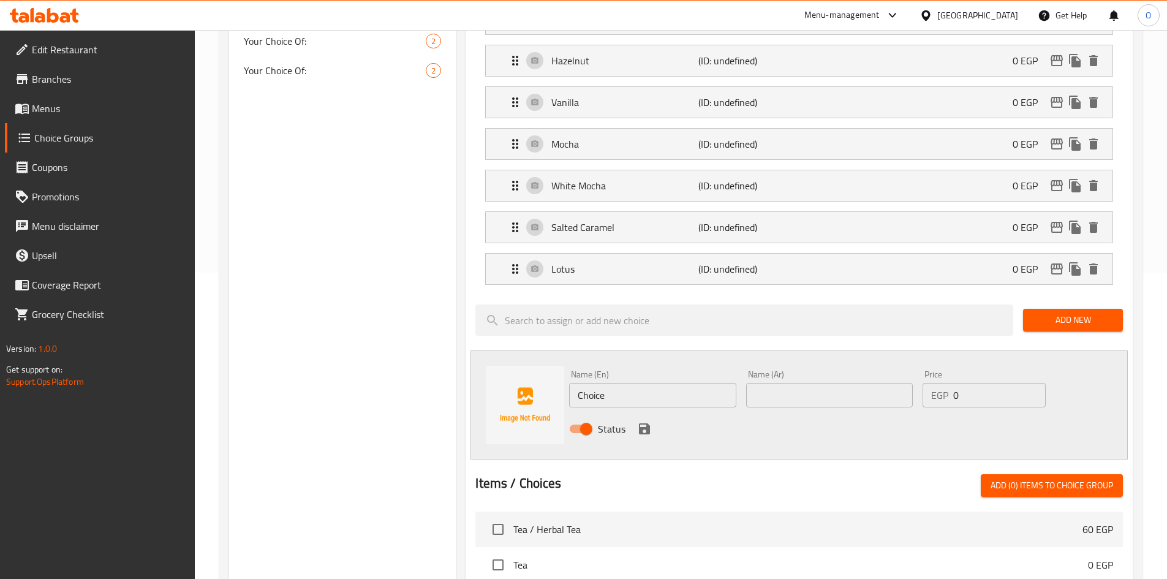
click at [616, 383] on input "Choice" at bounding box center [652, 395] width 167 height 25
paste input "Peanut Butter"
type input "Peanut Butter"
paste input "زبدة الفول السوداني"
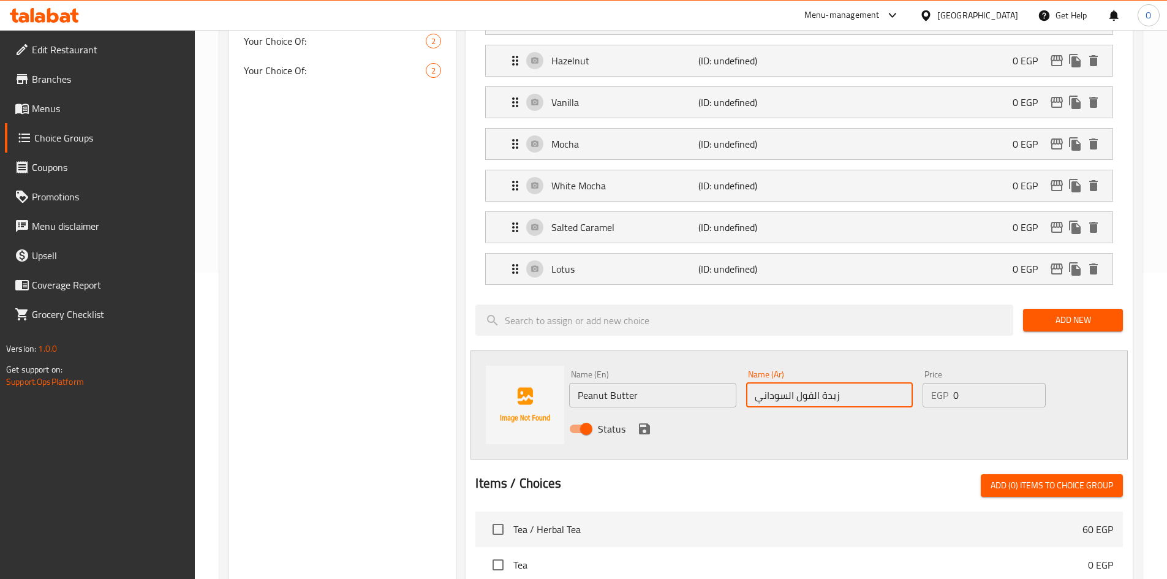
type input "زبدة الفول السوداني"
click at [643, 421] on icon "save" at bounding box center [644, 428] width 15 height 15
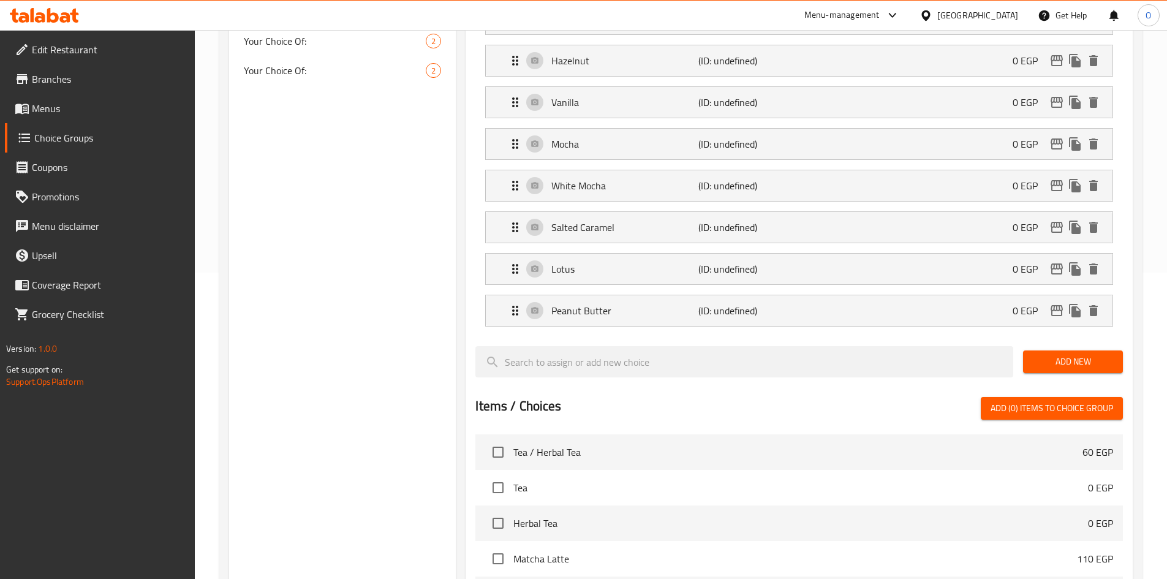
click at [1045, 354] on span "Add New" at bounding box center [1073, 361] width 80 height 15
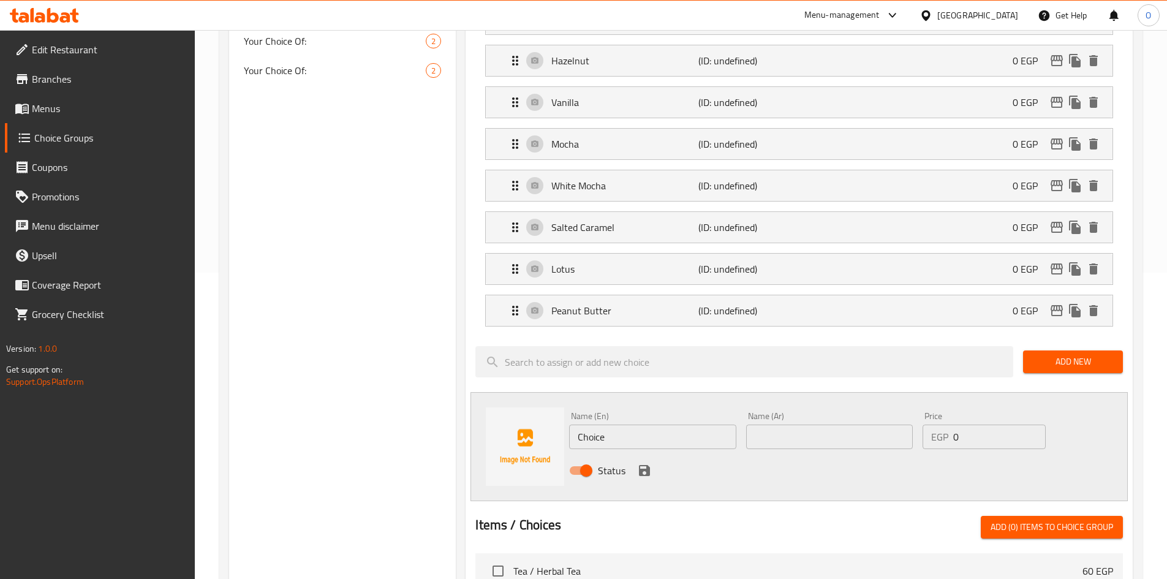
click at [639, 425] on input "Choice" at bounding box center [652, 437] width 167 height 25
paste input "Pistachio"
type input "Pistachio"
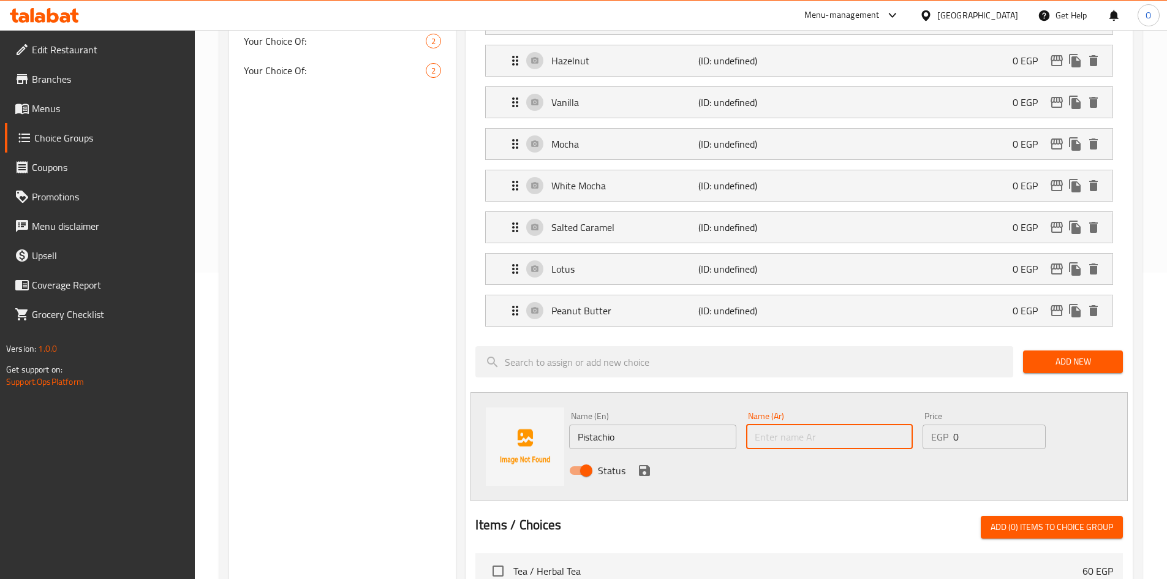
paste input "فستق"
type input "فستق"
click at [638, 463] on icon "save" at bounding box center [644, 470] width 15 height 15
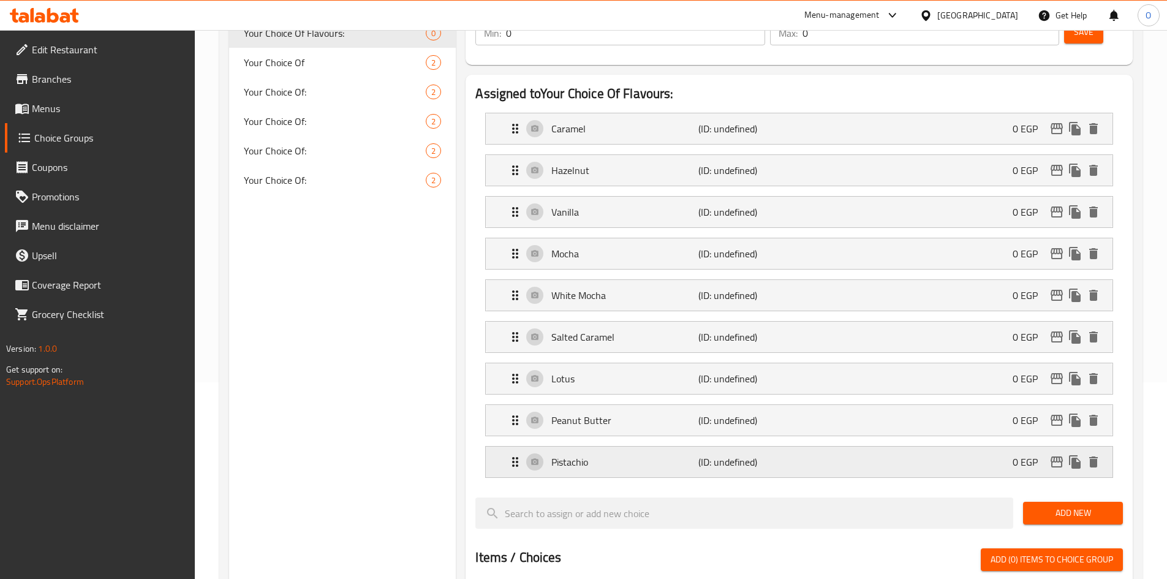
scroll to position [0, 0]
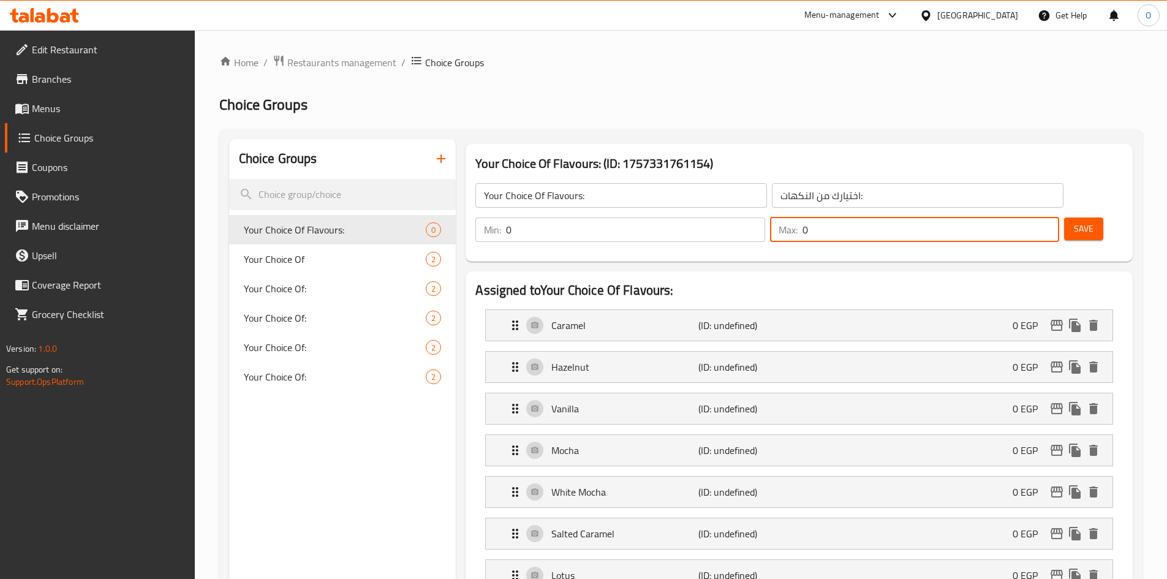
drag, startPoint x: 1016, startPoint y: 200, endPoint x: 1005, endPoint y: 200, distance: 10.4
click at [1005, 217] on div "Max: 0 ​" at bounding box center [914, 229] width 289 height 25
type input "1"
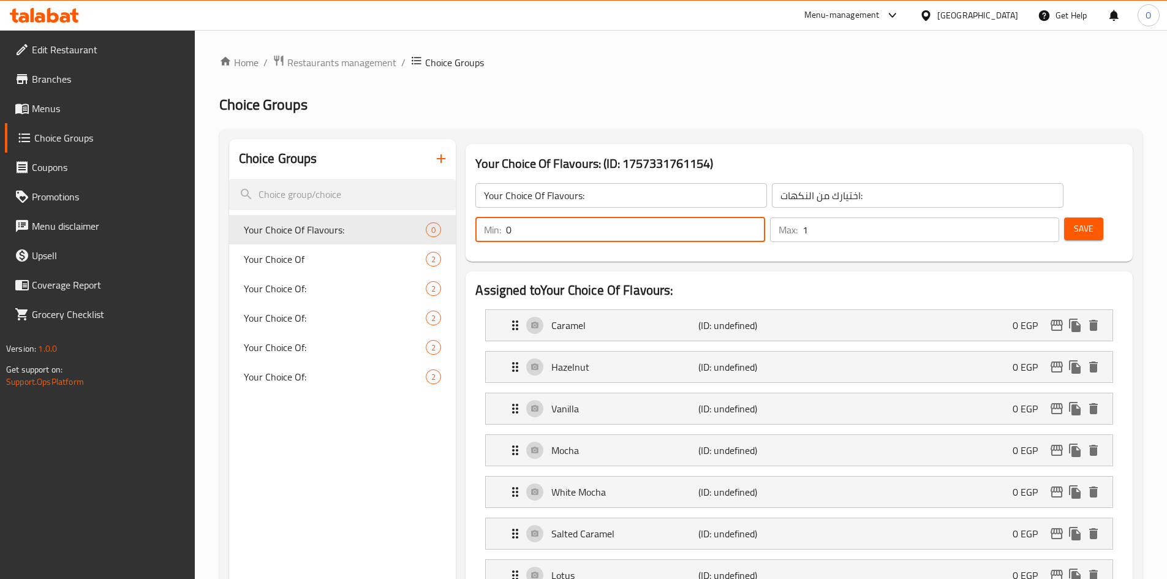
click at [765, 217] on div "Min: 0 ​" at bounding box center [619, 229] width 289 height 25
type input "1"
click at [1082, 215] on div "Save" at bounding box center [1089, 229] width 54 height 29
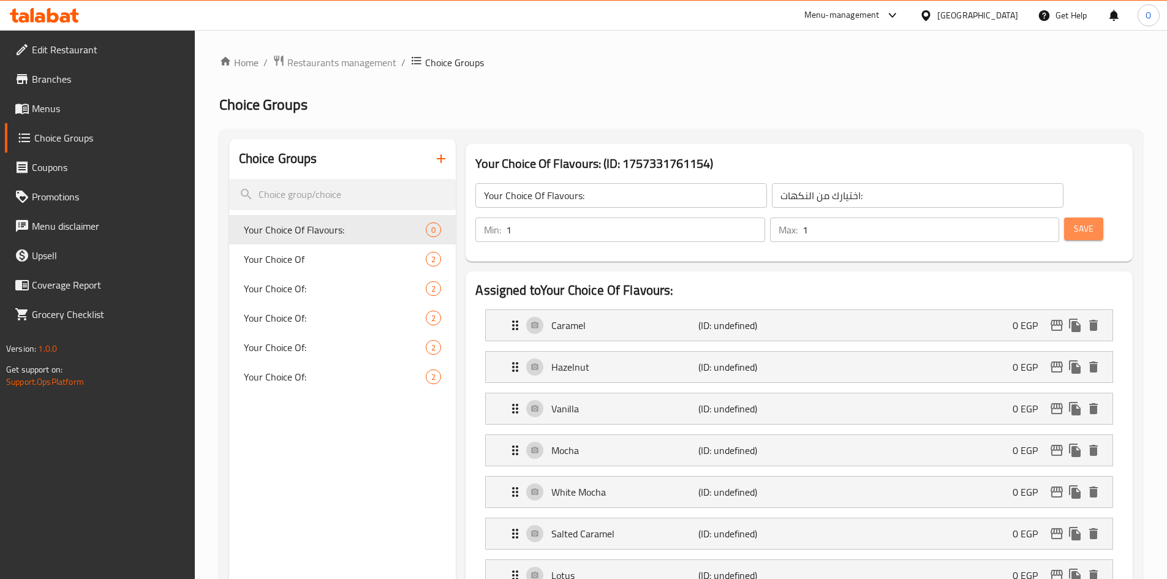
click at [1080, 217] on button "Save" at bounding box center [1083, 228] width 39 height 23
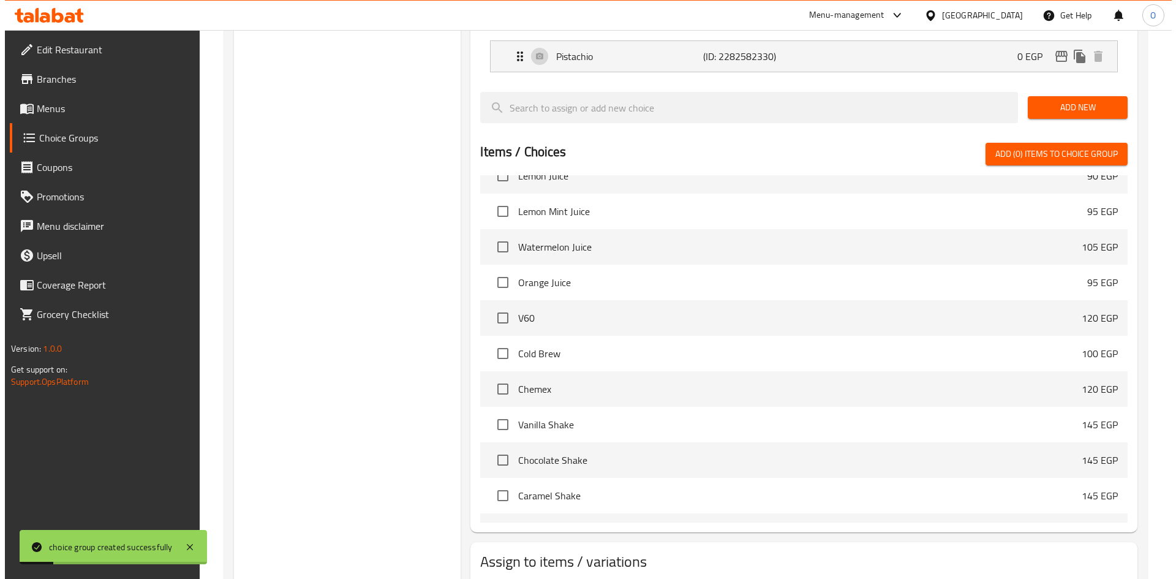
scroll to position [646, 0]
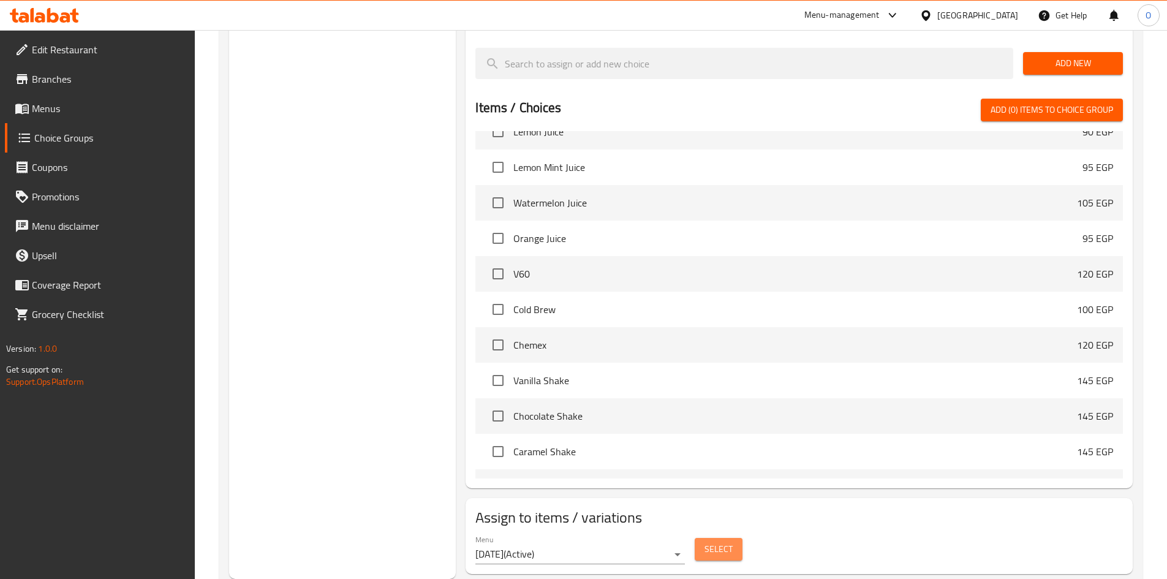
click at [719, 538] on button "Select" at bounding box center [719, 549] width 48 height 23
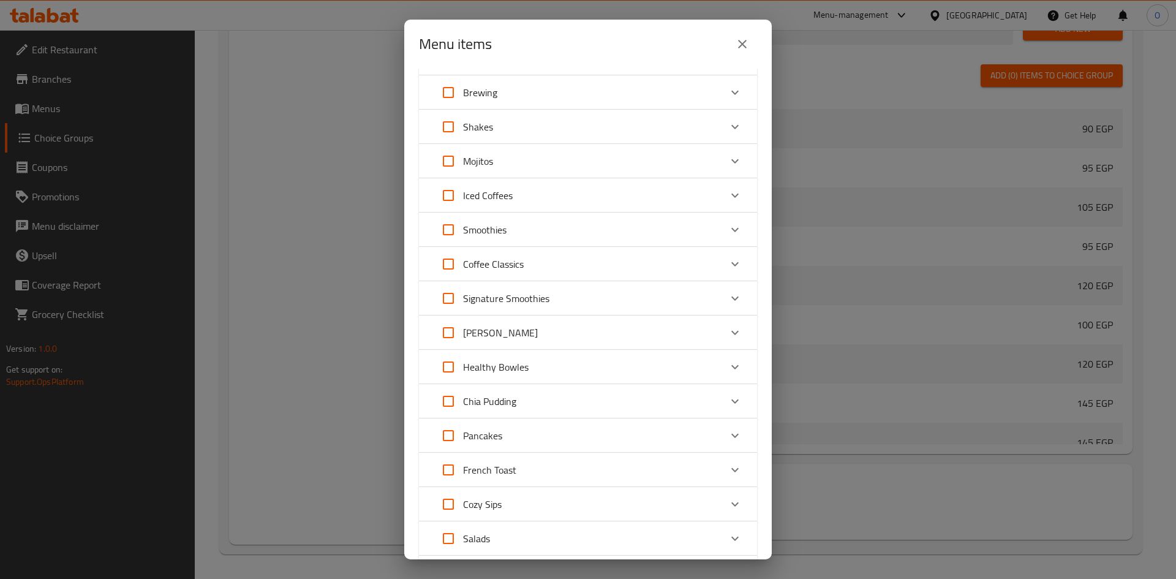
scroll to position [123, 0]
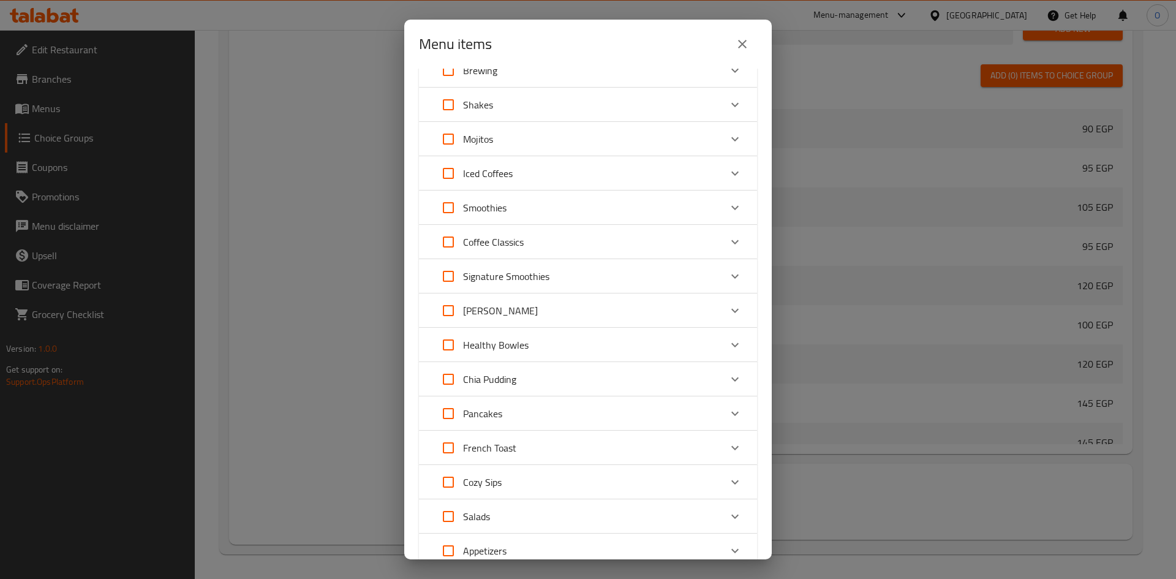
click at [561, 236] on div "Coffee Classics" at bounding box center [577, 241] width 287 height 29
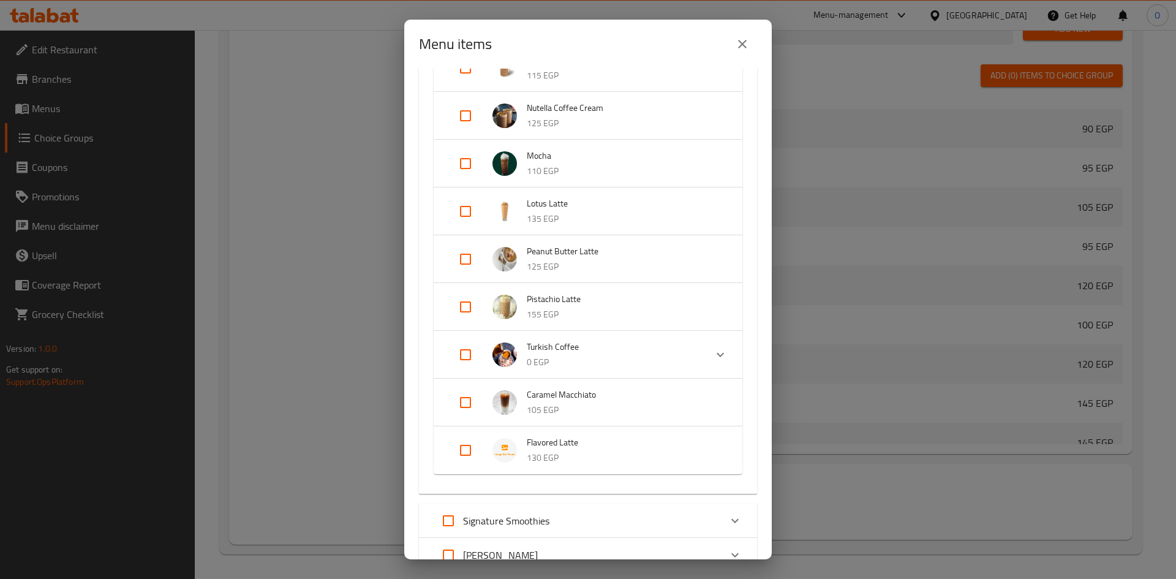
scroll to position [858, 0]
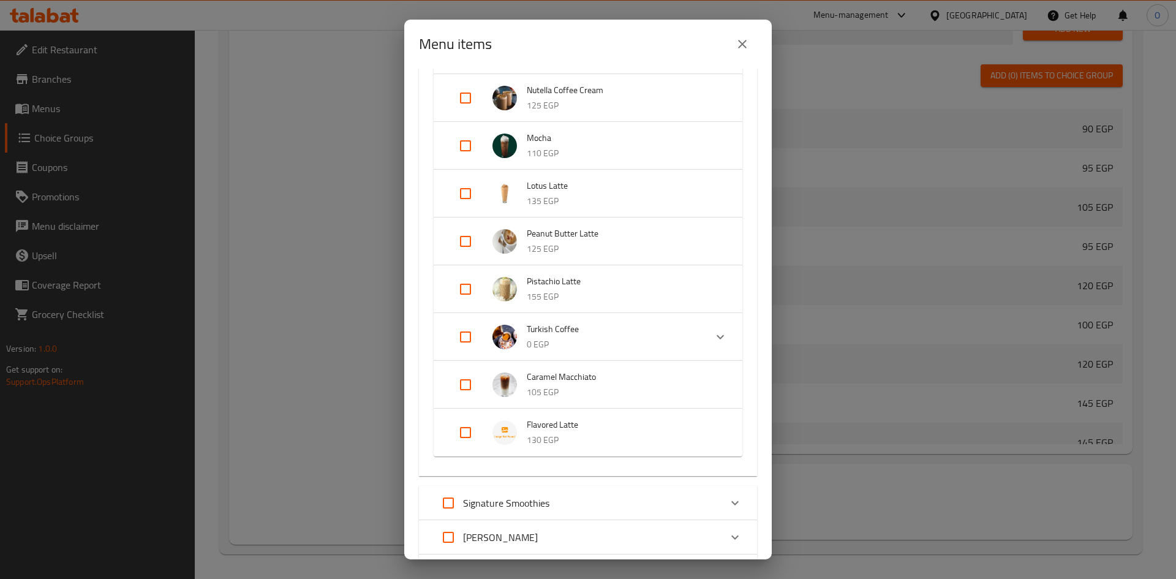
click at [463, 430] on input "Expand" at bounding box center [465, 432] width 29 height 29
checkbox input "true"
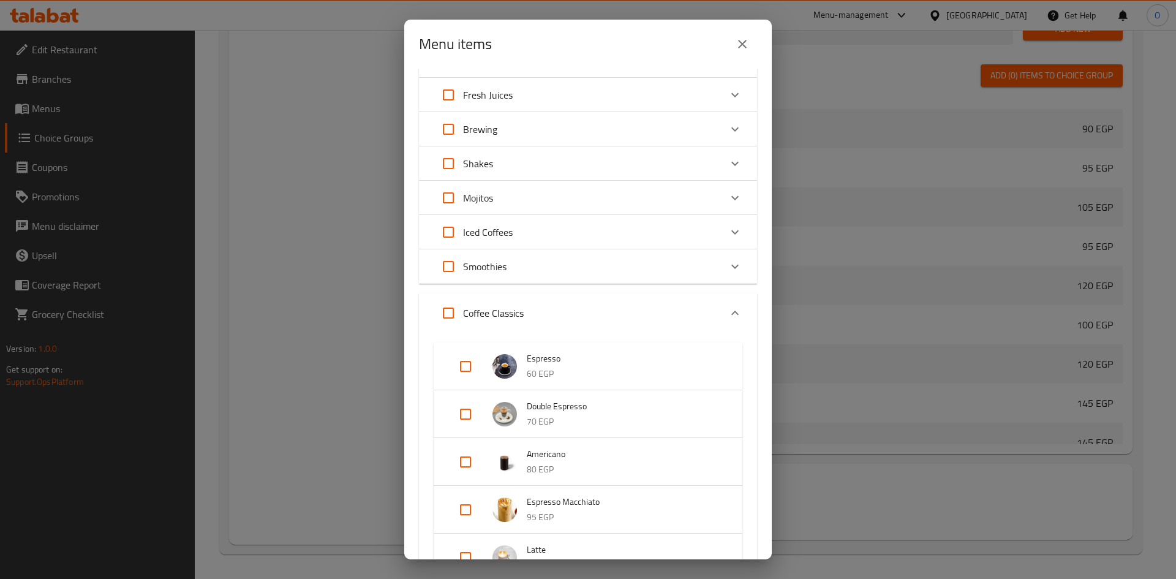
scroll to position [0, 0]
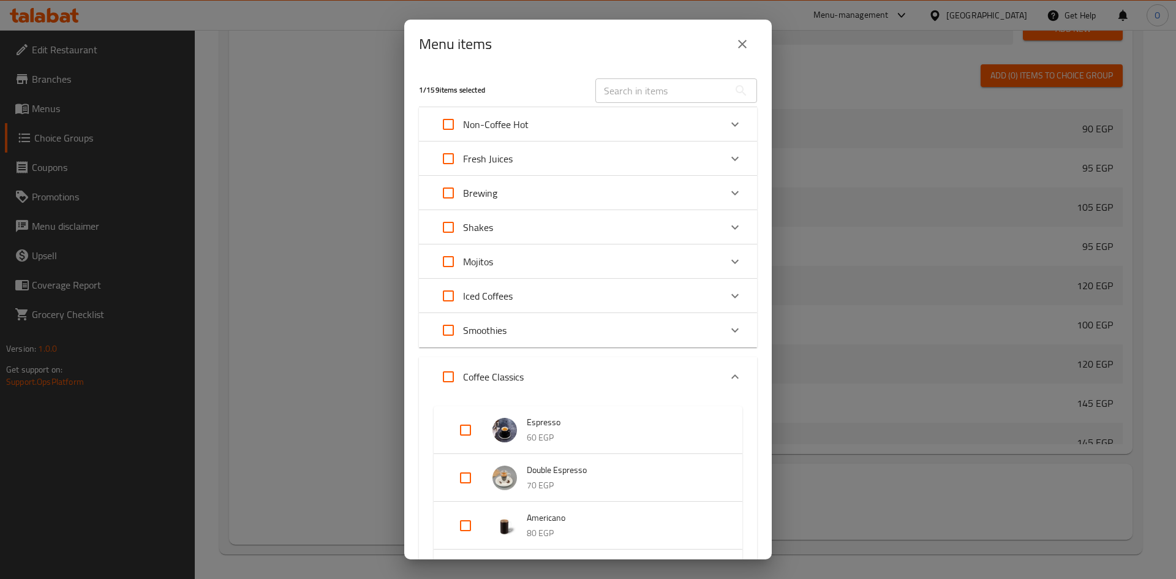
click at [480, 300] on p "Iced Coffees" at bounding box center [488, 296] width 50 height 15
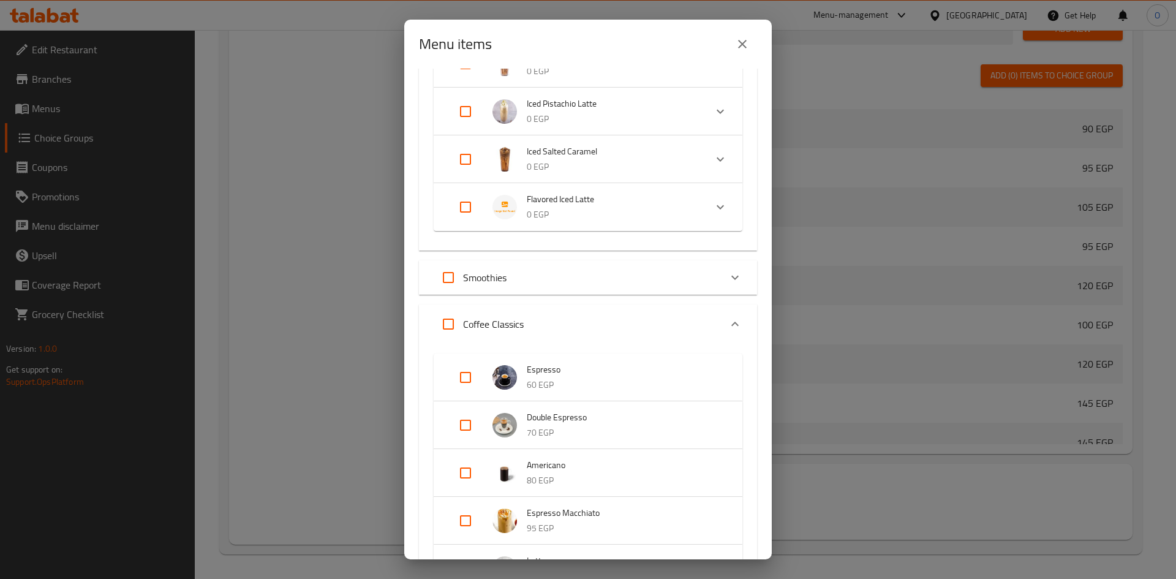
scroll to position [490, 0]
click at [469, 203] on input "Expand" at bounding box center [465, 205] width 29 height 29
checkbox input "true"
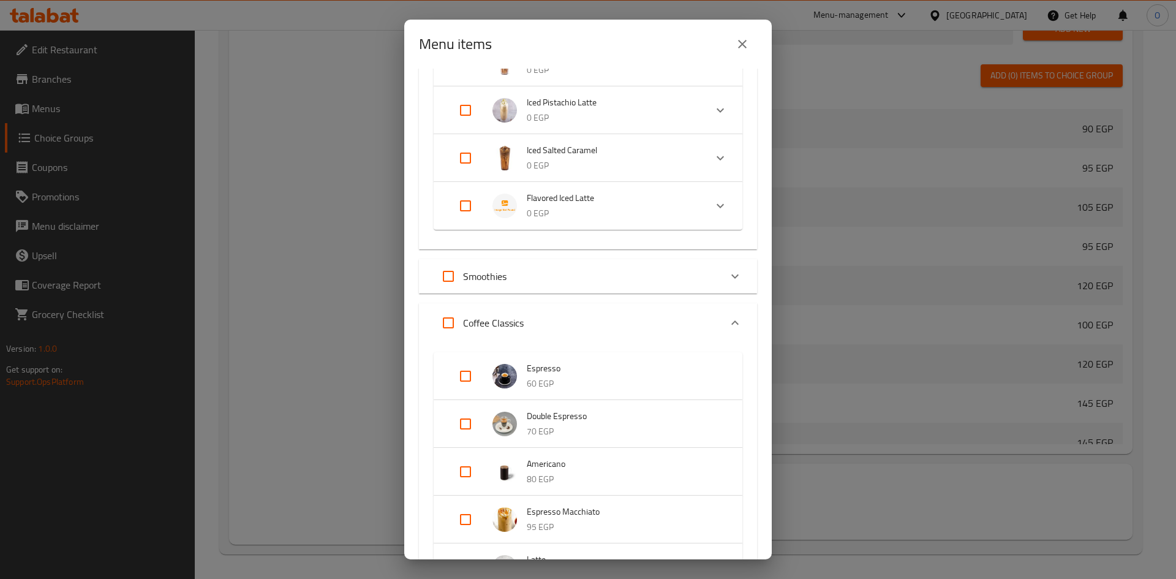
checkbox input "true"
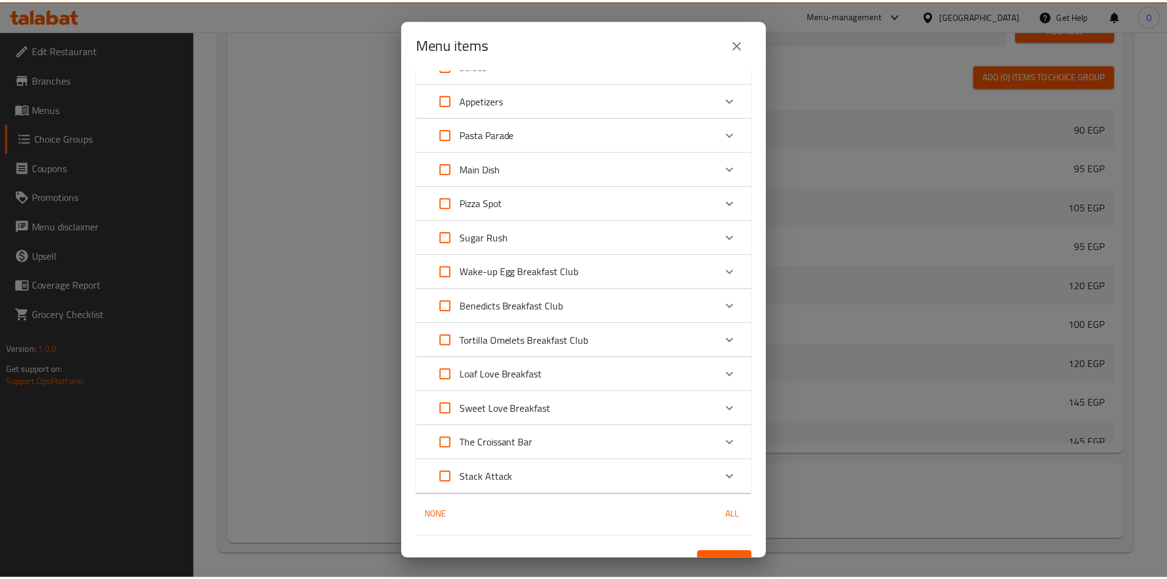
scroll to position [2080, 0]
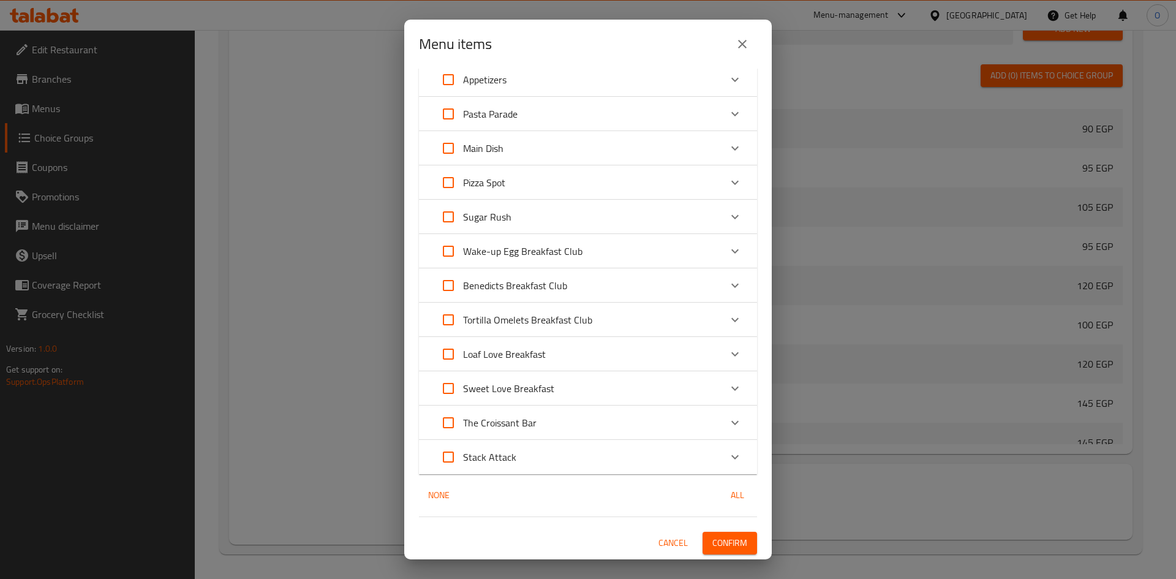
click at [712, 543] on span "Confirm" at bounding box center [729, 542] width 35 height 15
